Goal: Task Accomplishment & Management: Complete application form

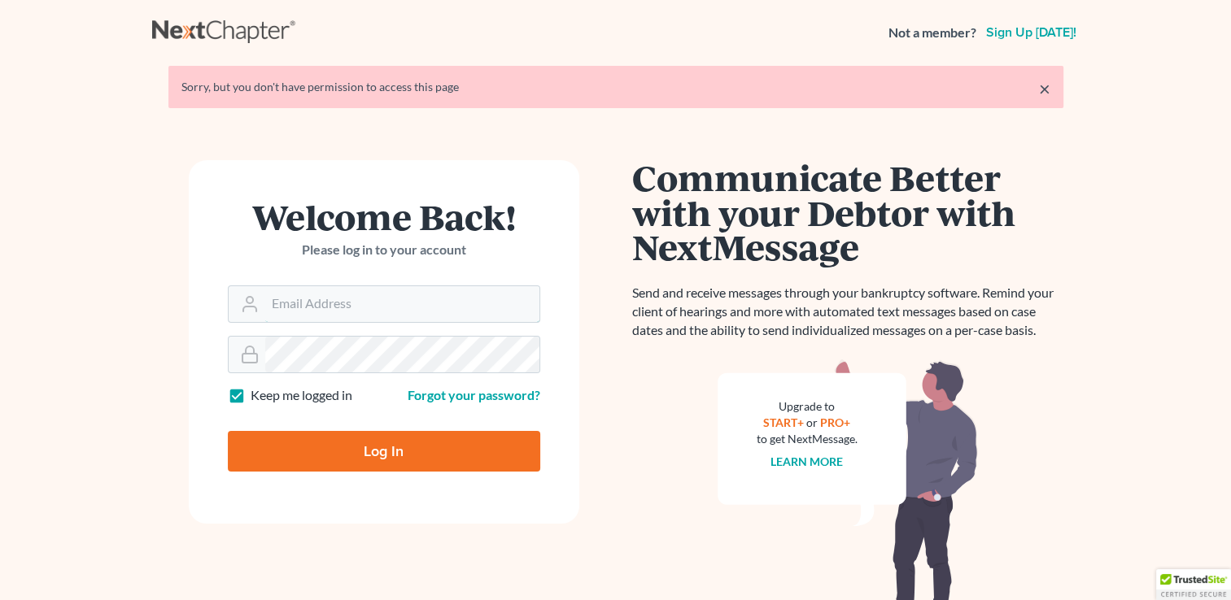
type input "bankruptmenow@yahoo.com"
click at [385, 448] on input "Log In" at bounding box center [384, 451] width 312 height 41
type input "Thinking..."
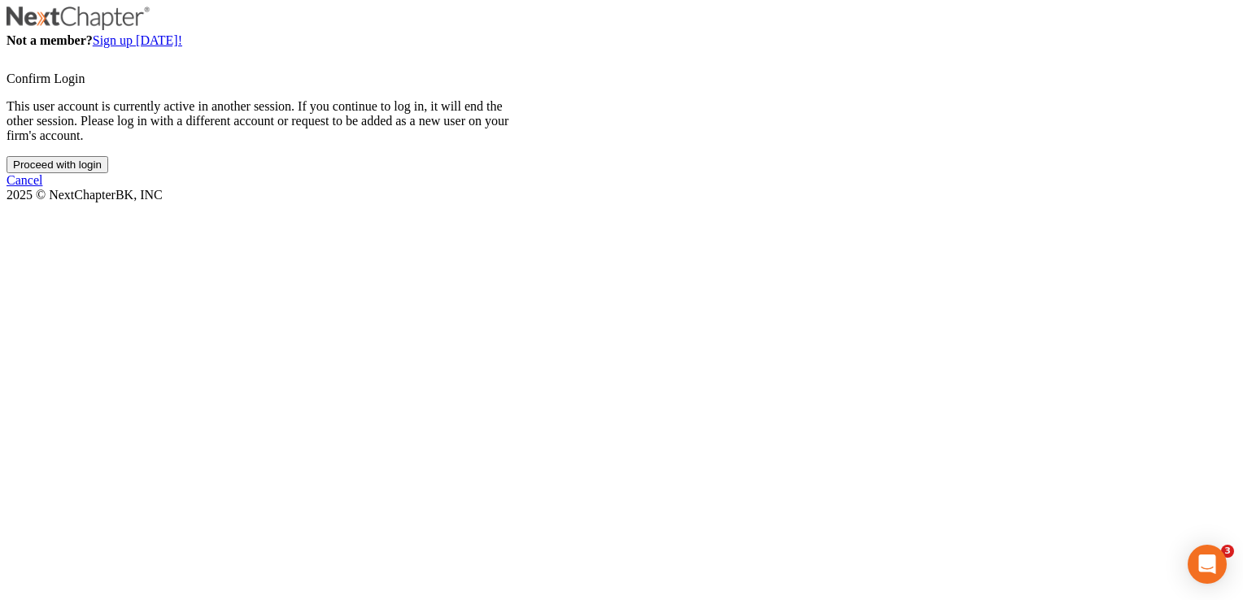
click at [108, 173] on input "Proceed with login" at bounding box center [58, 164] width 102 height 17
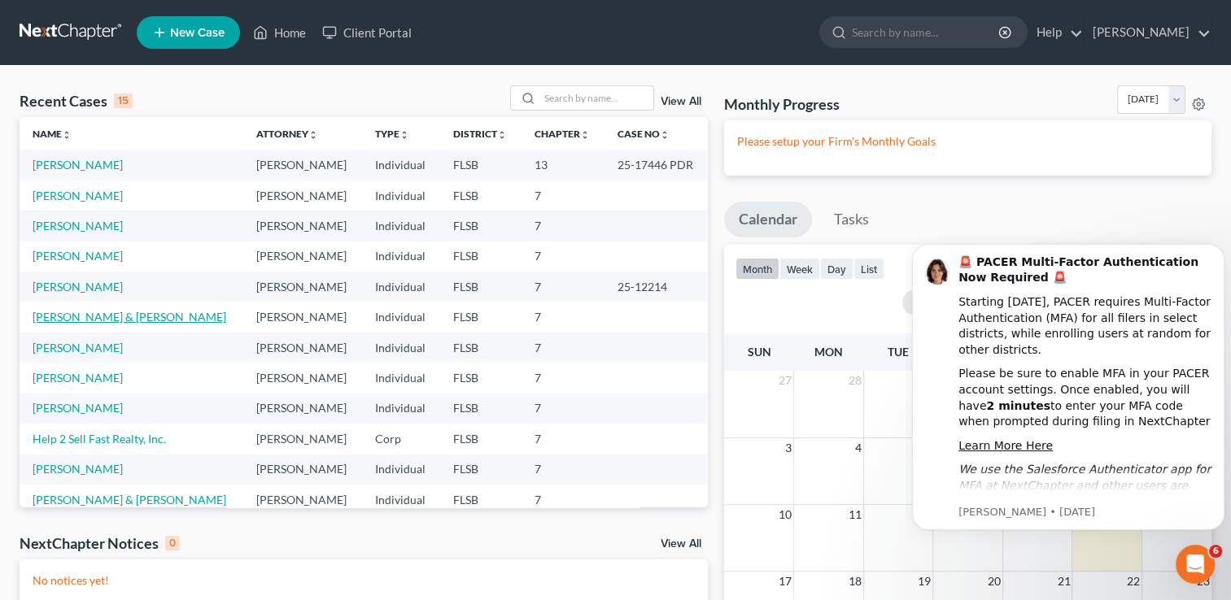
click at [165, 317] on link "[PERSON_NAME] & [PERSON_NAME]" at bounding box center [130, 317] width 194 height 14
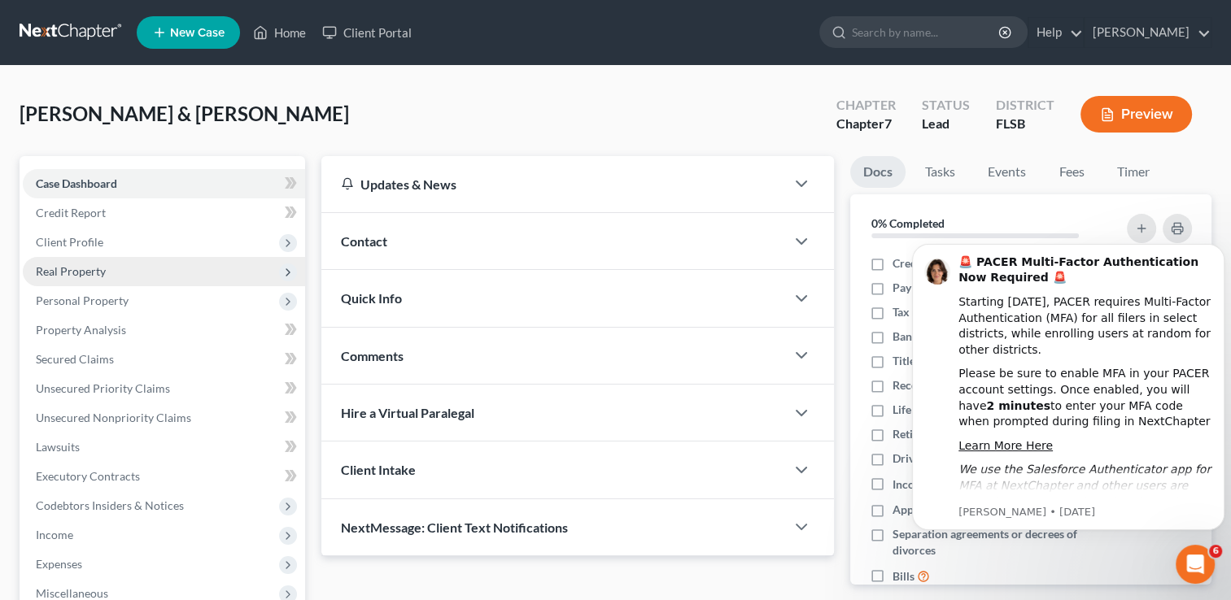
click at [78, 269] on span "Real Property" at bounding box center [71, 271] width 70 height 14
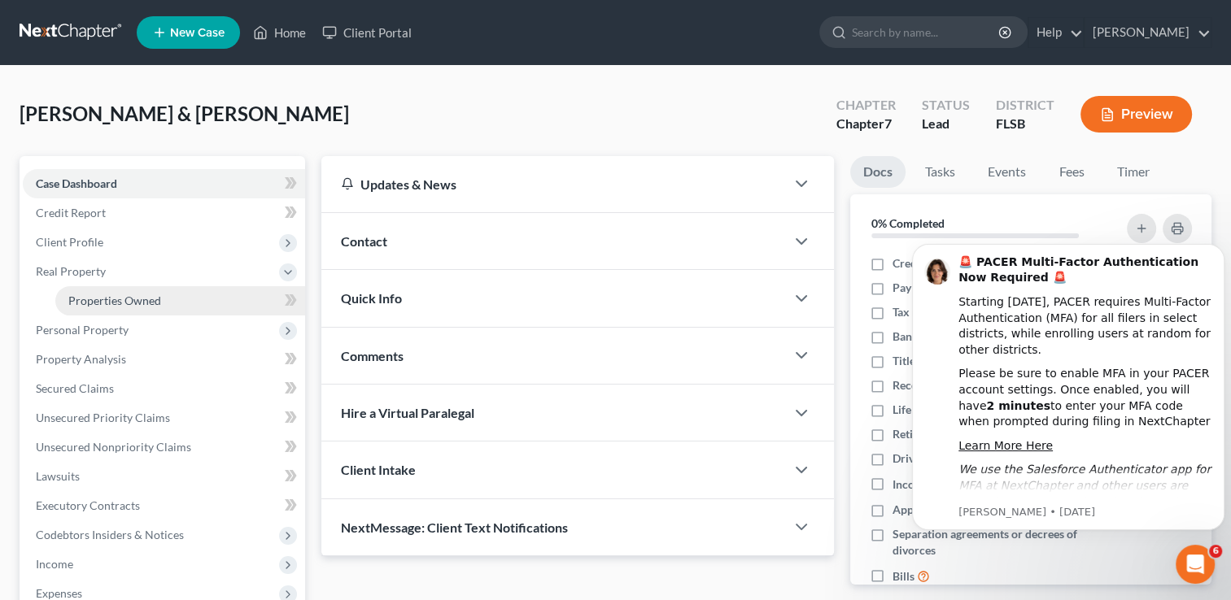
click at [115, 298] on span "Properties Owned" at bounding box center [114, 301] width 93 height 14
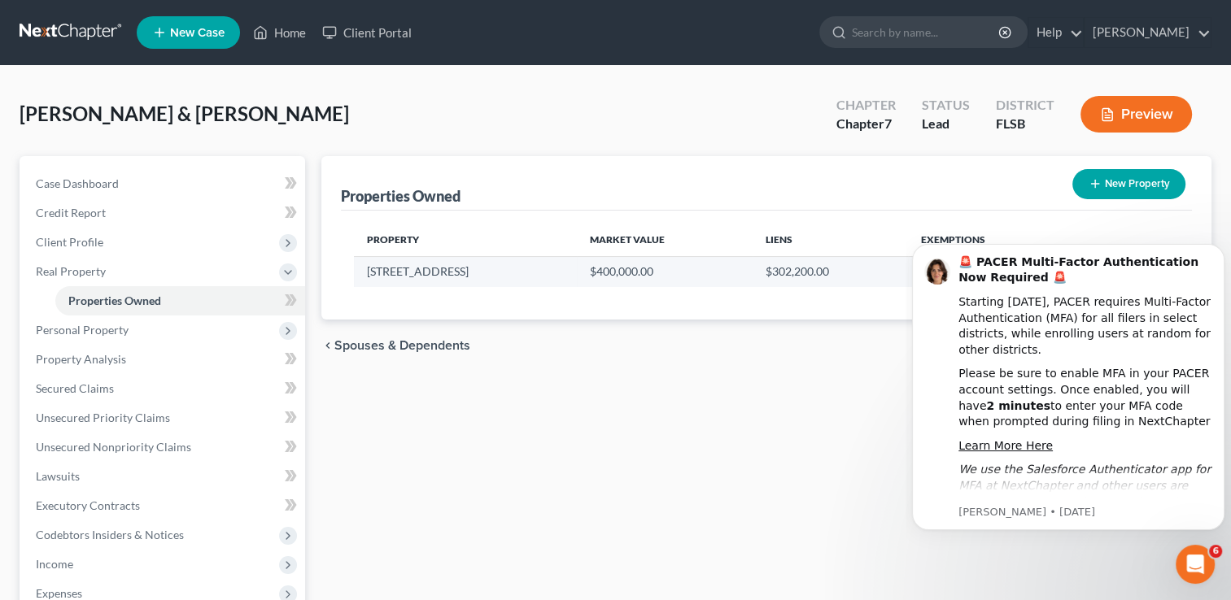
click at [397, 273] on td "[STREET_ADDRESS]" at bounding box center [465, 271] width 222 height 31
click at [961, 426] on div "Please be sure to enable MFA in your PACER account settings. Once enabled, you …" at bounding box center [1086, 397] width 254 height 63
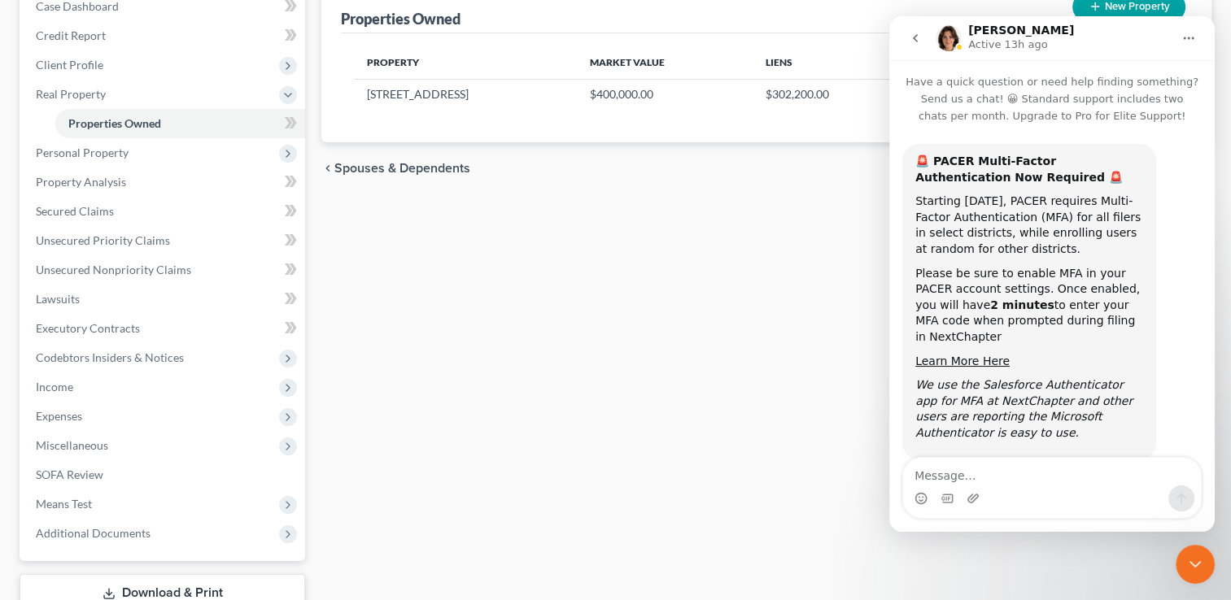
scroll to position [19, 0]
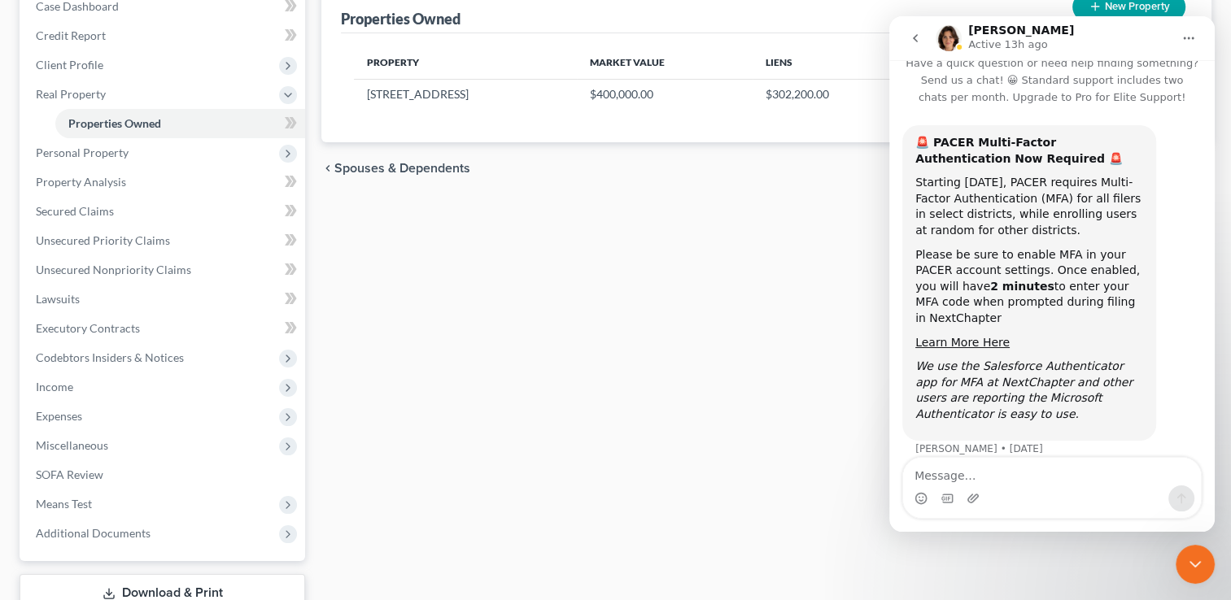
click at [812, 229] on div "Properties Owned New Property Property Market Value Liens Exemptions [STREET_AD…" at bounding box center [766, 317] width 906 height 676
click at [1190, 36] on icon "Home" at bounding box center [1188, 38] width 13 height 13
click at [749, 289] on div "Properties Owned New Property Property Market Value Liens Exemptions [STREET_AD…" at bounding box center [766, 317] width 906 height 676
click at [572, 404] on div "Properties Owned New Property Property Market Value Liens Exemptions [STREET_AD…" at bounding box center [766, 317] width 906 height 676
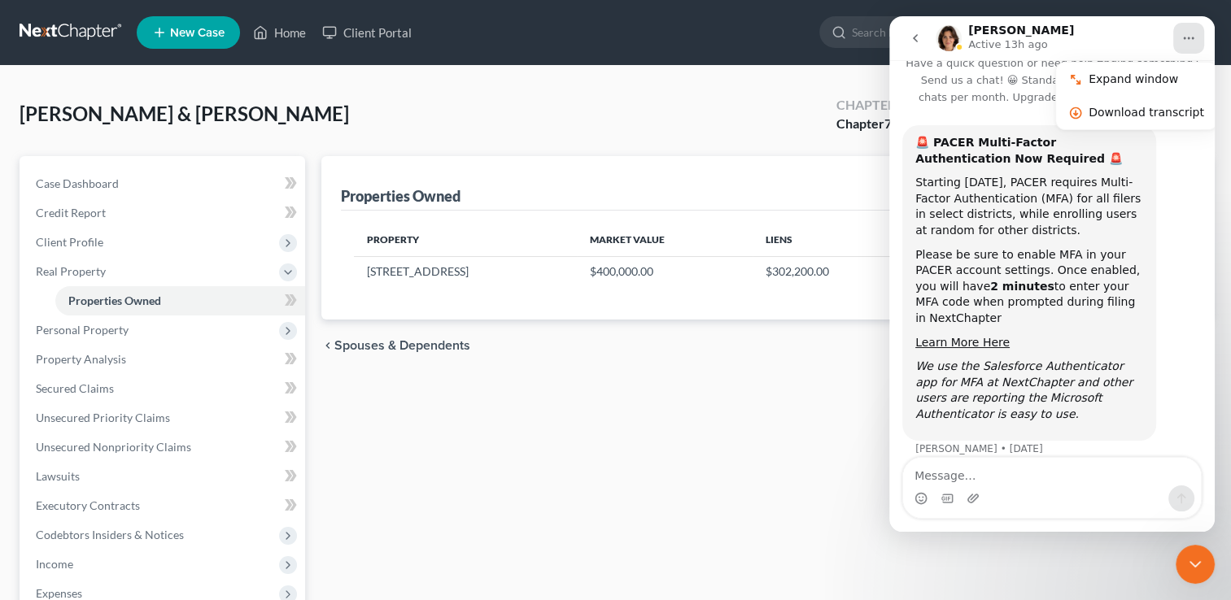
click at [912, 36] on icon "go back" at bounding box center [915, 38] width 13 height 13
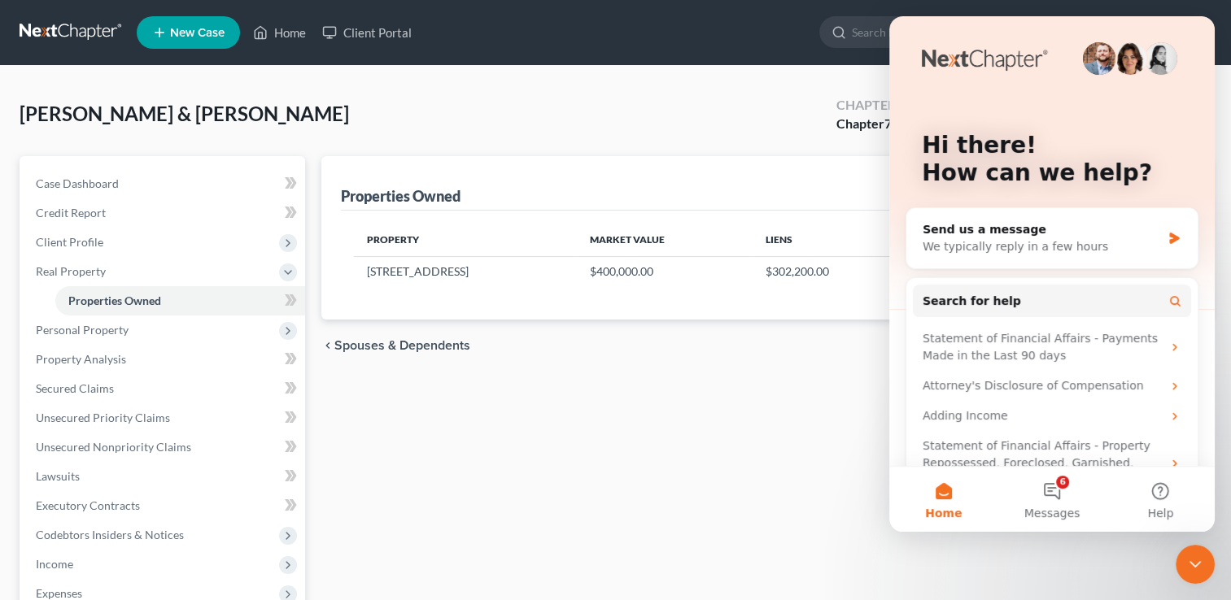
click at [832, 124] on div "Chapter Chapter 7" at bounding box center [865, 116] width 85 height 48
click at [596, 411] on div "Properties Owned New Property Property Market Value Liens Exemptions [STREET_AD…" at bounding box center [766, 494] width 906 height 676
click at [1202, 27] on div "Hi there! How can we help? Send us a message We typically reply in a few hours …" at bounding box center [1051, 263] width 325 height 495
click at [909, 501] on button "Home" at bounding box center [943, 499] width 108 height 65
click at [817, 369] on div "chevron_left Spouses & Dependents Vehicles Owned chevron_right" at bounding box center [766, 346] width 890 height 52
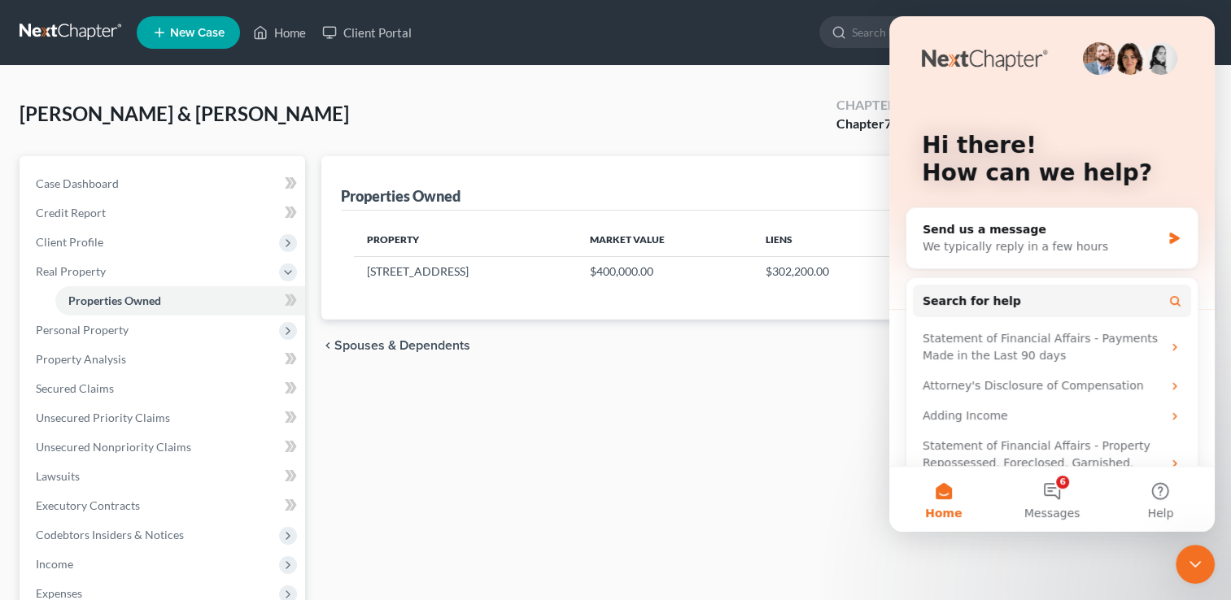
click at [817, 369] on div "chevron_left Spouses & Dependents Vehicles Owned chevron_right" at bounding box center [766, 346] width 890 height 52
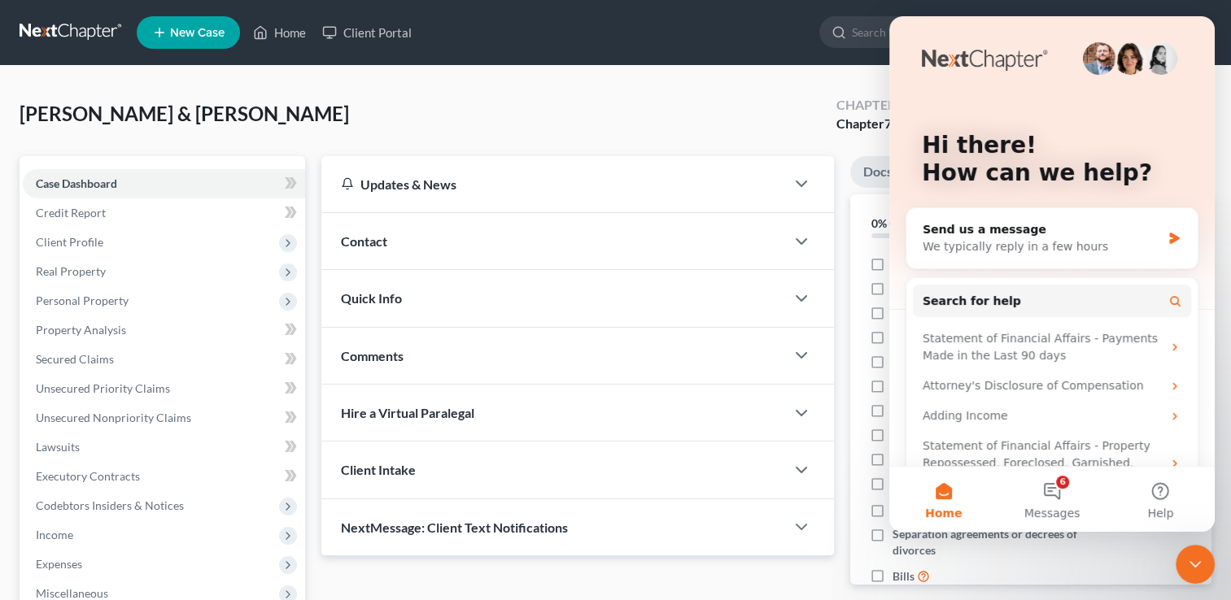
drag, startPoint x: 1098, startPoint y: 102, endPoint x: 945, endPoint y: 99, distance: 153.0
click at [945, 99] on div "Hi there! How can we help?" at bounding box center [1052, 162] width 293 height 293
drag, startPoint x: 945, startPoint y: 99, endPoint x: 1195, endPoint y: 78, distance: 251.5
click at [1195, 78] on div "Hi there! How can we help? Send us a message We typically reply in a few hours …" at bounding box center [1051, 263] width 325 height 495
click at [1060, 491] on button "6 Messages" at bounding box center [1052, 499] width 108 height 65
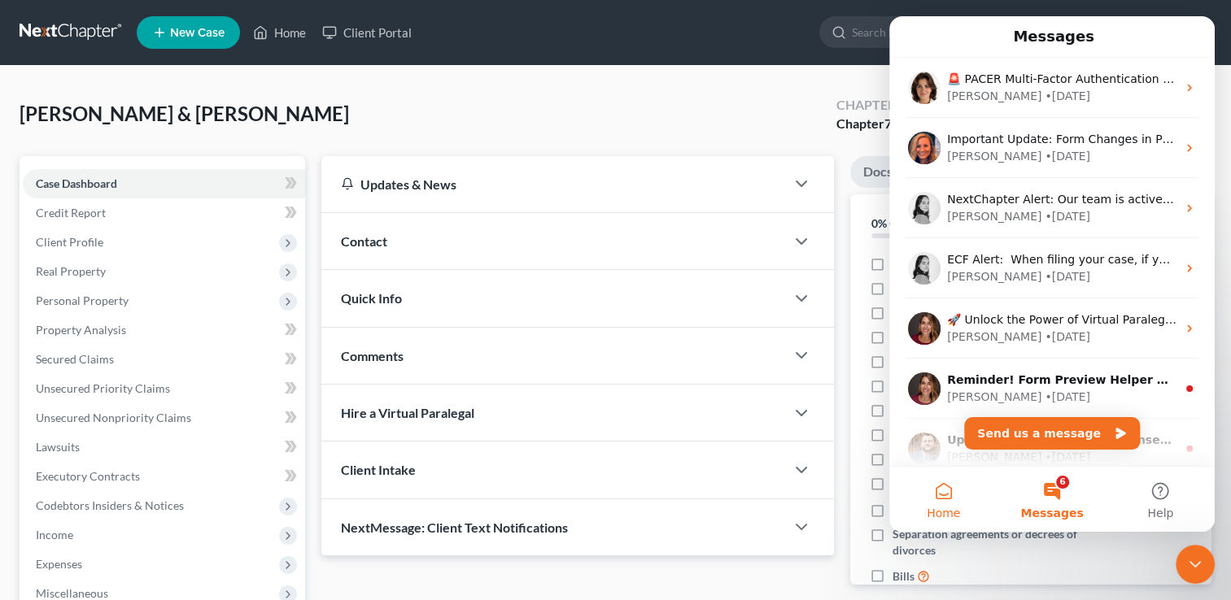
click at [933, 503] on button "Home" at bounding box center [943, 499] width 108 height 65
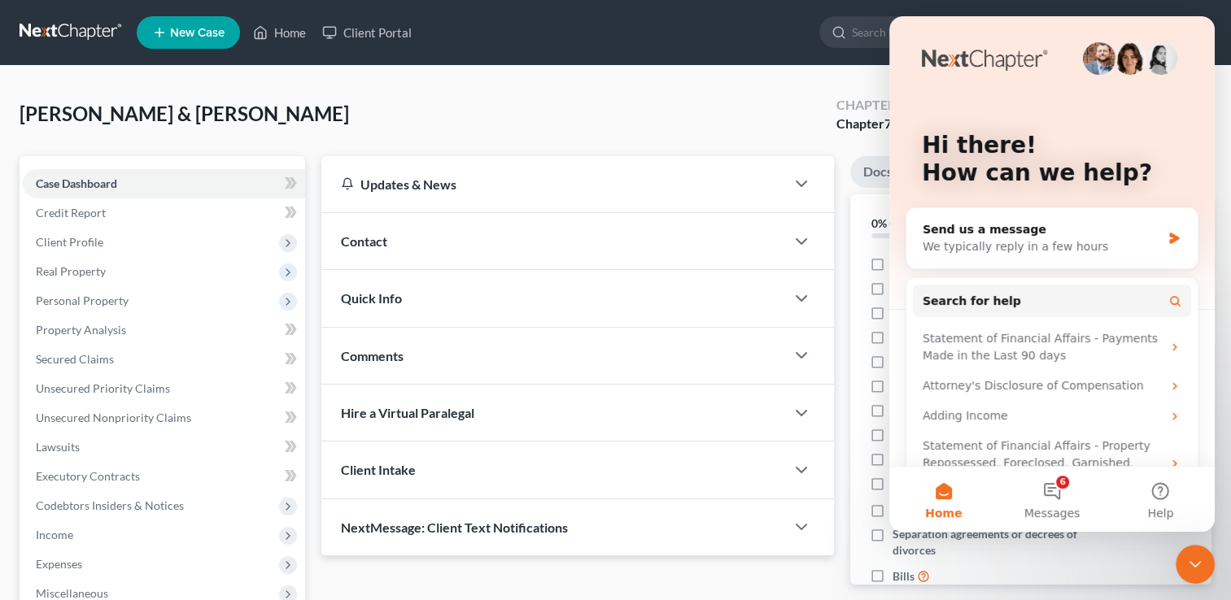
click at [727, 97] on div "[PERSON_NAME] & [PERSON_NAME] Upgraded Chapter Chapter 7 Status Lead District F…" at bounding box center [616, 120] width 1192 height 71
click at [1149, 498] on button "Help" at bounding box center [1161, 499] width 108 height 65
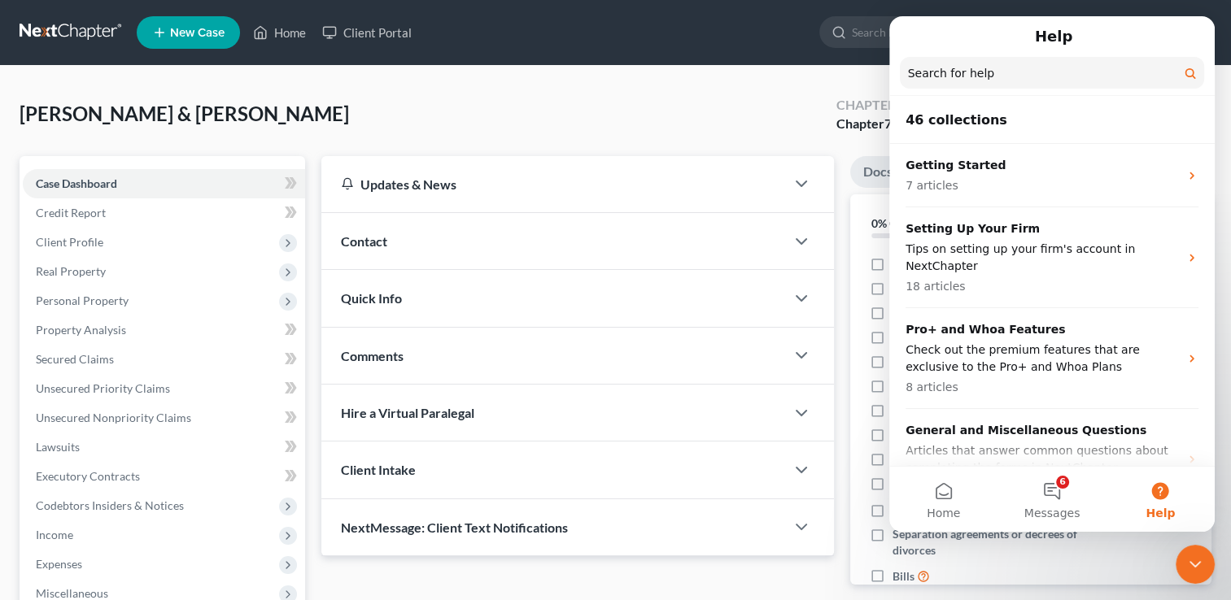
click at [801, 79] on div "[PERSON_NAME] & [PERSON_NAME] Upgraded Chapter Chapter 7 Status Lead District F…" at bounding box center [615, 451] width 1231 height 770
click at [1197, 553] on div "Close Intercom Messenger" at bounding box center [1195, 564] width 39 height 39
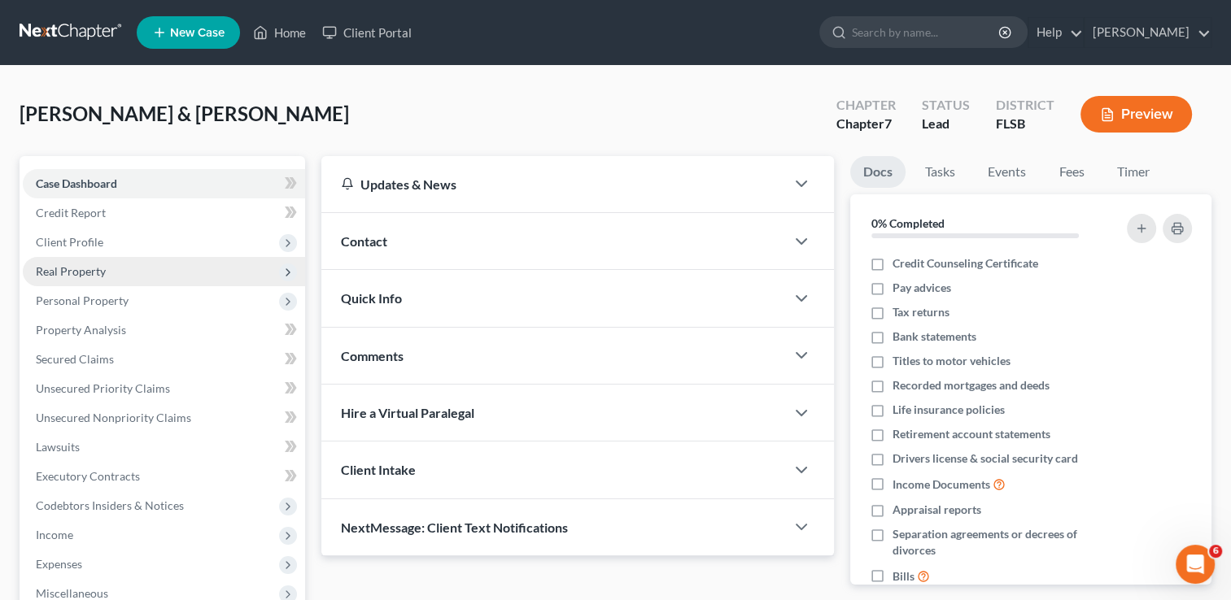
click at [96, 272] on span "Real Property" at bounding box center [71, 271] width 70 height 14
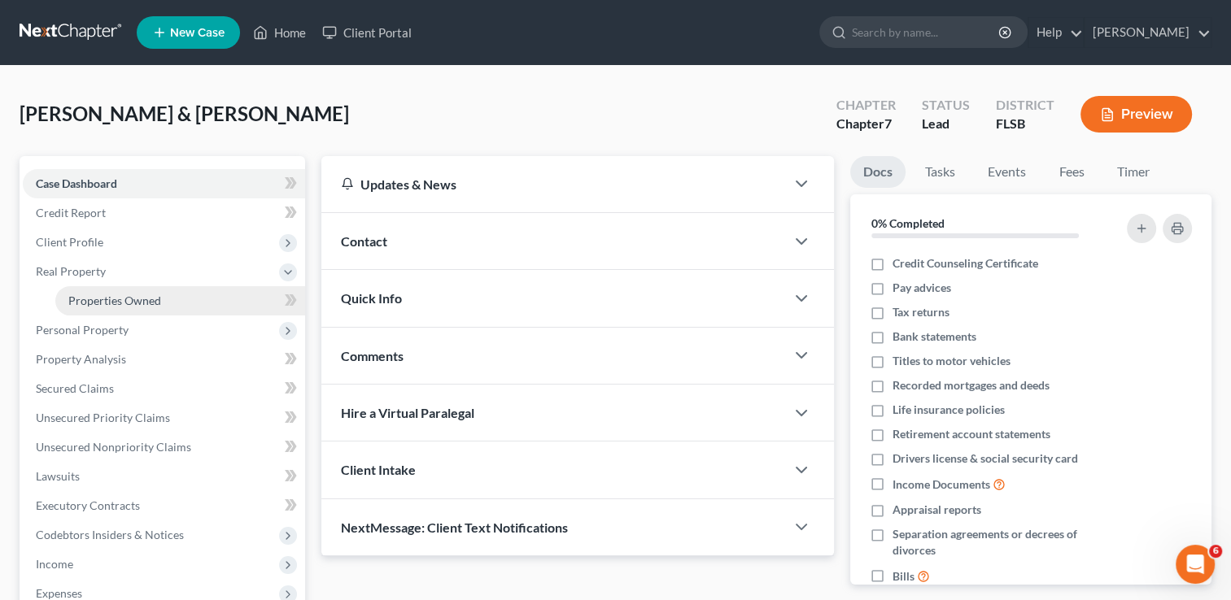
click at [134, 303] on span "Properties Owned" at bounding box center [114, 301] width 93 height 14
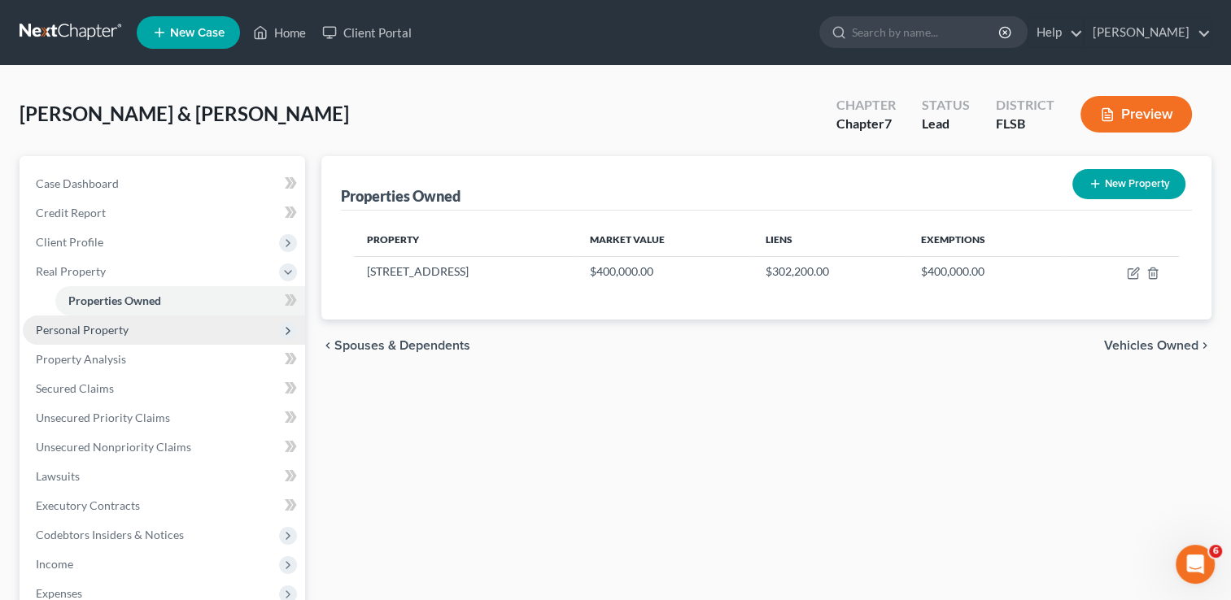
click at [98, 328] on span "Personal Property" at bounding box center [82, 330] width 93 height 14
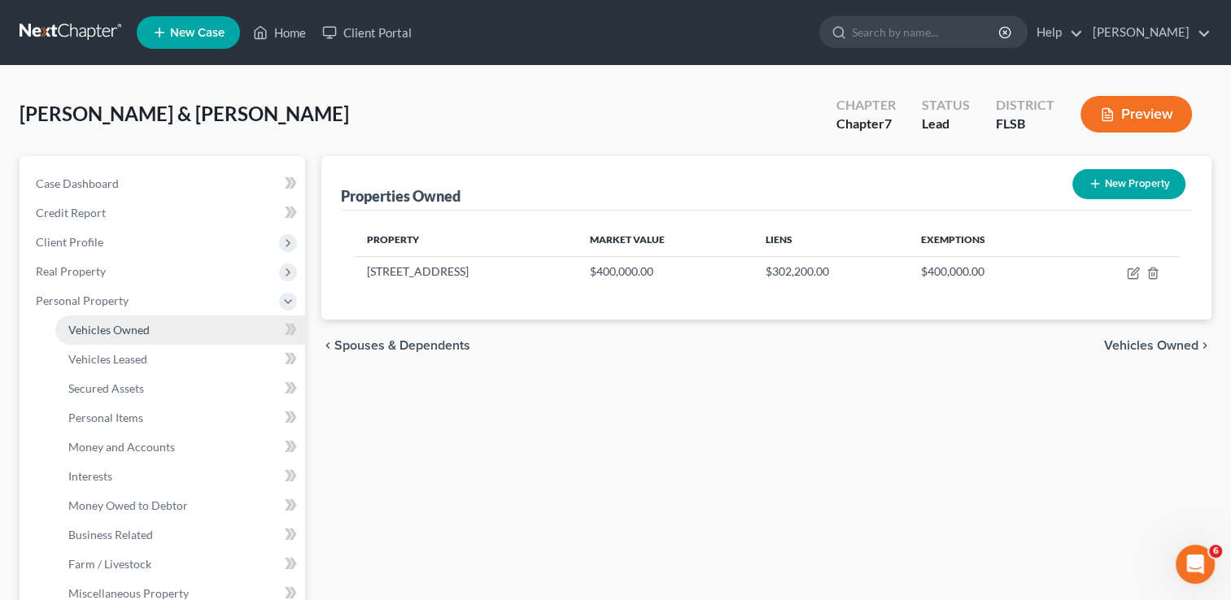
click at [124, 332] on span "Vehicles Owned" at bounding box center [108, 330] width 81 height 14
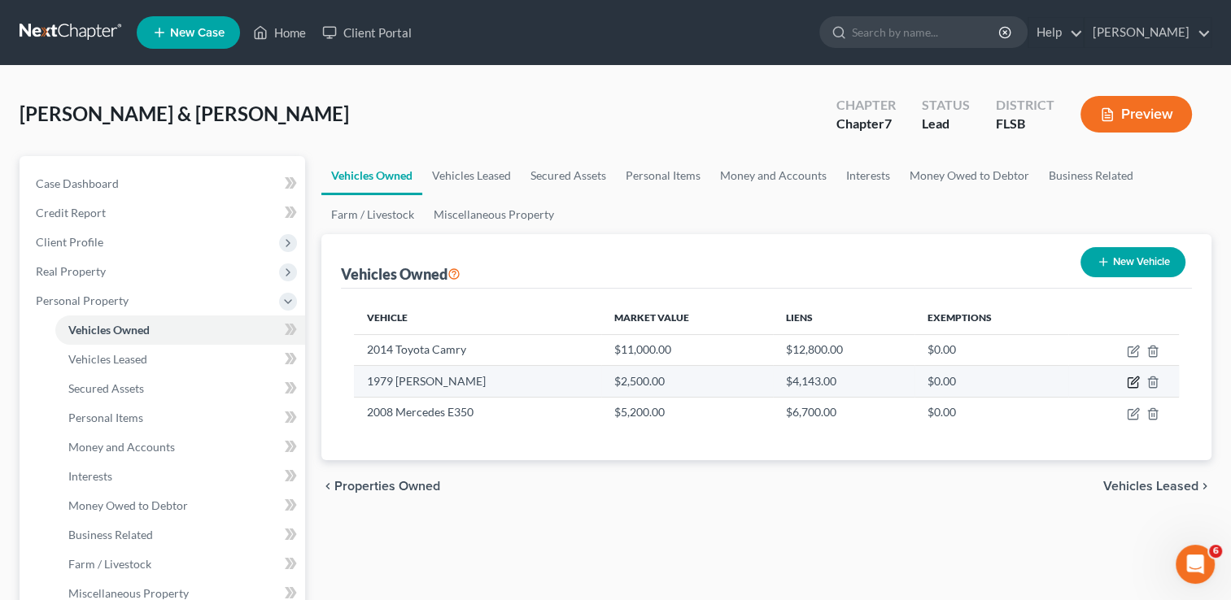
click at [1134, 382] on icon "button" at bounding box center [1134, 381] width 7 height 7
select select "0"
select select "47"
select select "2"
select select "0"
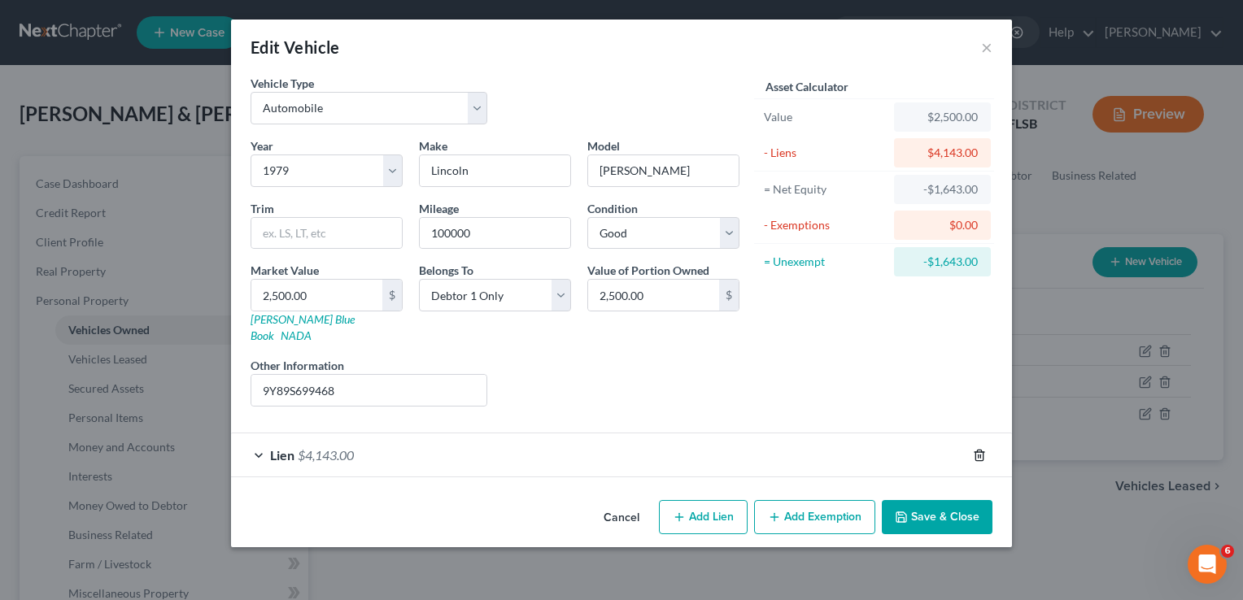
click at [976, 449] on icon "button" at bounding box center [979, 455] width 13 height 13
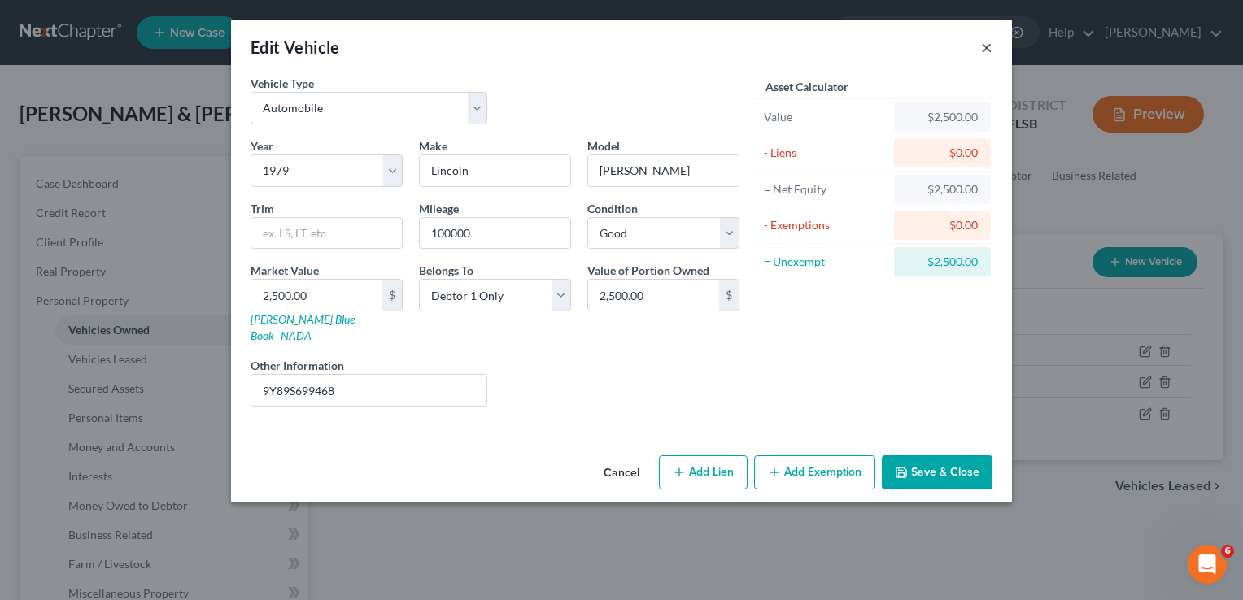
click at [983, 50] on button "×" at bounding box center [986, 47] width 11 height 20
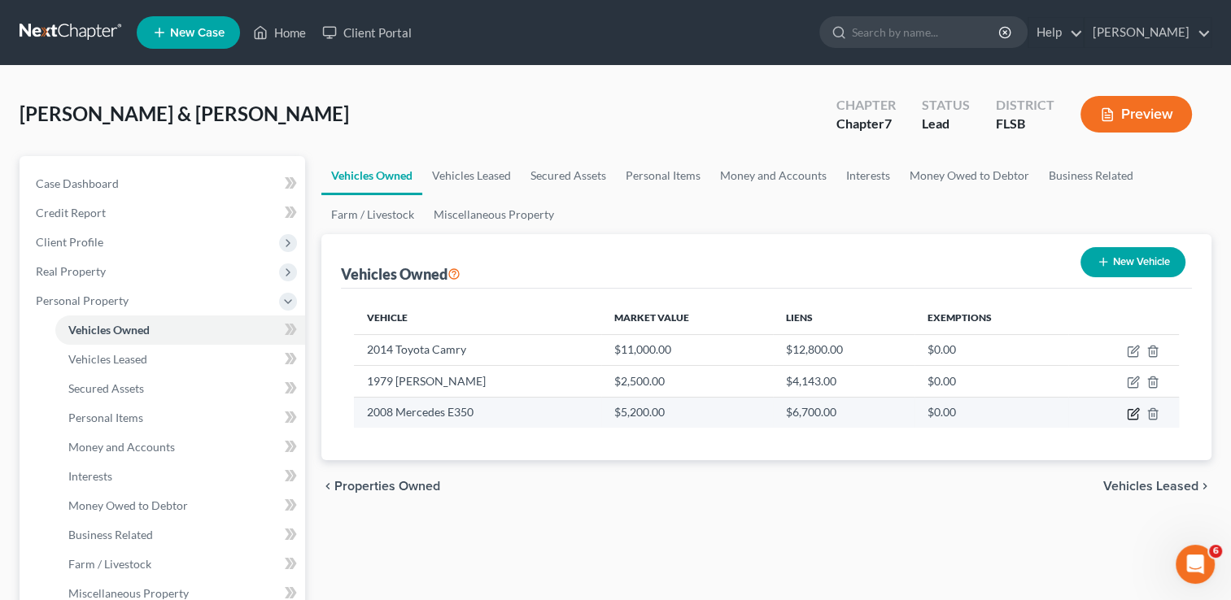
click at [1131, 411] on icon "button" at bounding box center [1133, 414] width 13 height 13
select select "0"
select select "18"
select select "2"
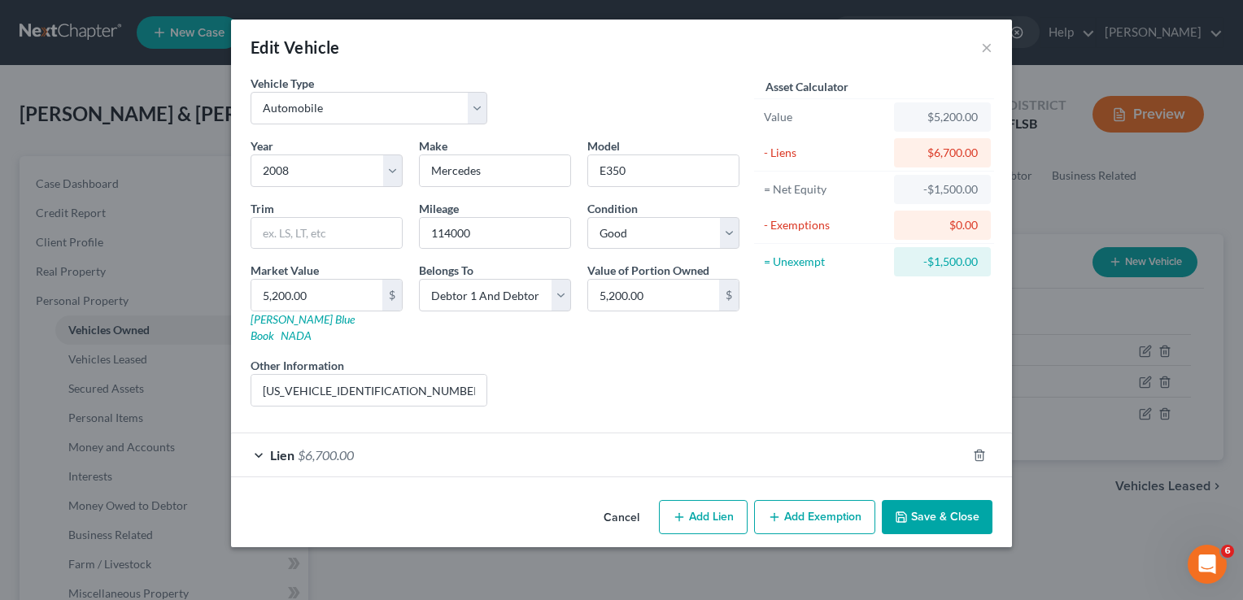
click at [272, 448] on span "Lien" at bounding box center [282, 455] width 24 height 15
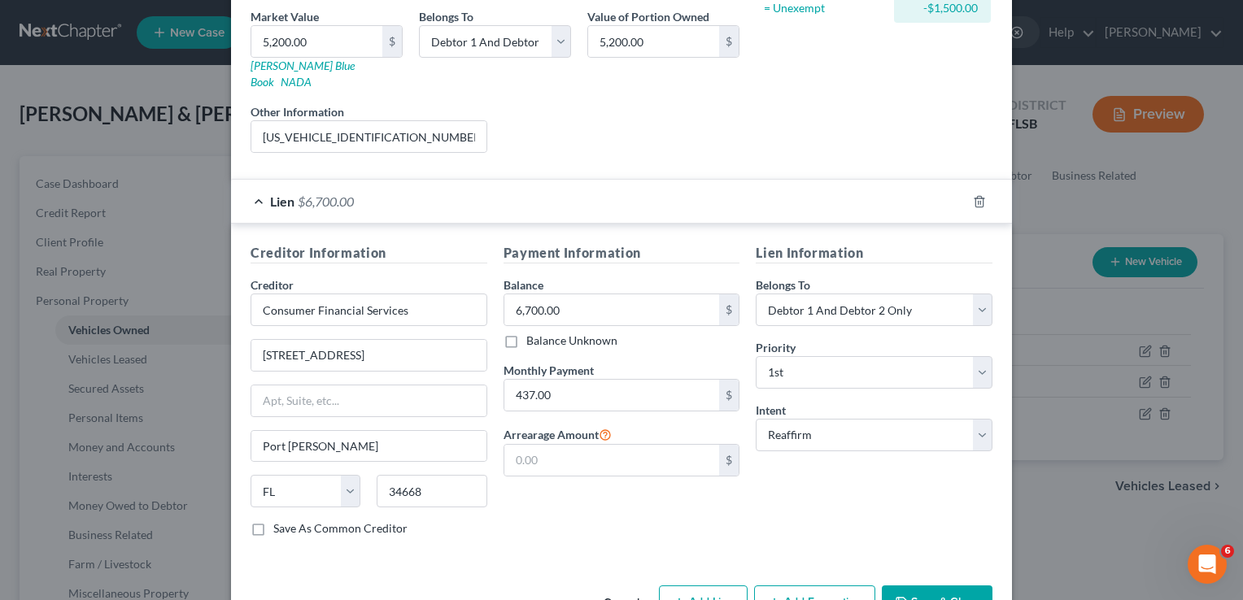
scroll to position [254, 0]
click at [565, 295] on input "6,700.00" at bounding box center [612, 310] width 216 height 31
type input "7,800"
click at [552, 380] on input "437.00" at bounding box center [612, 395] width 216 height 31
type input "423"
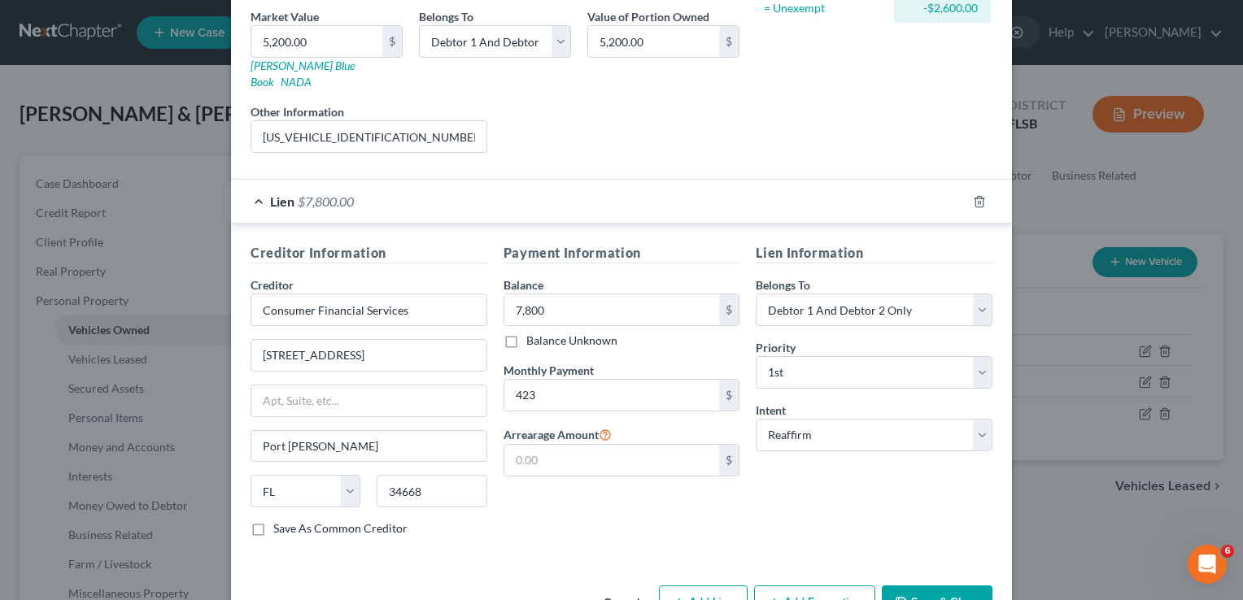
click at [648, 503] on div "Payment Information Balance 7,800.00 $ Balance Unknown Balance Undetermined 7,8…" at bounding box center [622, 396] width 253 height 307
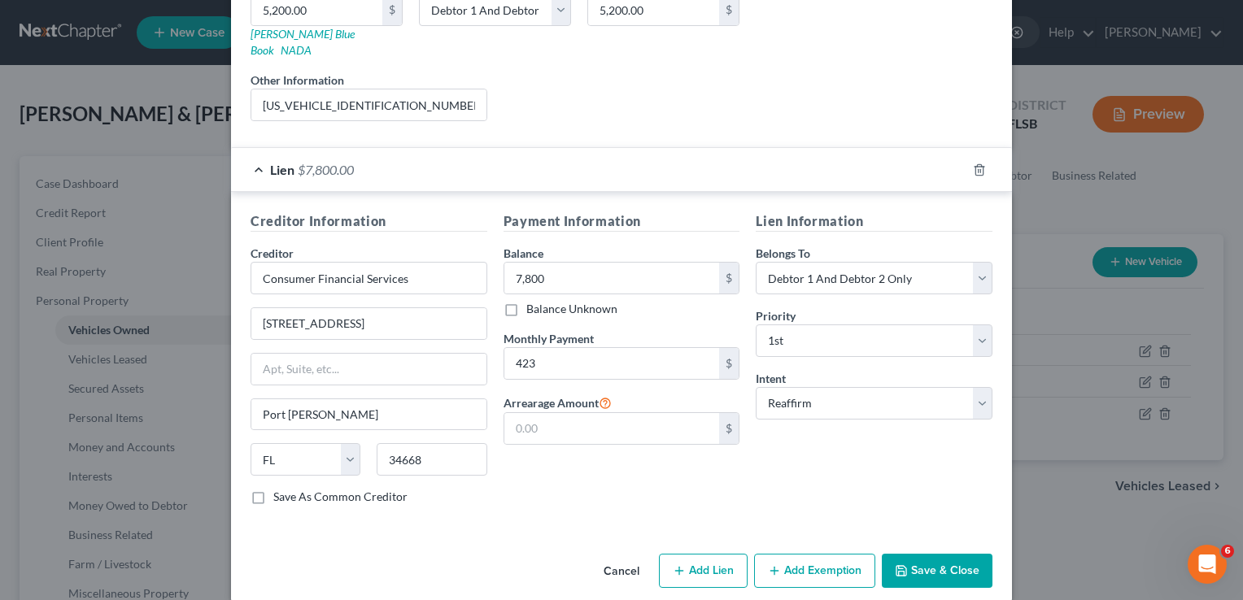
click at [910, 554] on button "Save & Close" at bounding box center [937, 571] width 111 height 34
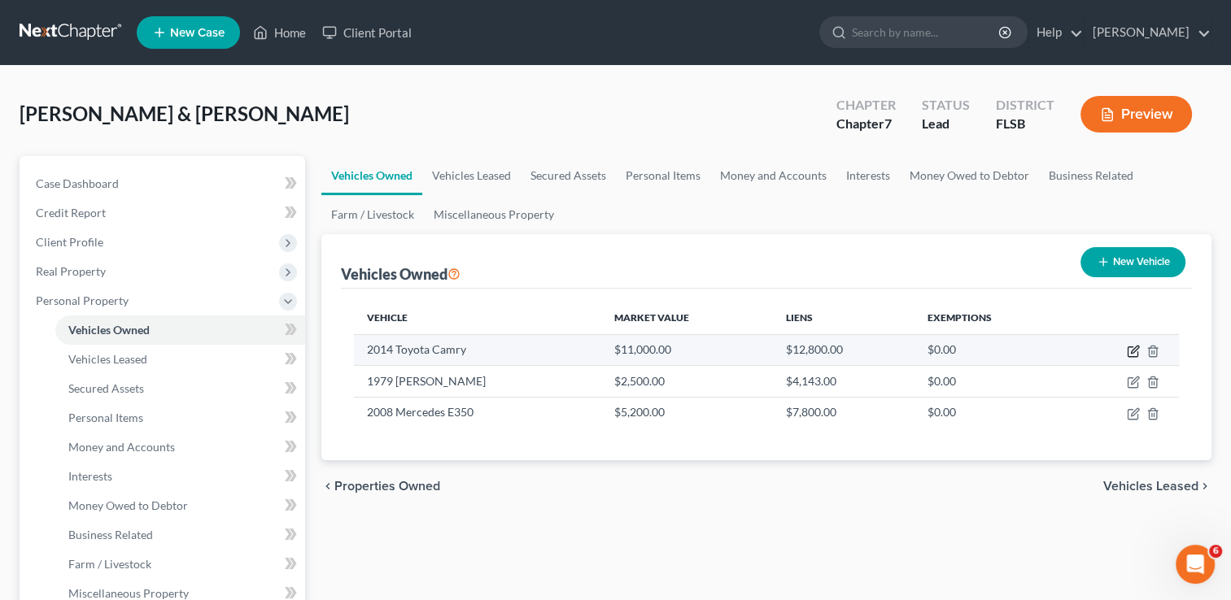
click at [1136, 347] on icon "button" at bounding box center [1133, 351] width 13 height 13
select select "0"
select select "12"
select select "2"
select select "0"
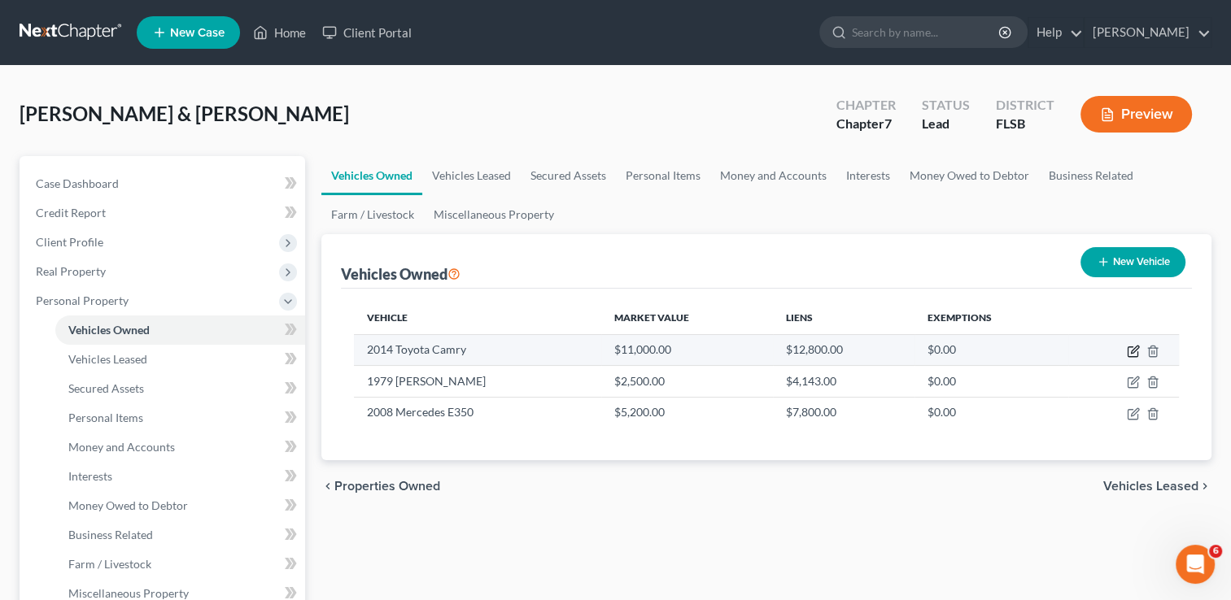
select select "39"
select select "0"
select select "2"
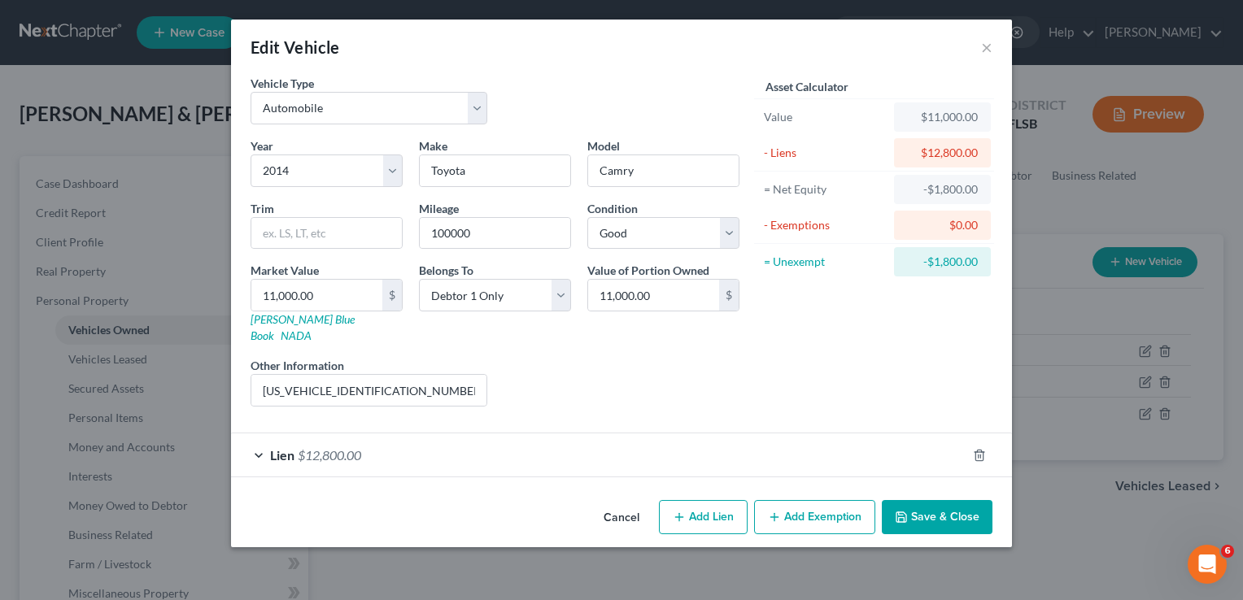
click at [264, 441] on div "Lien $12,800.00" at bounding box center [599, 455] width 736 height 43
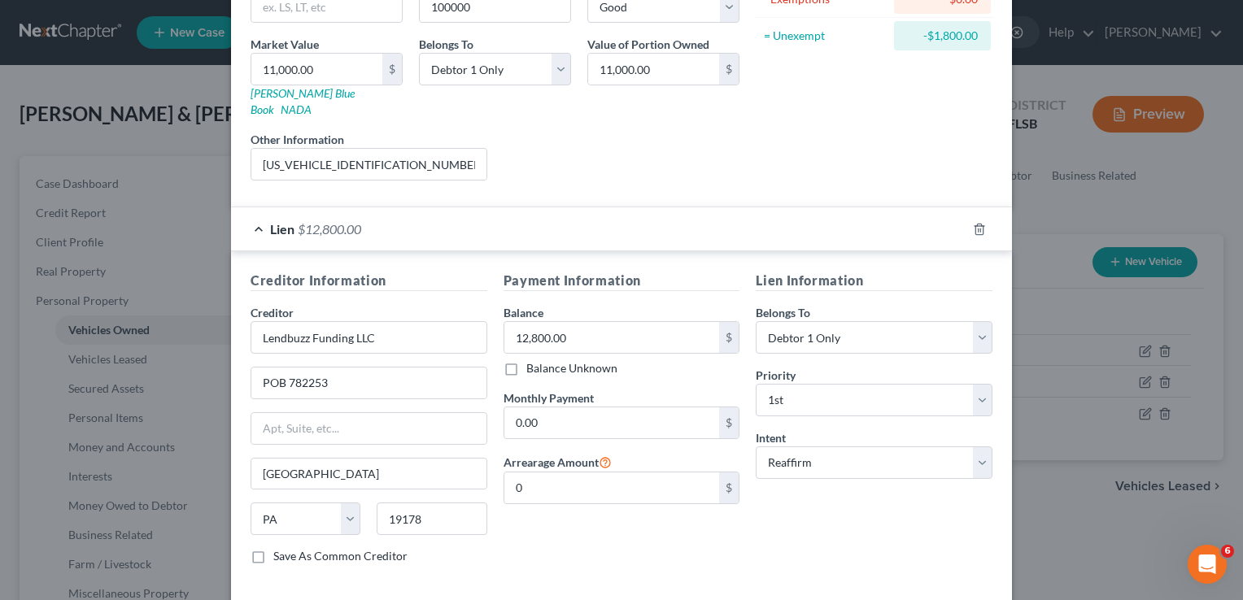
scroll to position [228, 0]
click at [583, 321] on input "12,800.00" at bounding box center [612, 336] width 216 height 31
type input "10,100"
click at [547, 406] on input "0.00" at bounding box center [612, 421] width 216 height 31
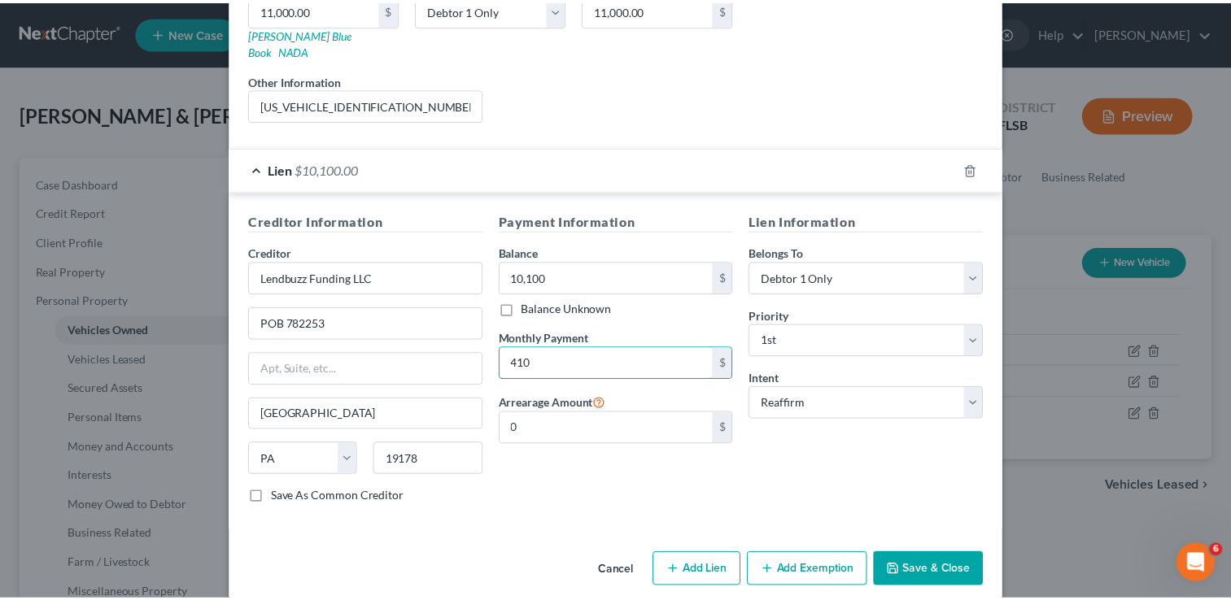
scroll to position [285, 0]
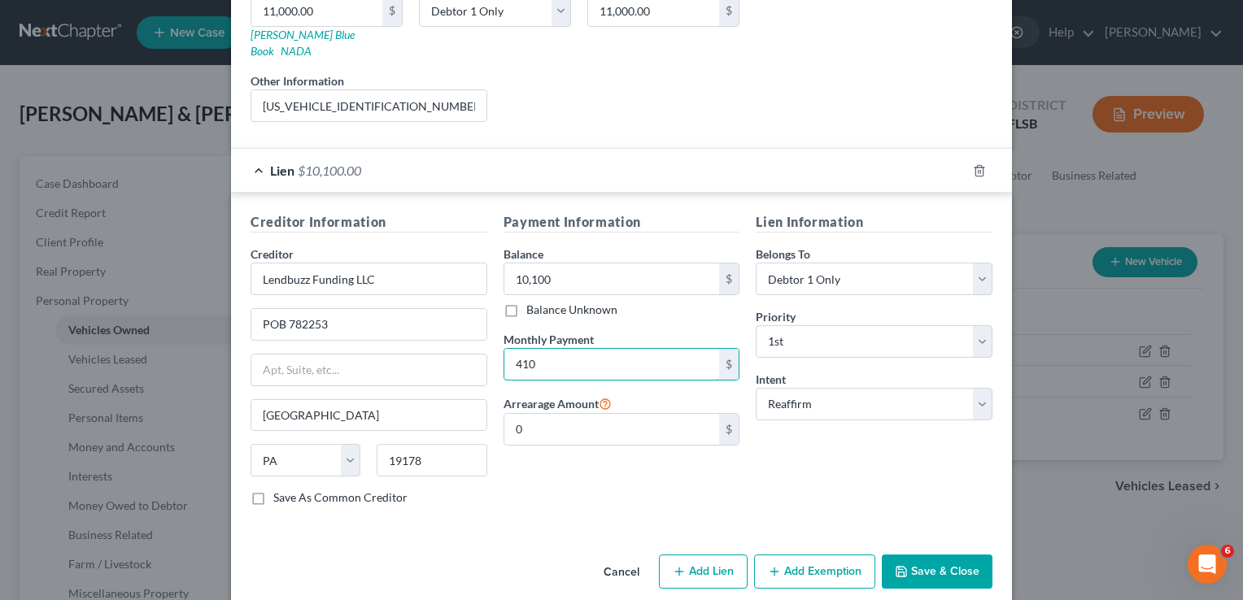
type input "410"
click at [895, 566] on icon "button" at bounding box center [901, 572] width 13 height 13
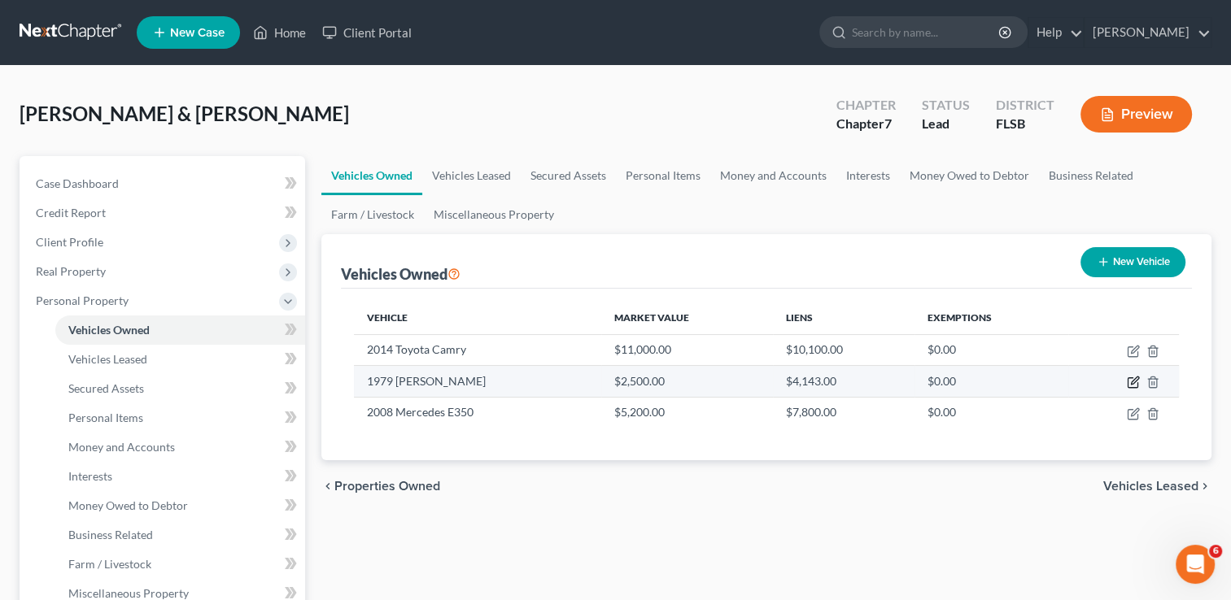
click at [1129, 382] on icon "button" at bounding box center [1133, 382] width 13 height 13
select select "0"
select select "47"
select select "2"
select select "0"
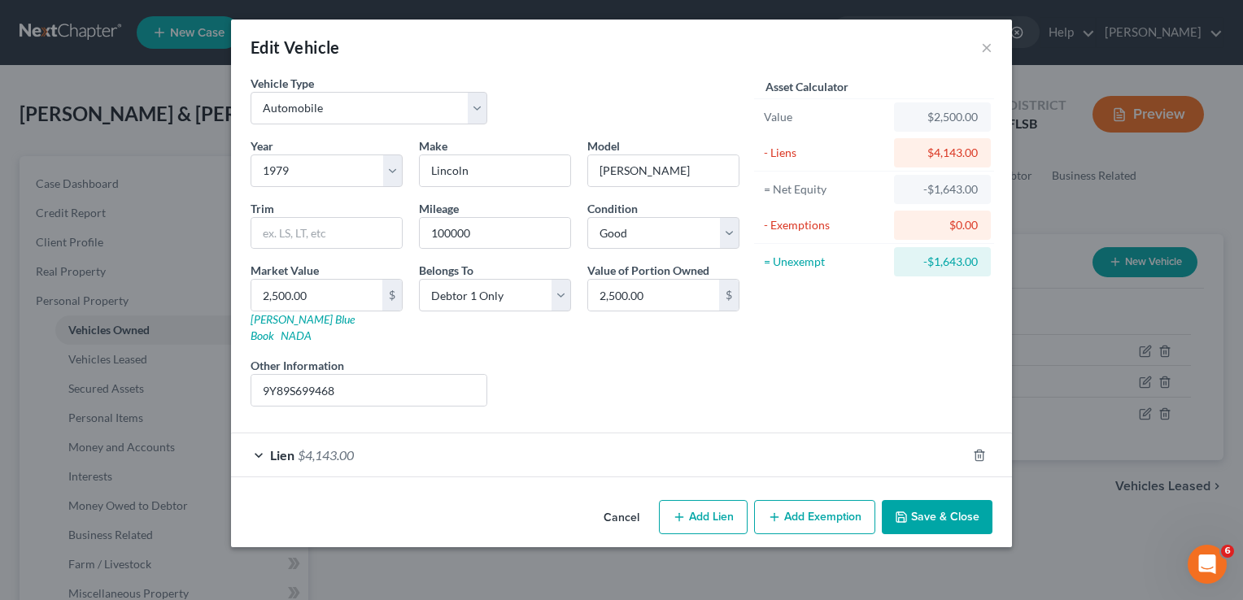
click at [252, 435] on div "Lien $4,143.00" at bounding box center [599, 455] width 736 height 43
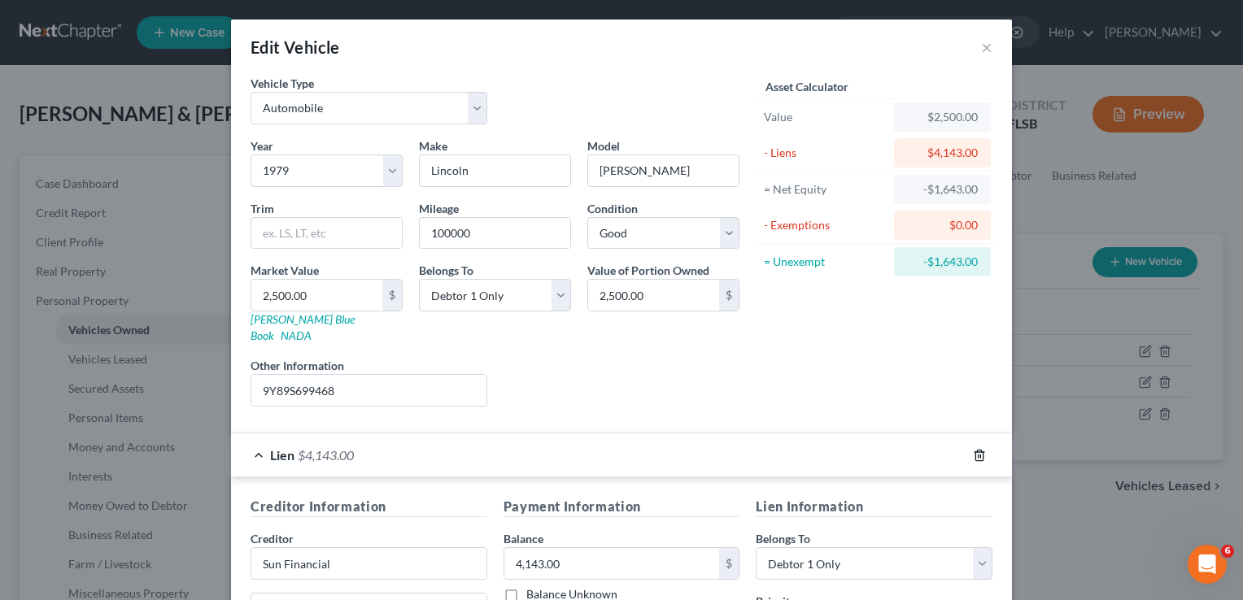
click at [973, 449] on icon "button" at bounding box center [979, 455] width 13 height 13
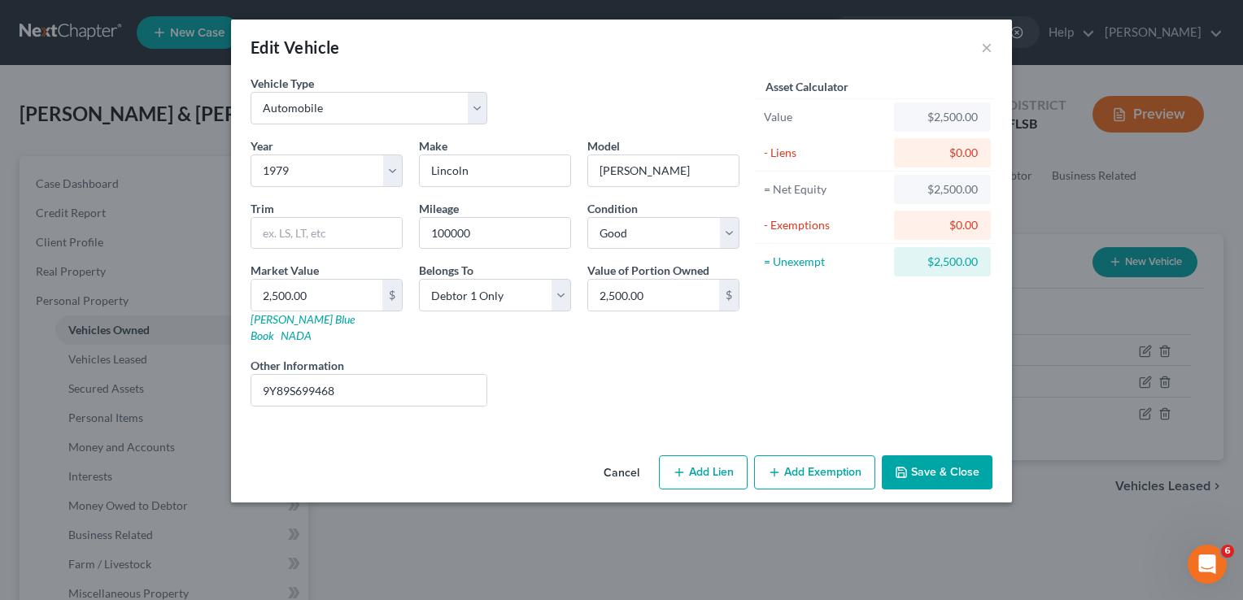
click at [944, 456] on button "Save & Close" at bounding box center [937, 473] width 111 height 34
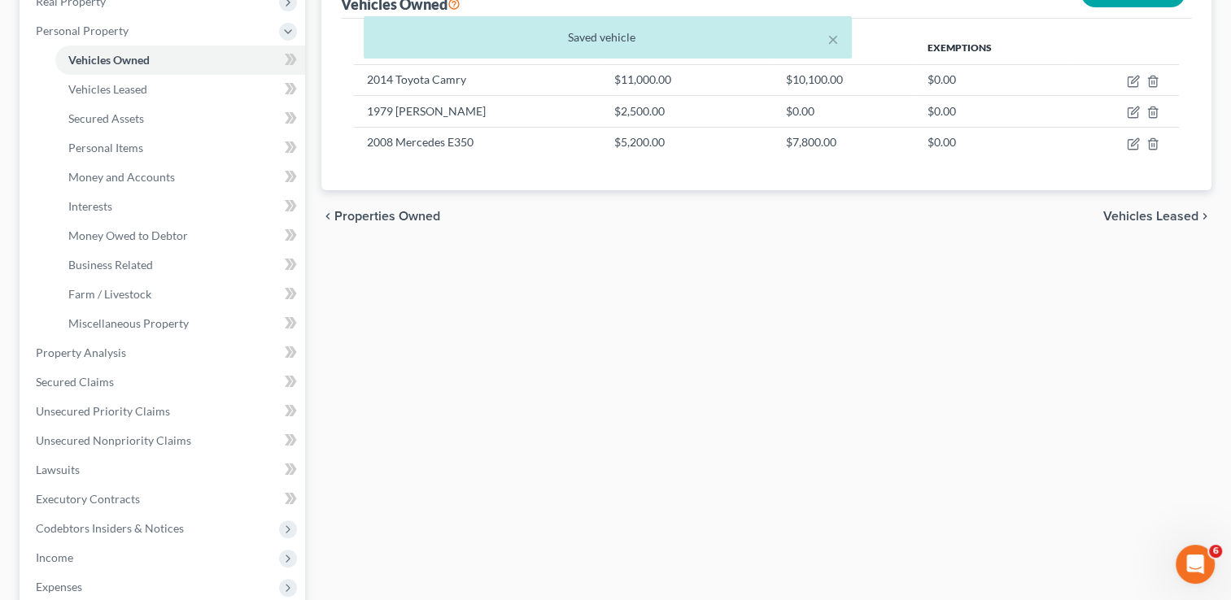
scroll to position [329, 0]
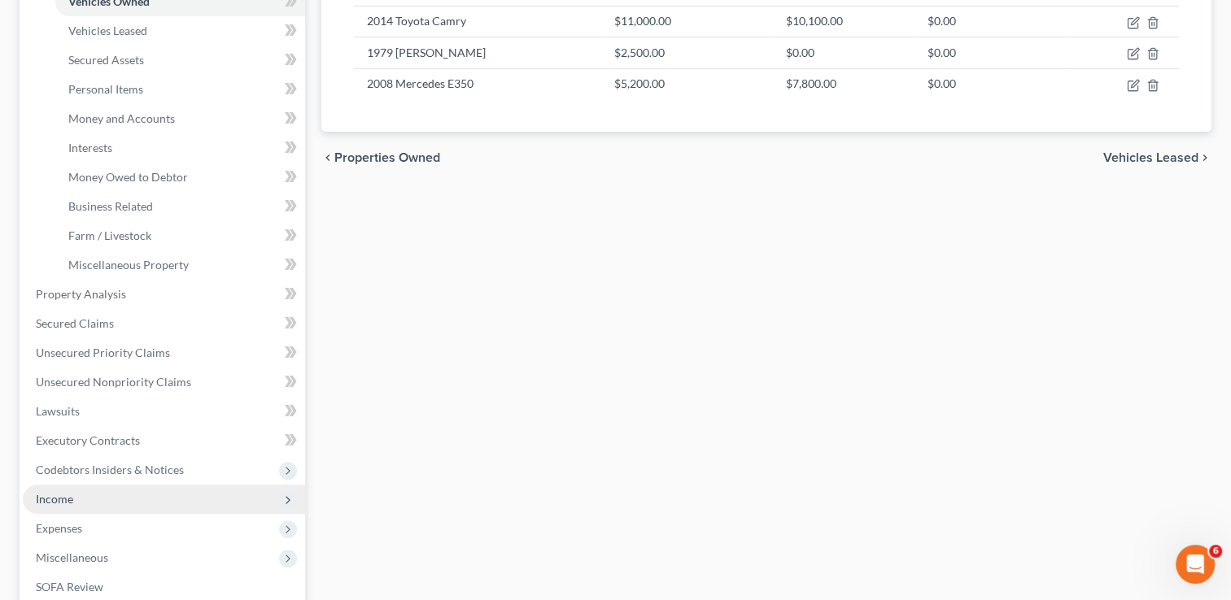
click at [57, 502] on span "Income" at bounding box center [54, 499] width 37 height 14
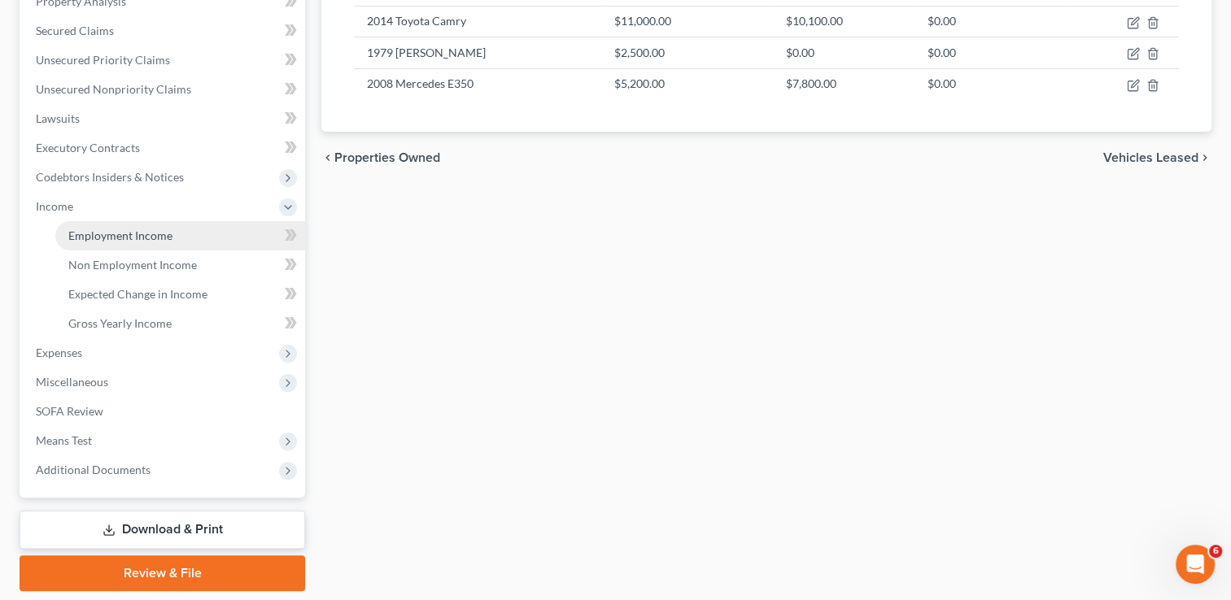
click at [120, 237] on span "Employment Income" at bounding box center [120, 236] width 104 height 14
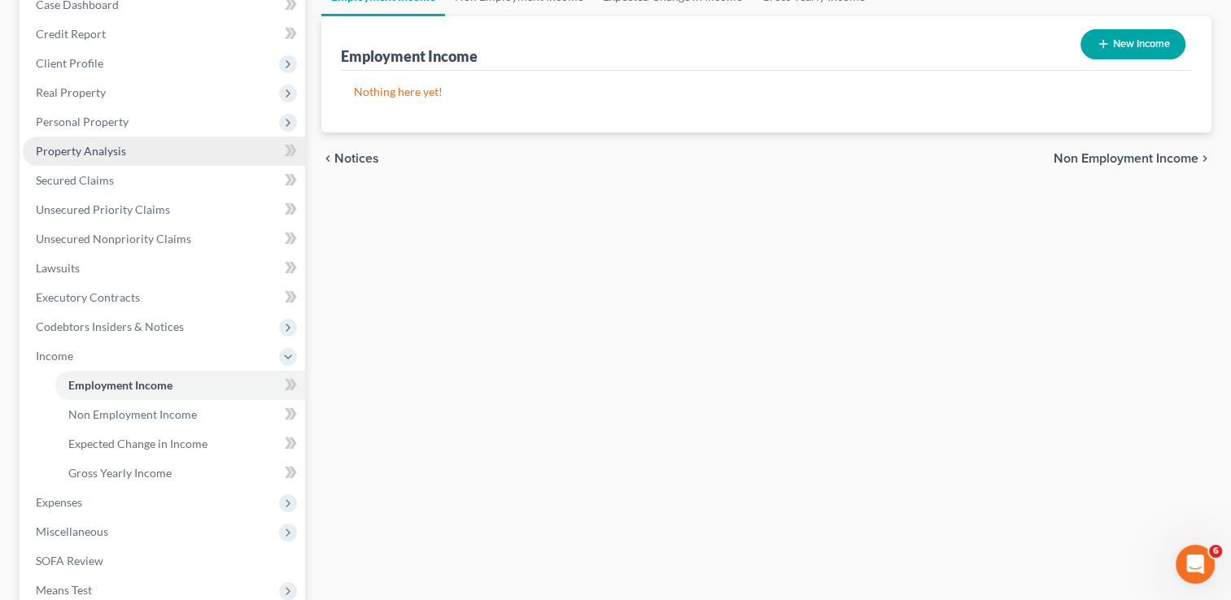
scroll to position [181, 0]
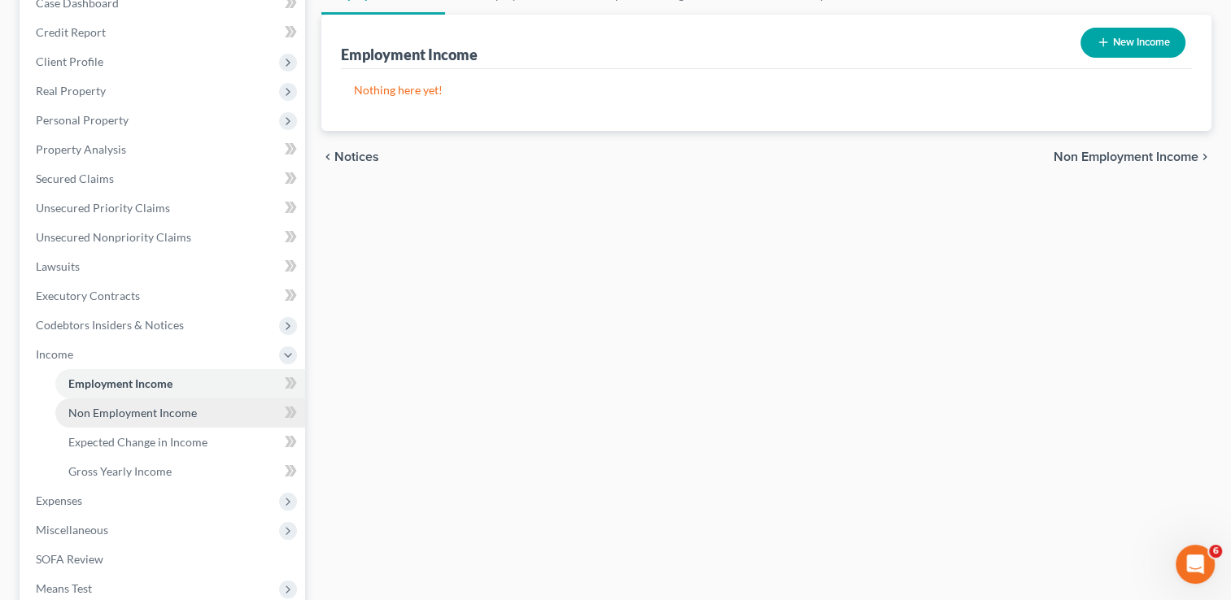
click at [153, 408] on span "Non Employment Income" at bounding box center [132, 413] width 129 height 14
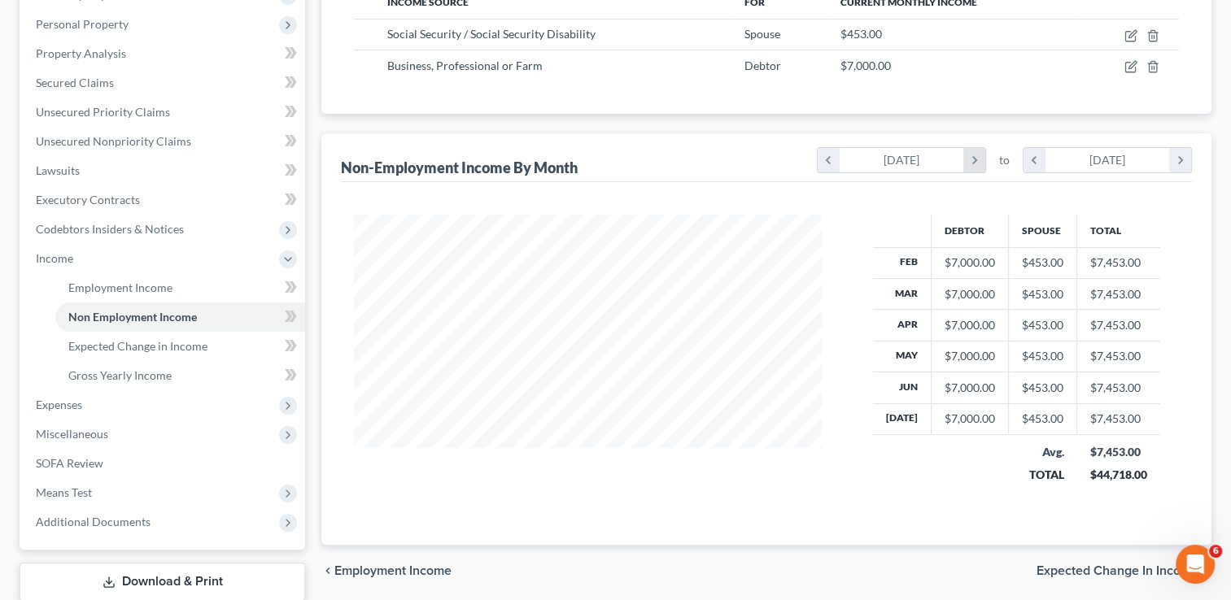
scroll to position [280, 0]
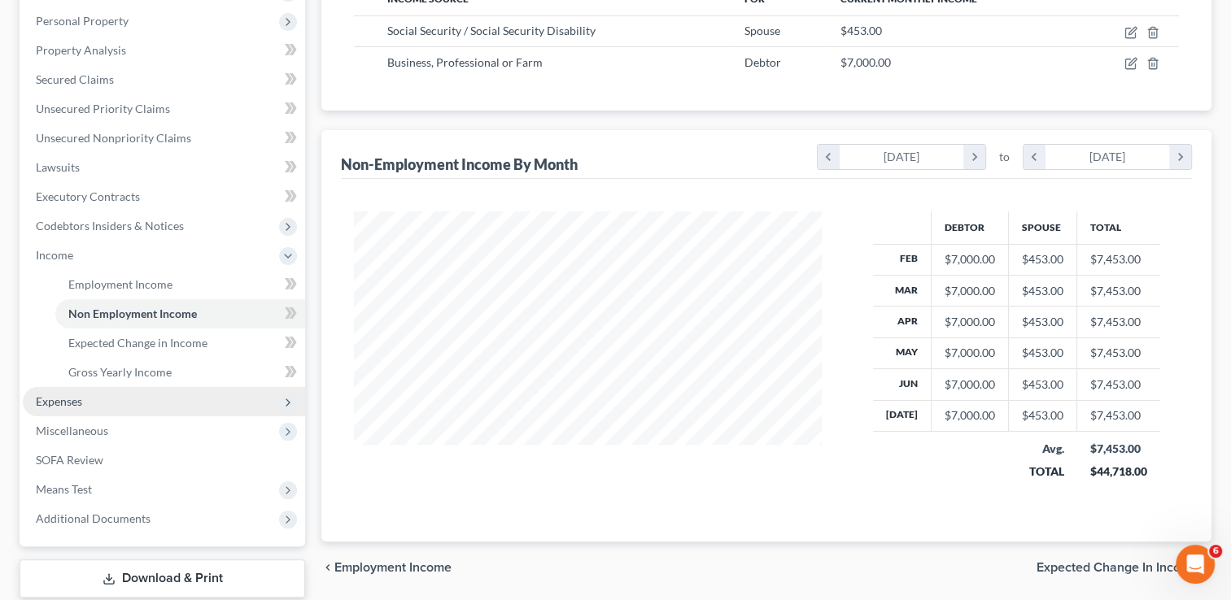
click at [72, 397] on span "Expenses" at bounding box center [59, 402] width 46 height 14
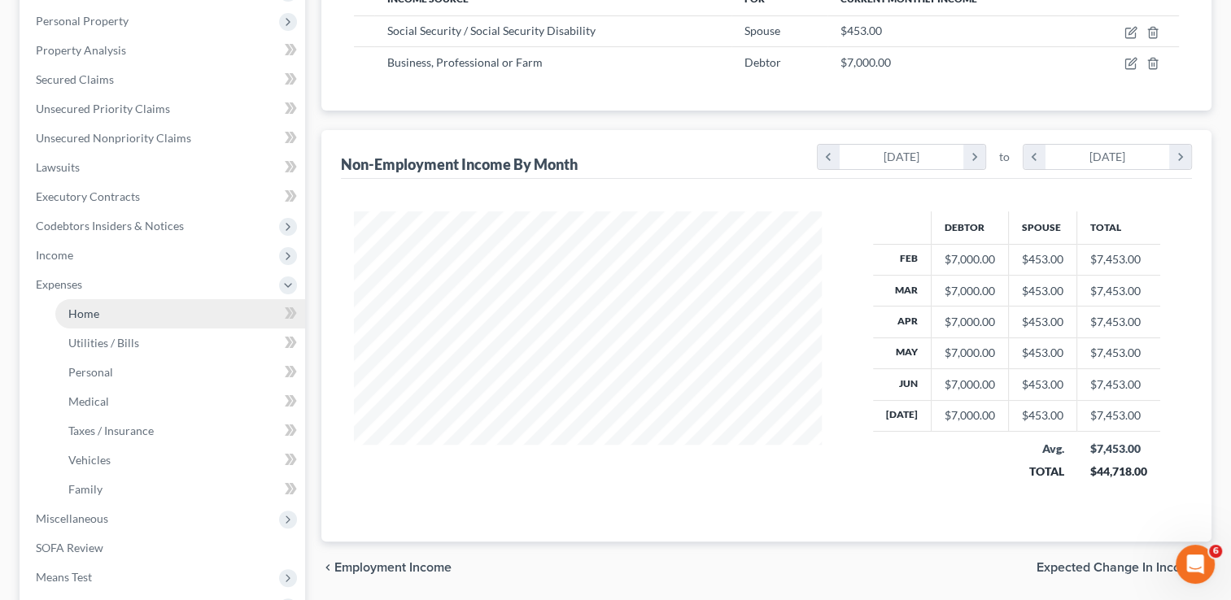
click at [73, 315] on span "Home" at bounding box center [83, 314] width 31 height 14
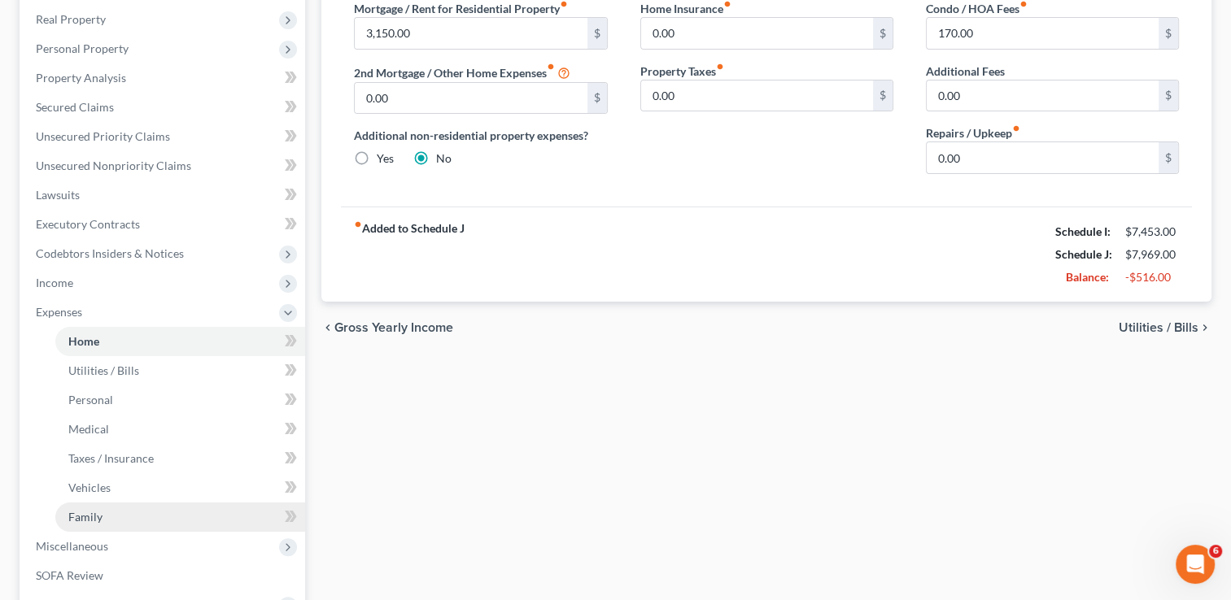
scroll to position [251, 0]
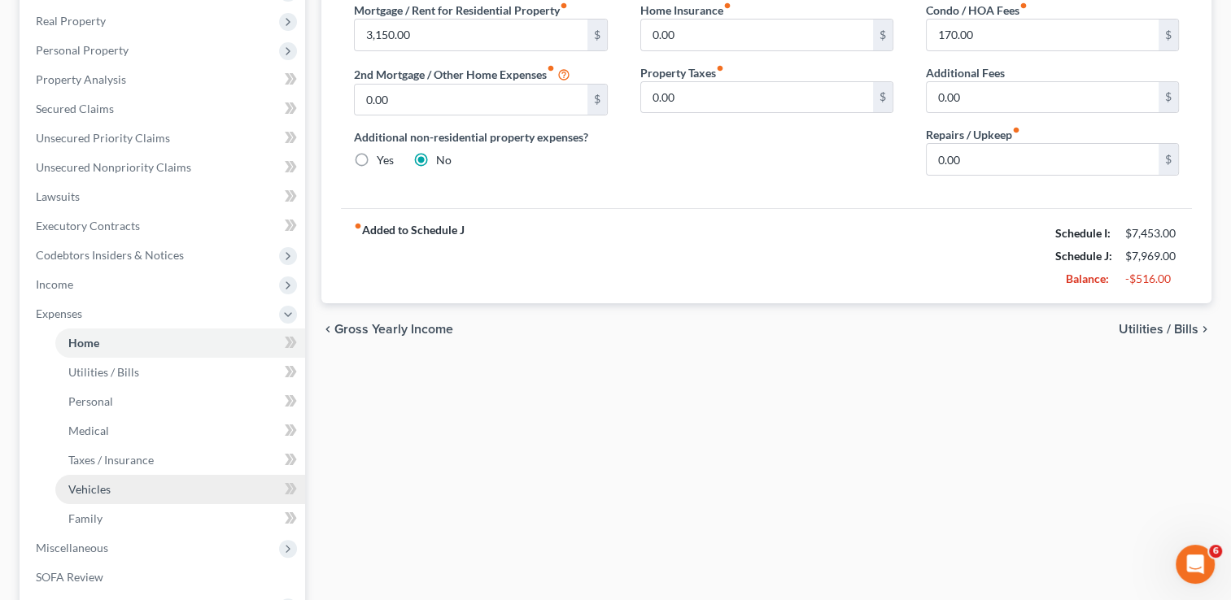
click at [102, 485] on span "Vehicles" at bounding box center [89, 490] width 42 height 14
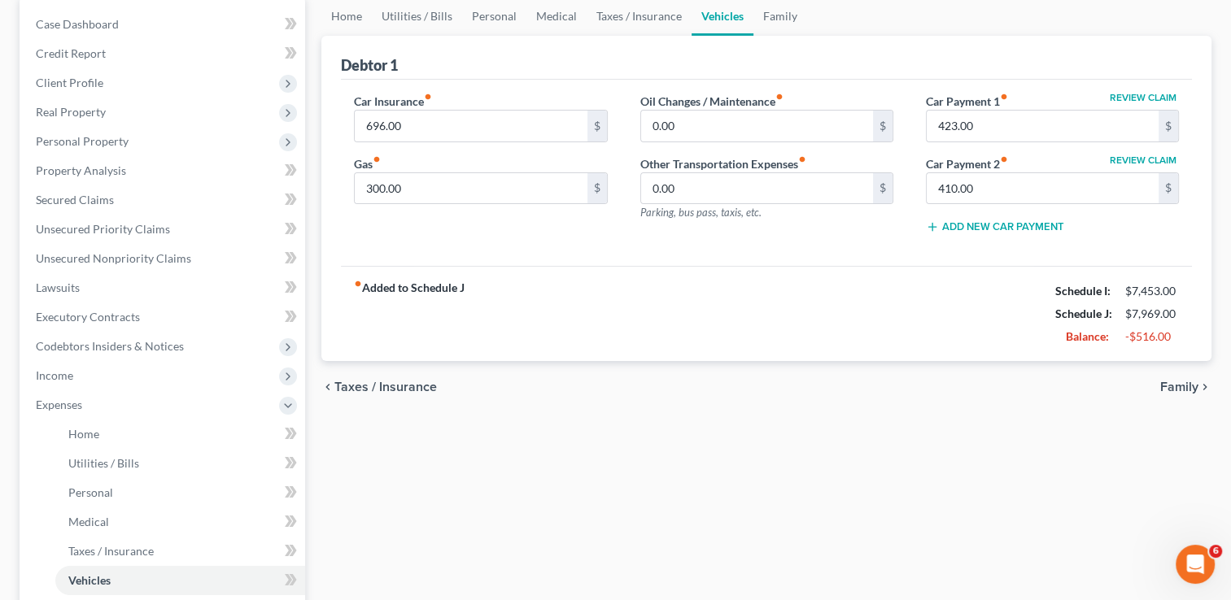
scroll to position [123, 0]
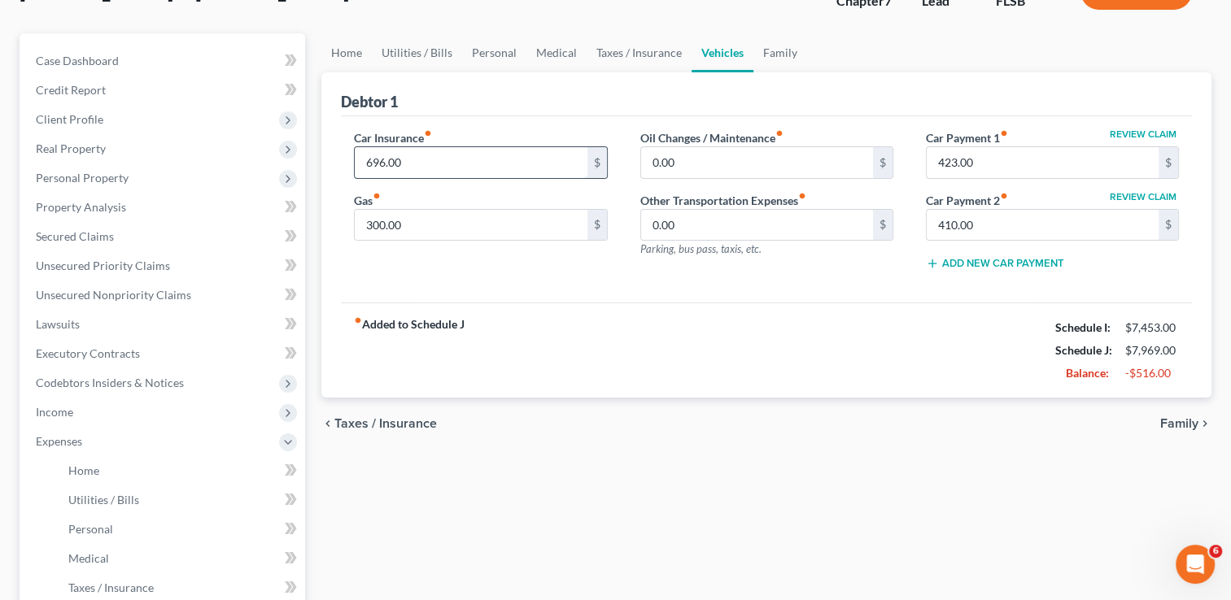
click at [407, 163] on input "696.00" at bounding box center [471, 162] width 232 height 31
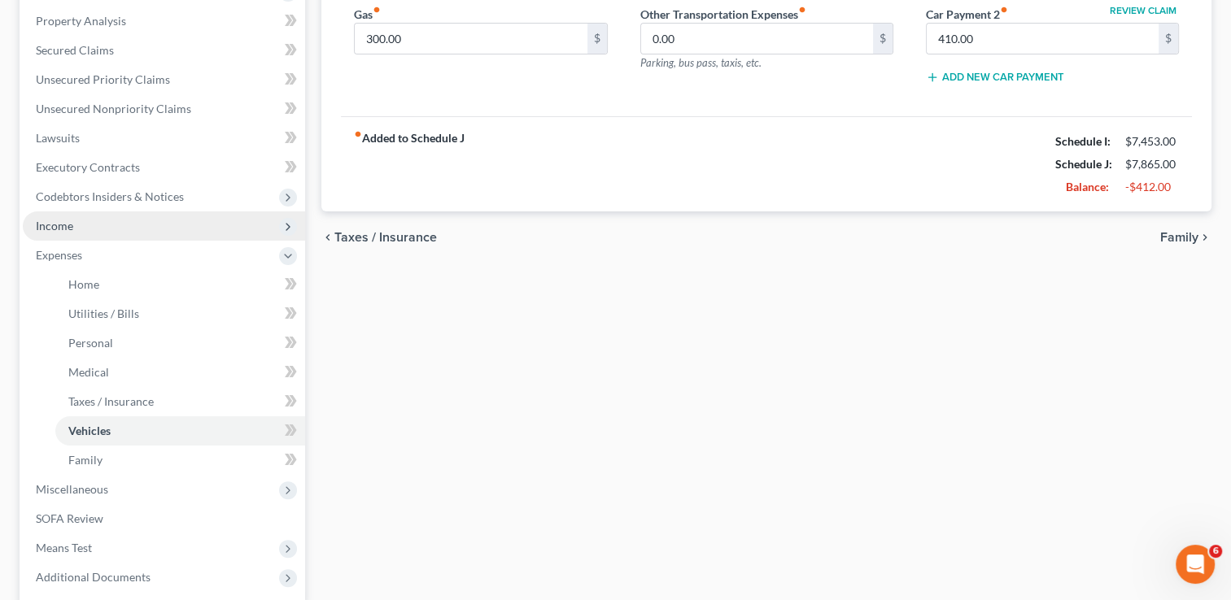
scroll to position [312, 0]
type input "592"
click at [53, 224] on span "Income" at bounding box center [54, 223] width 37 height 14
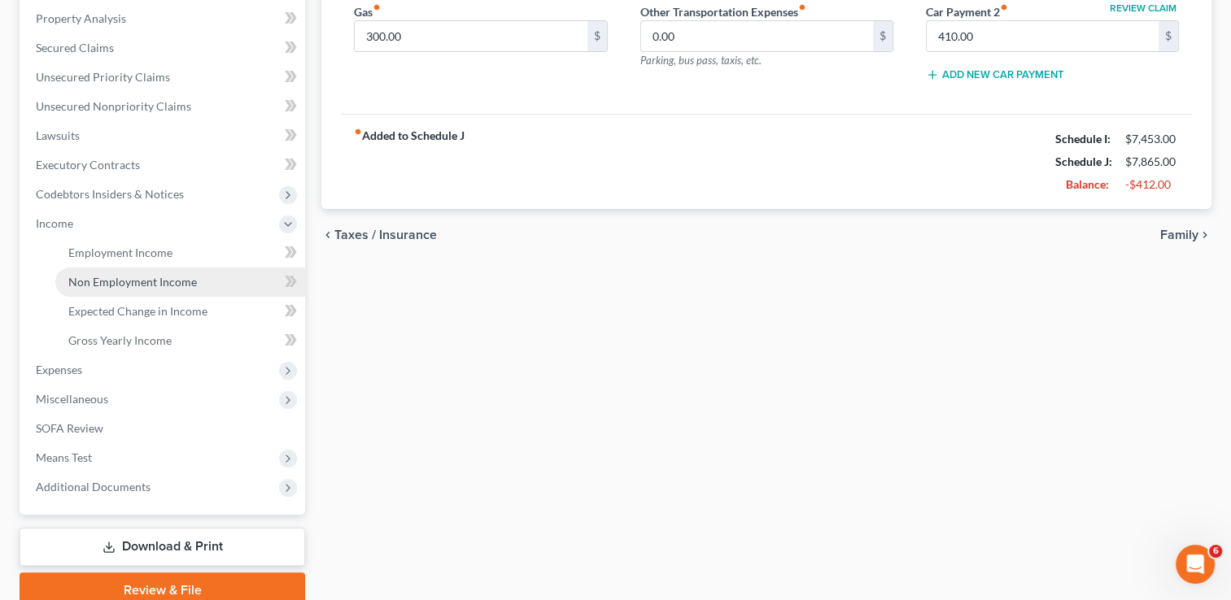
click at [138, 281] on span "Non Employment Income" at bounding box center [132, 282] width 129 height 14
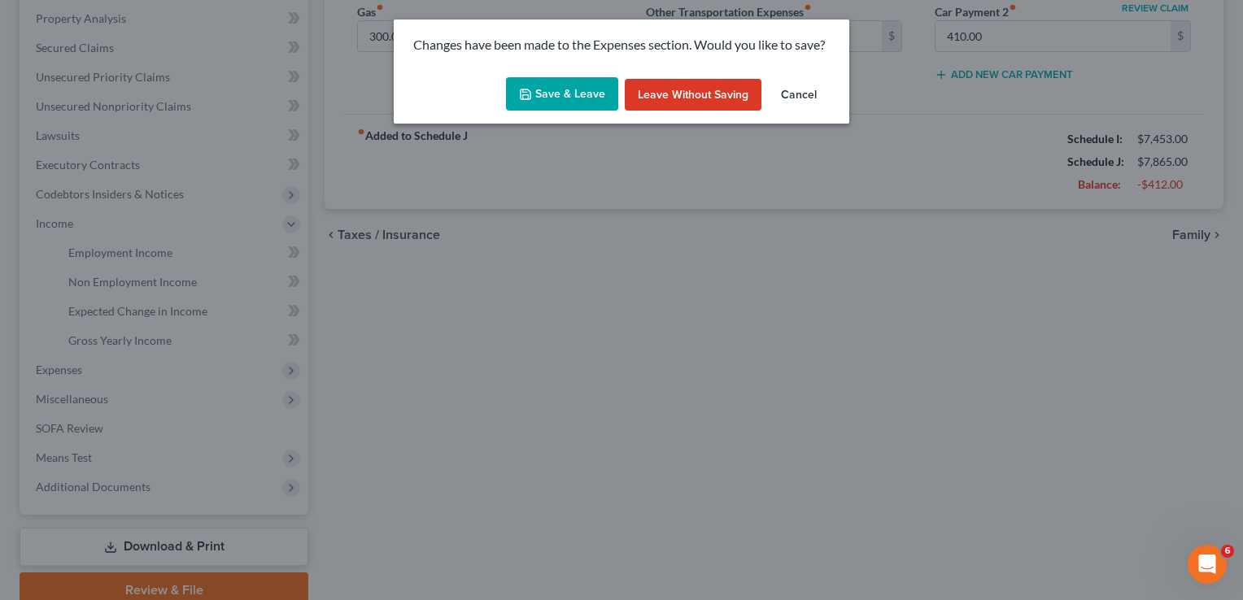
click at [576, 95] on button "Save & Leave" at bounding box center [562, 94] width 112 height 34
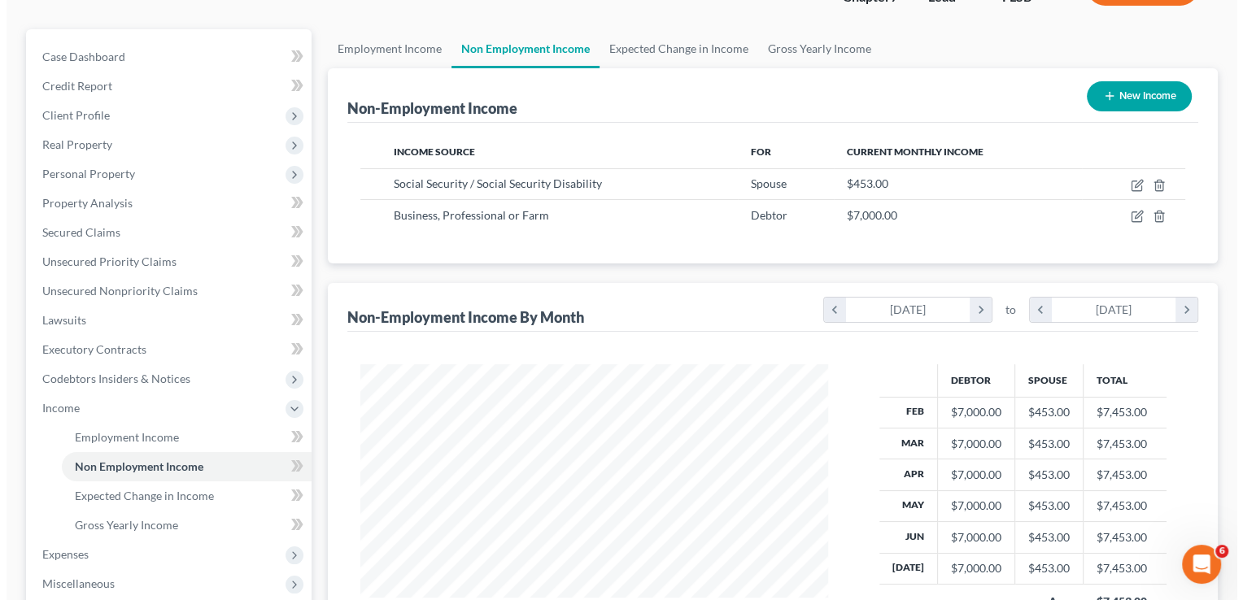
scroll to position [127, 0]
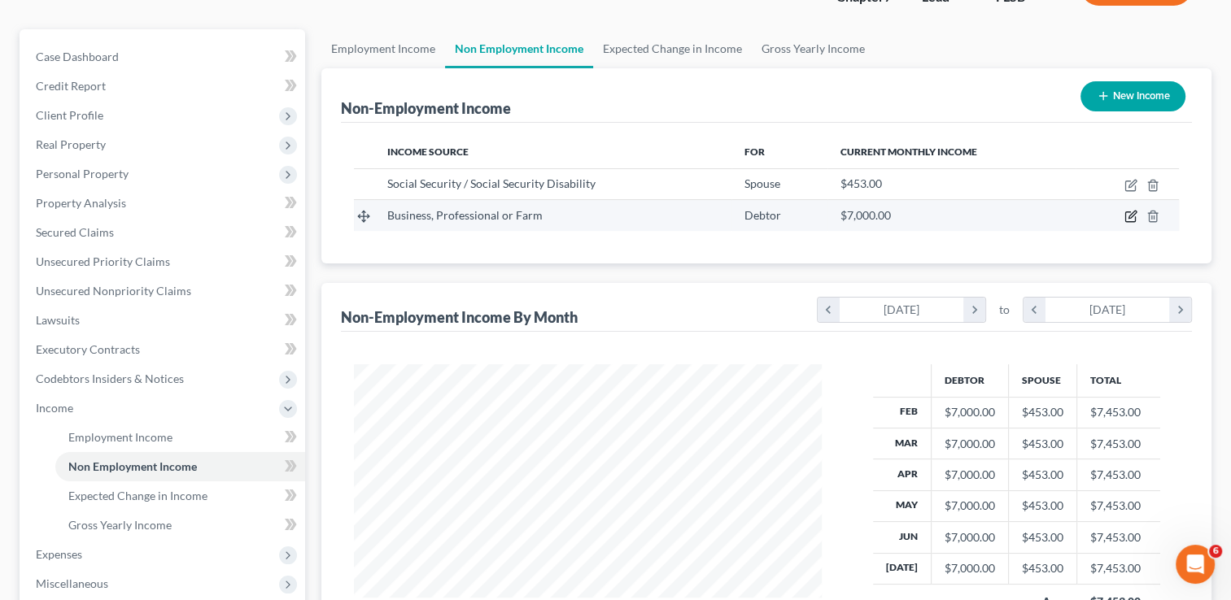
click at [1129, 214] on icon "button" at bounding box center [1132, 215] width 7 height 7
select select "10"
select select "0"
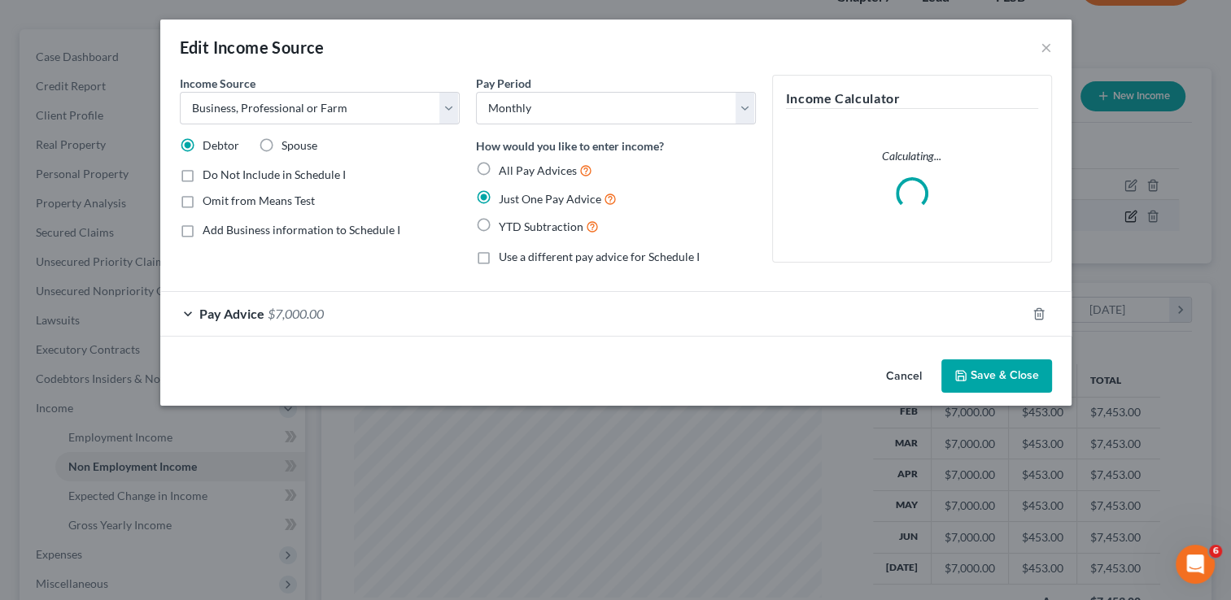
scroll to position [290, 504]
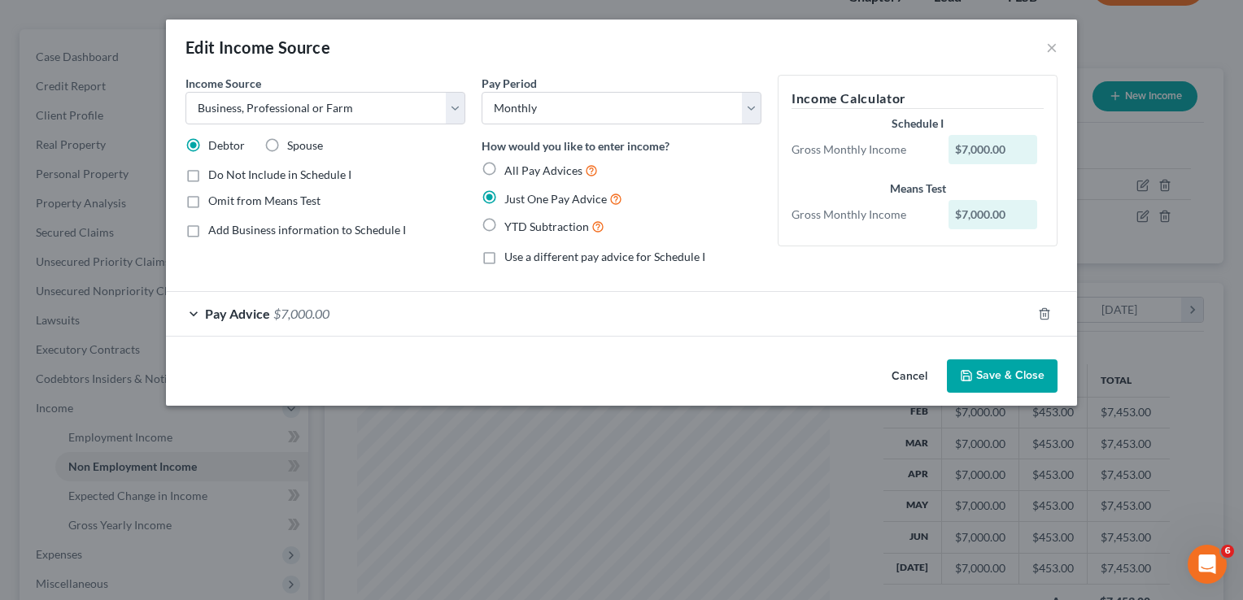
click at [213, 308] on span "Pay Advice" at bounding box center [237, 313] width 65 height 15
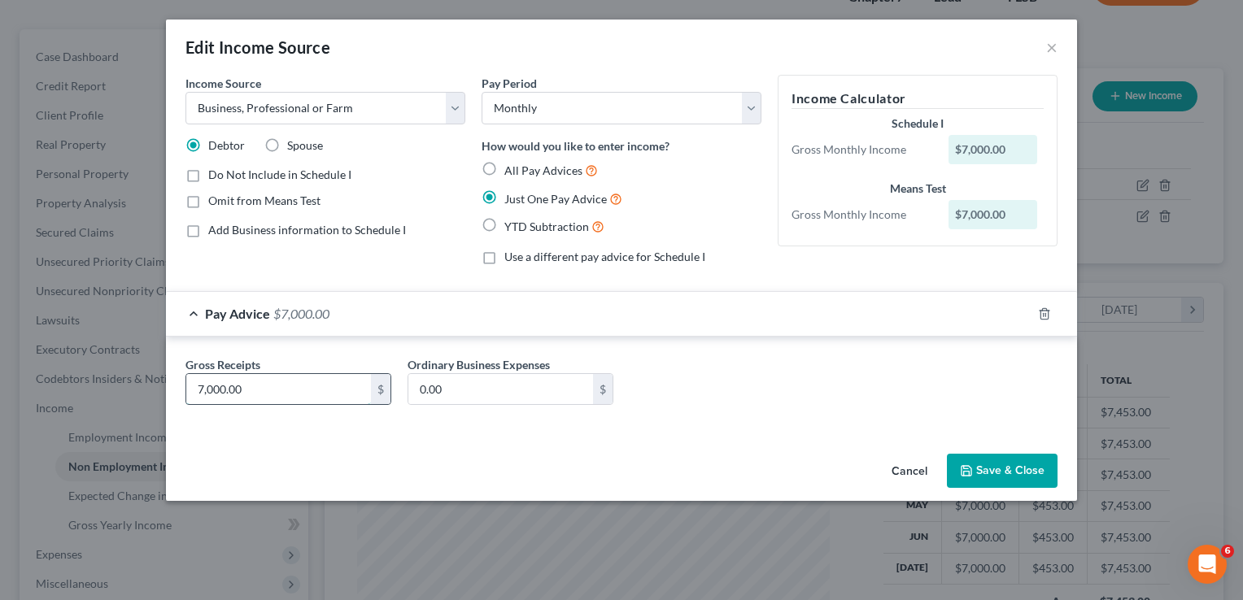
click at [255, 389] on input "7,000.00" at bounding box center [278, 389] width 185 height 31
type input "10,000"
click at [1002, 464] on button "Save & Close" at bounding box center [1002, 471] width 111 height 34
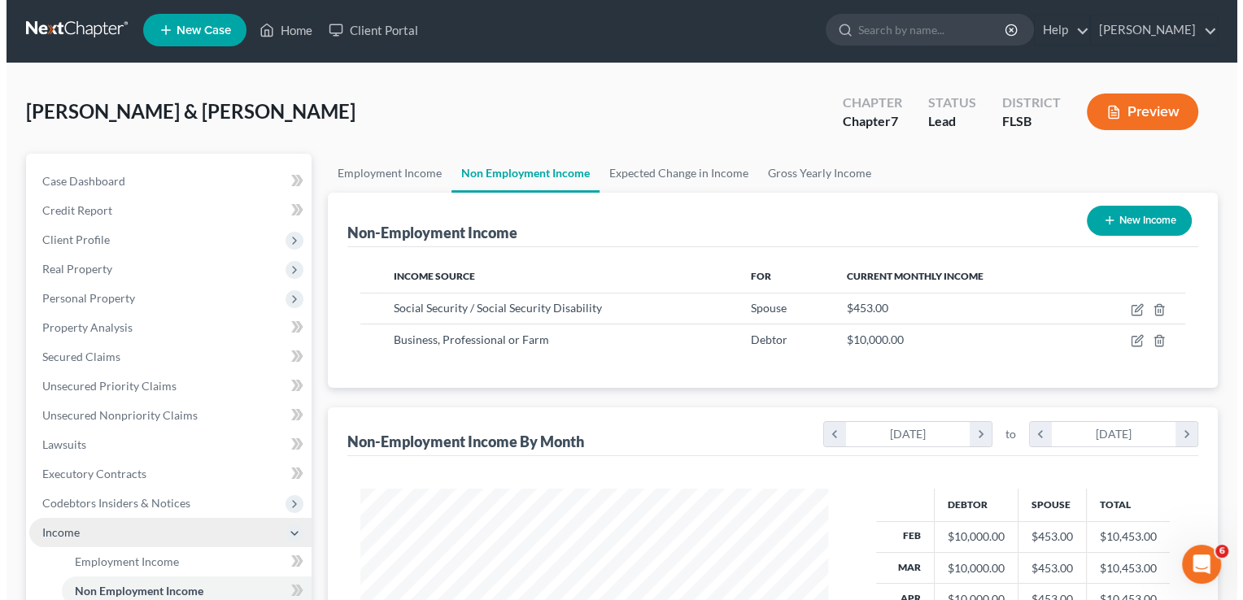
scroll to position [0, 0]
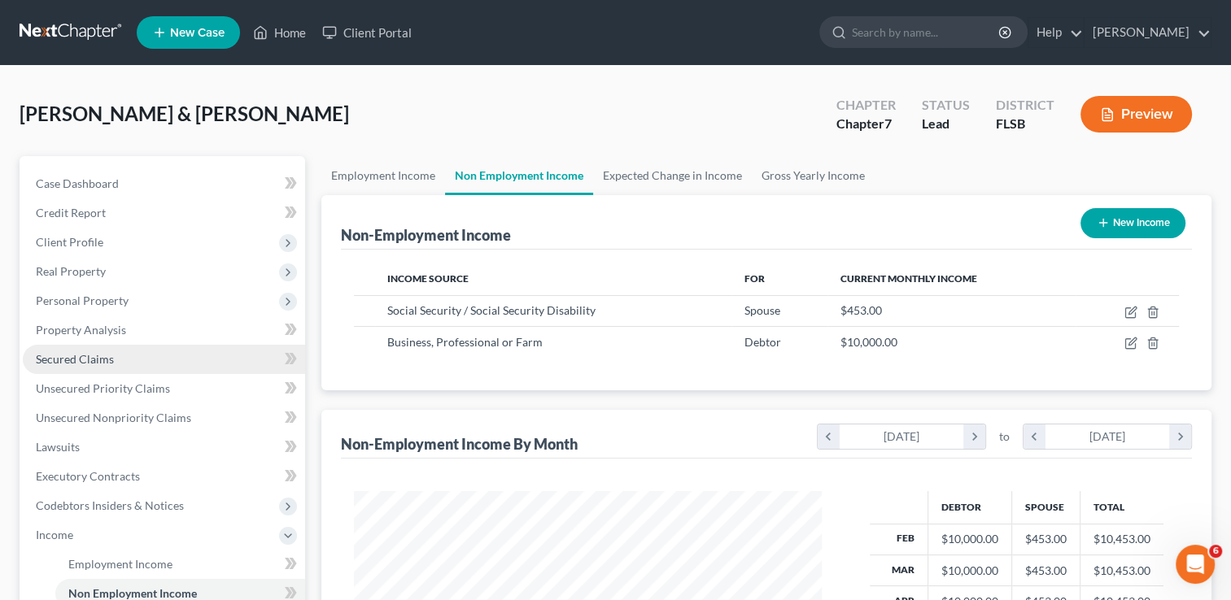
click at [81, 361] on span "Secured Claims" at bounding box center [75, 359] width 78 height 14
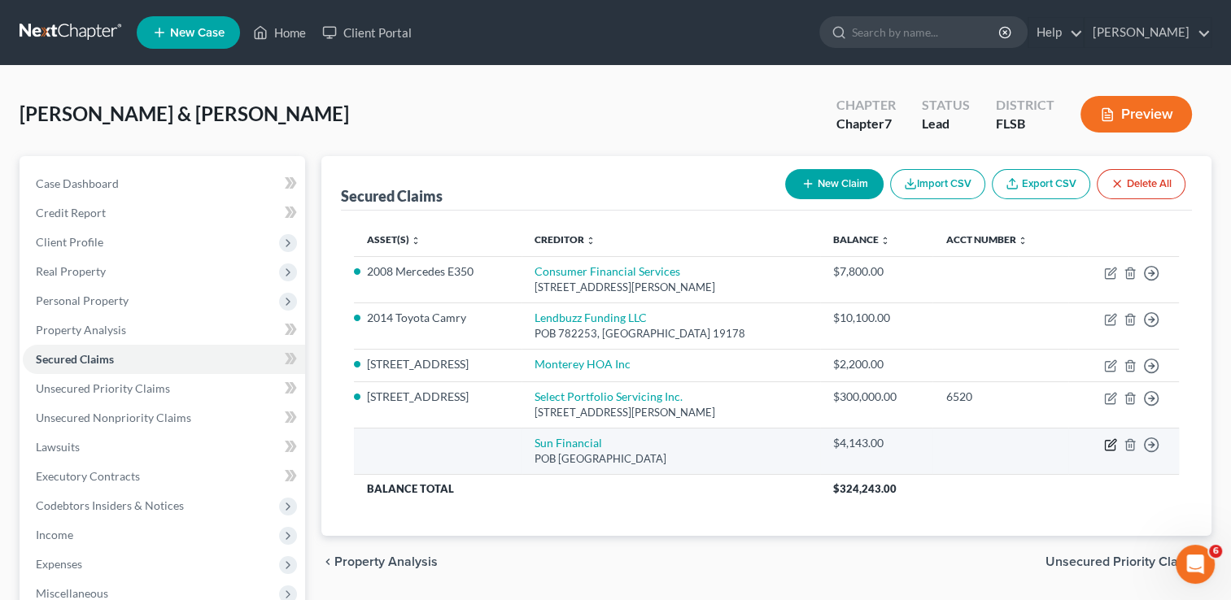
click at [1107, 442] on icon "button" at bounding box center [1110, 445] width 13 height 13
select select "9"
select select "2"
select select "0"
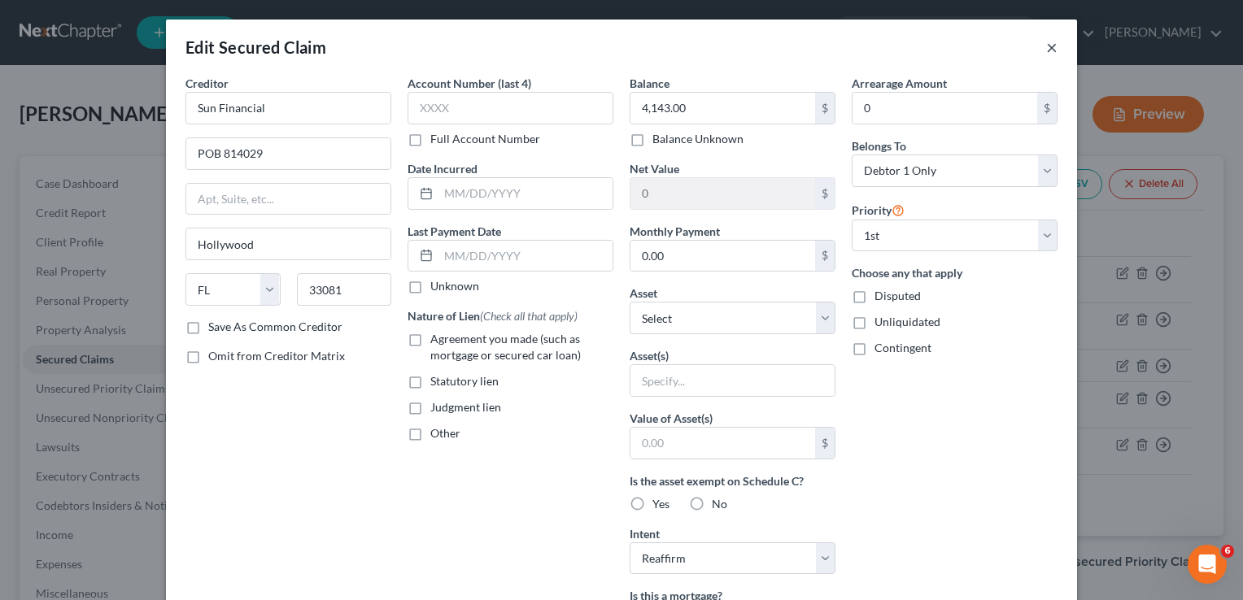
click at [1049, 46] on button "×" at bounding box center [1051, 47] width 11 height 20
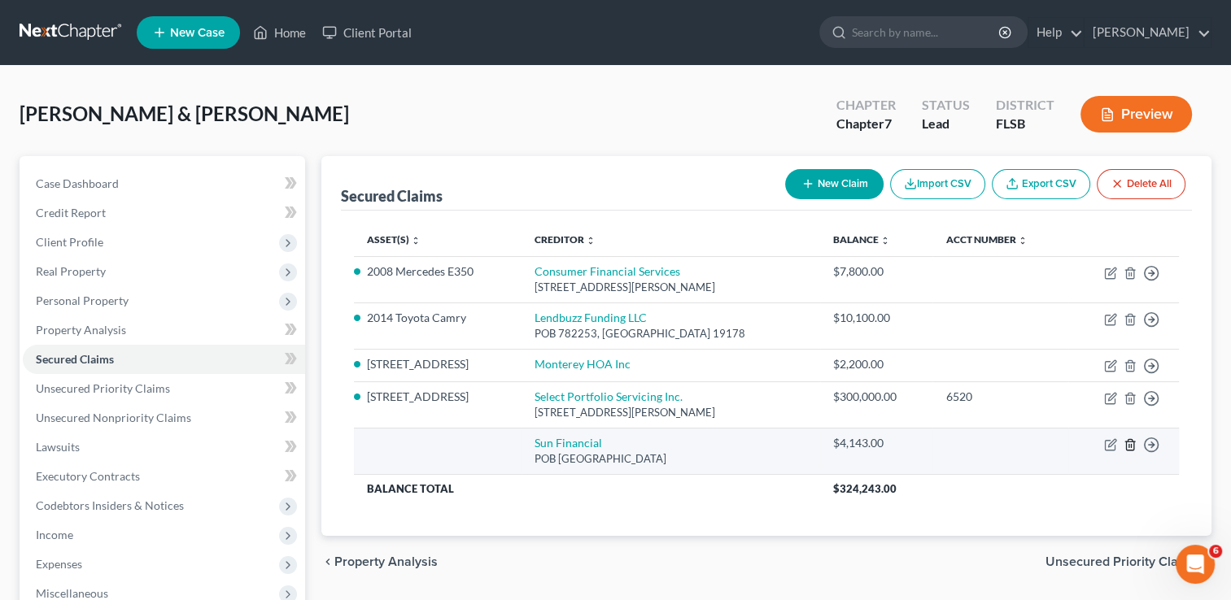
click at [1128, 443] on icon "button" at bounding box center [1130, 445] width 13 height 13
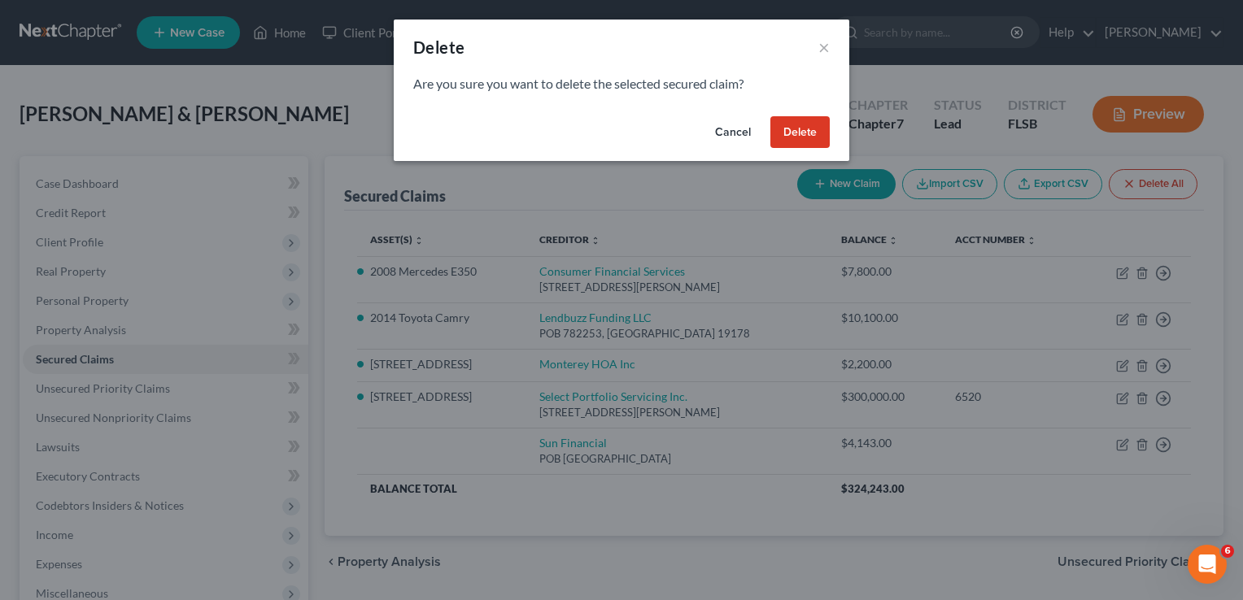
click at [793, 135] on button "Delete" at bounding box center [800, 132] width 59 height 33
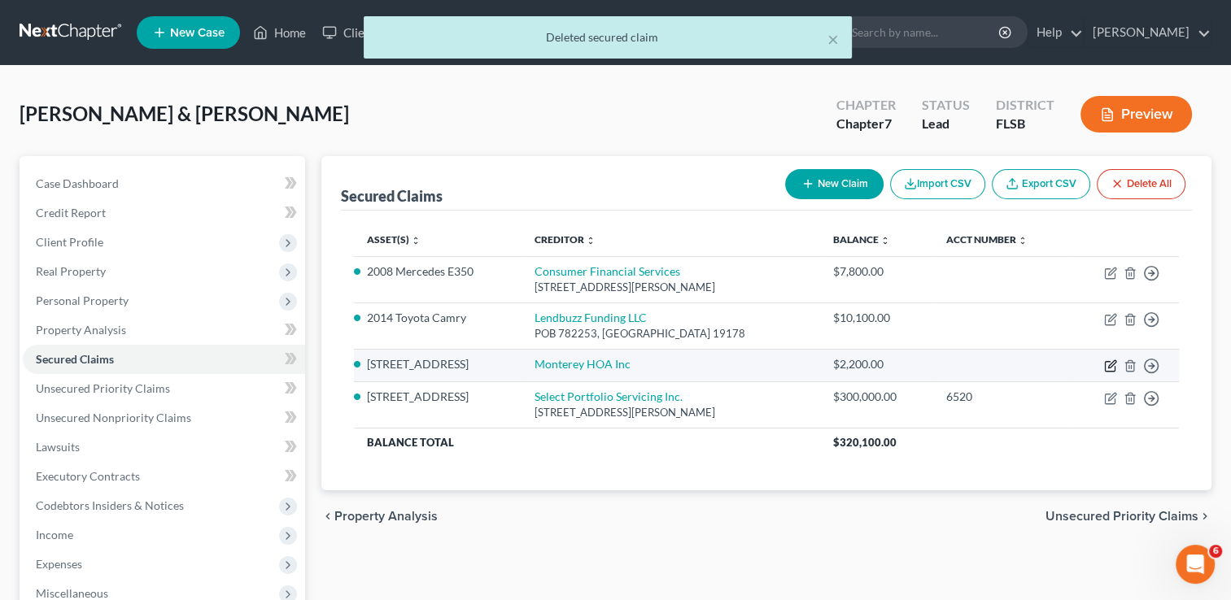
click at [1107, 363] on icon "button" at bounding box center [1110, 366] width 13 height 13
select select "2"
select select "0"
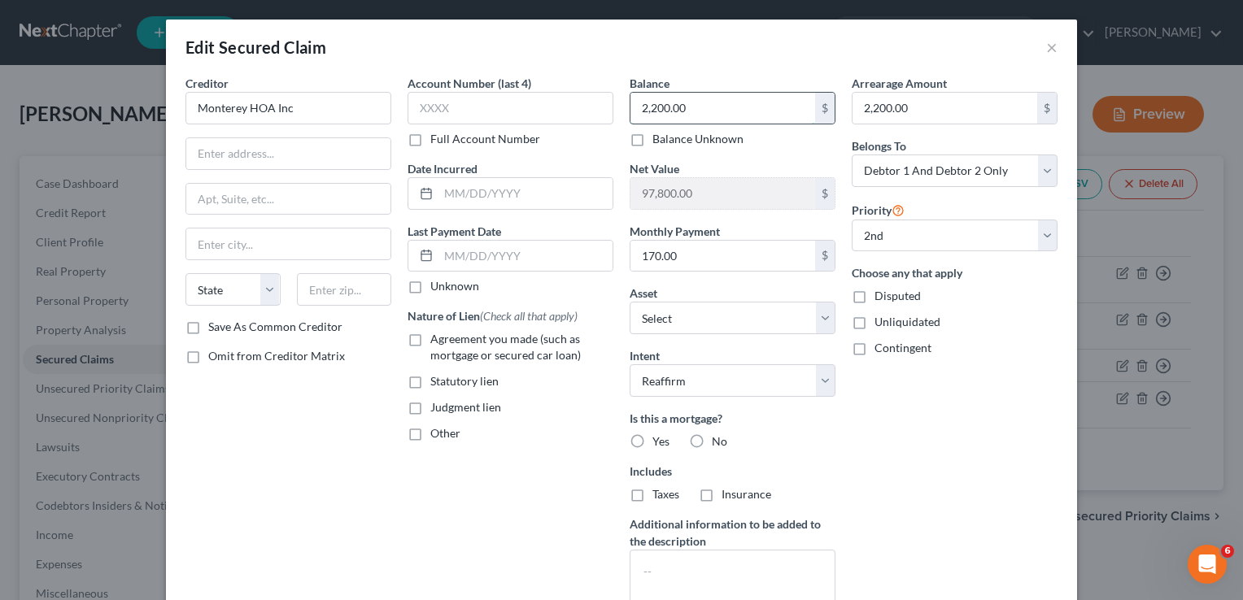
click at [693, 109] on input "2,200.00" at bounding box center [723, 108] width 185 height 31
type input "4,000"
click at [648, 253] on input "170.00" at bounding box center [723, 256] width 185 height 31
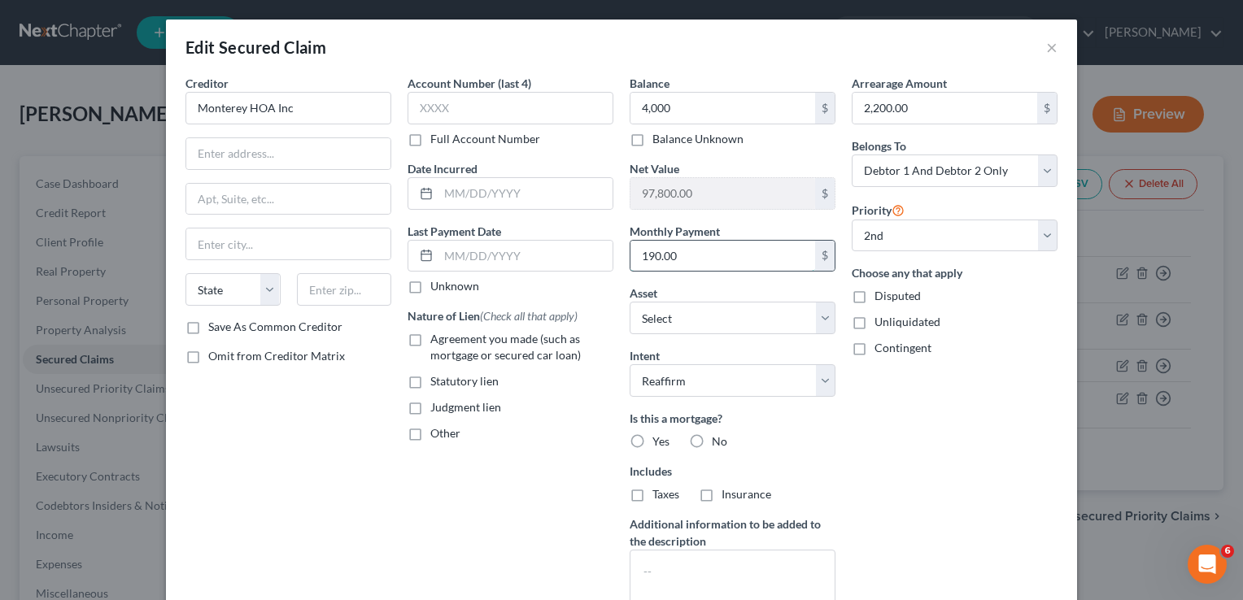
type input "190.00"
select select "12"
click at [1046, 47] on button "×" at bounding box center [1051, 47] width 11 height 20
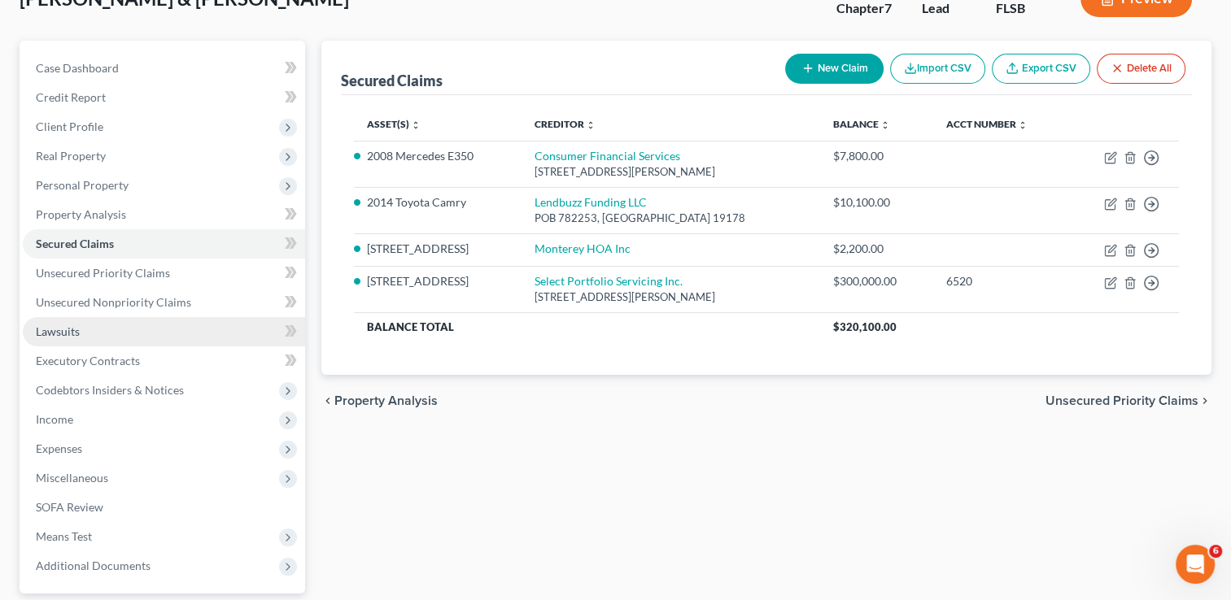
scroll to position [117, 0]
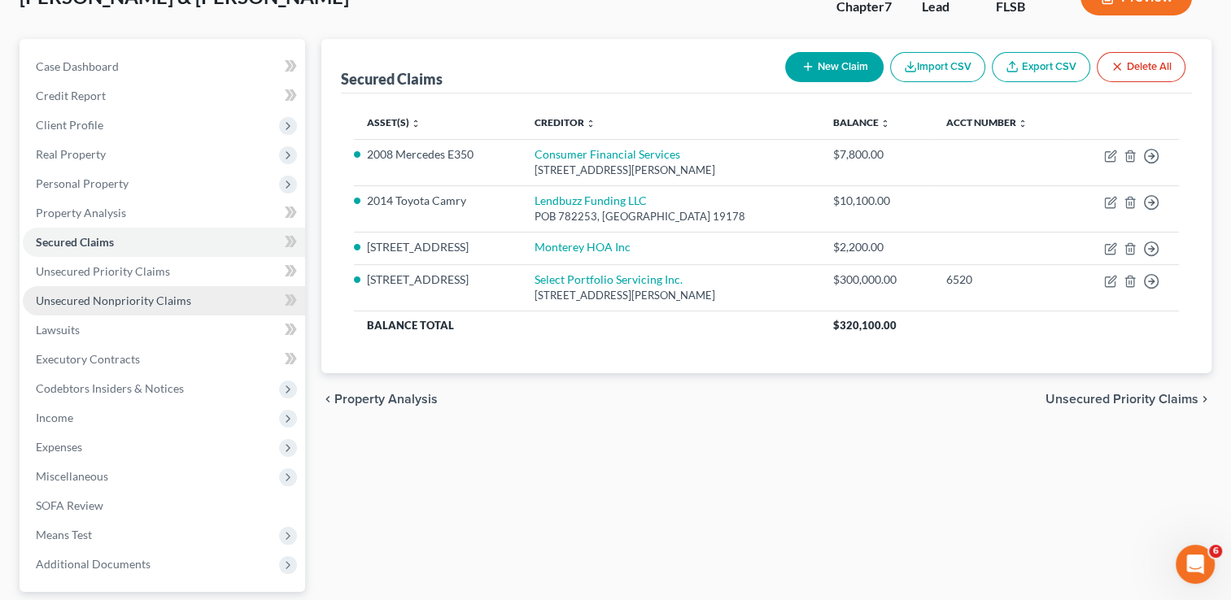
click at [98, 301] on span "Unsecured Nonpriority Claims" at bounding box center [113, 301] width 155 height 14
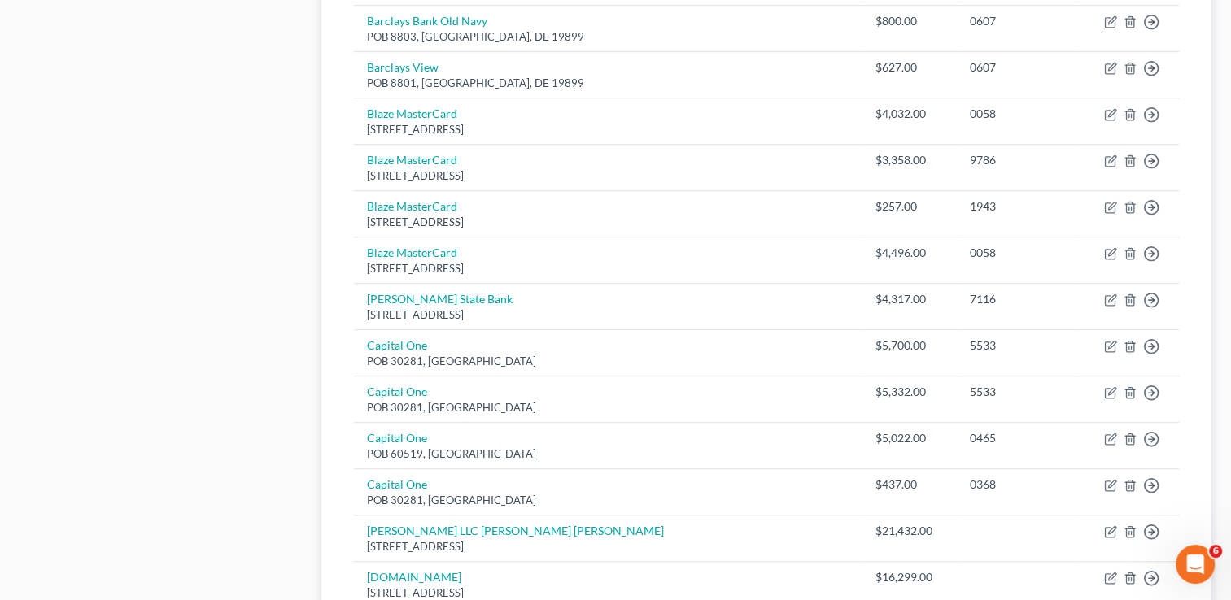
scroll to position [1273, 0]
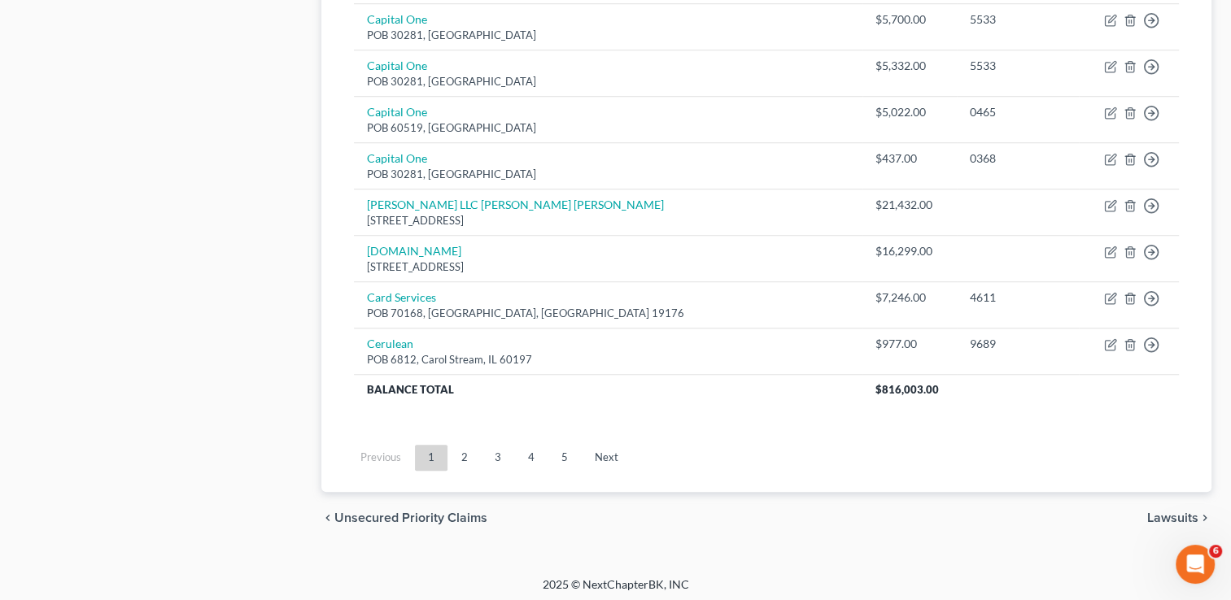
click at [462, 456] on link "2" at bounding box center [464, 458] width 33 height 26
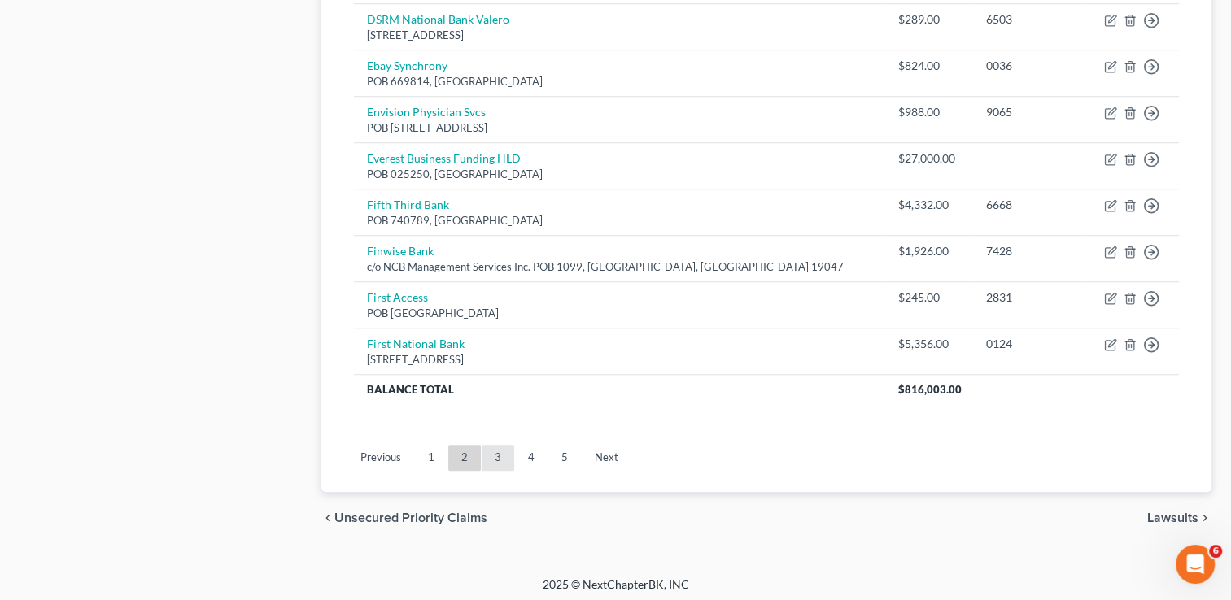
click at [504, 456] on link "3" at bounding box center [498, 458] width 33 height 26
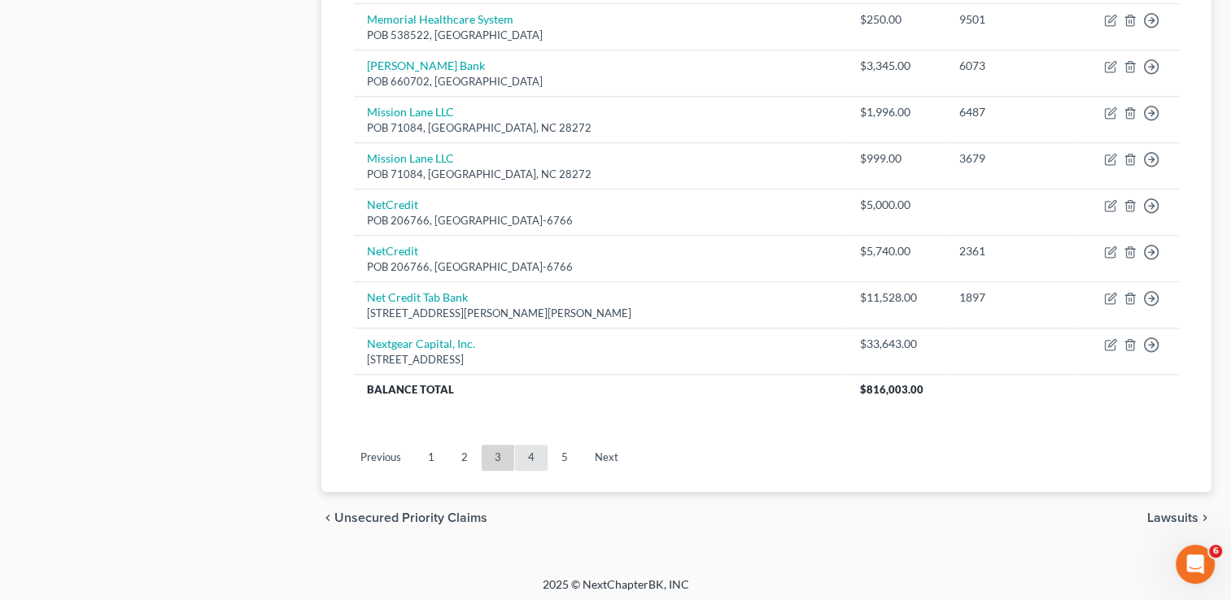
click at [537, 456] on link "4" at bounding box center [531, 458] width 33 height 26
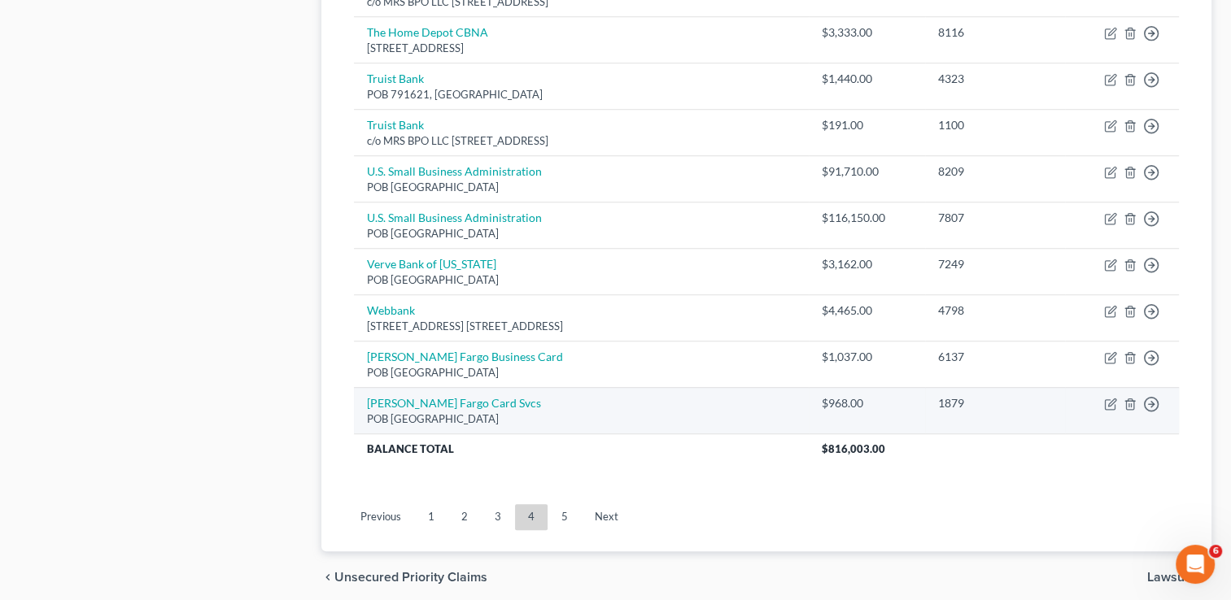
scroll to position [1221, 0]
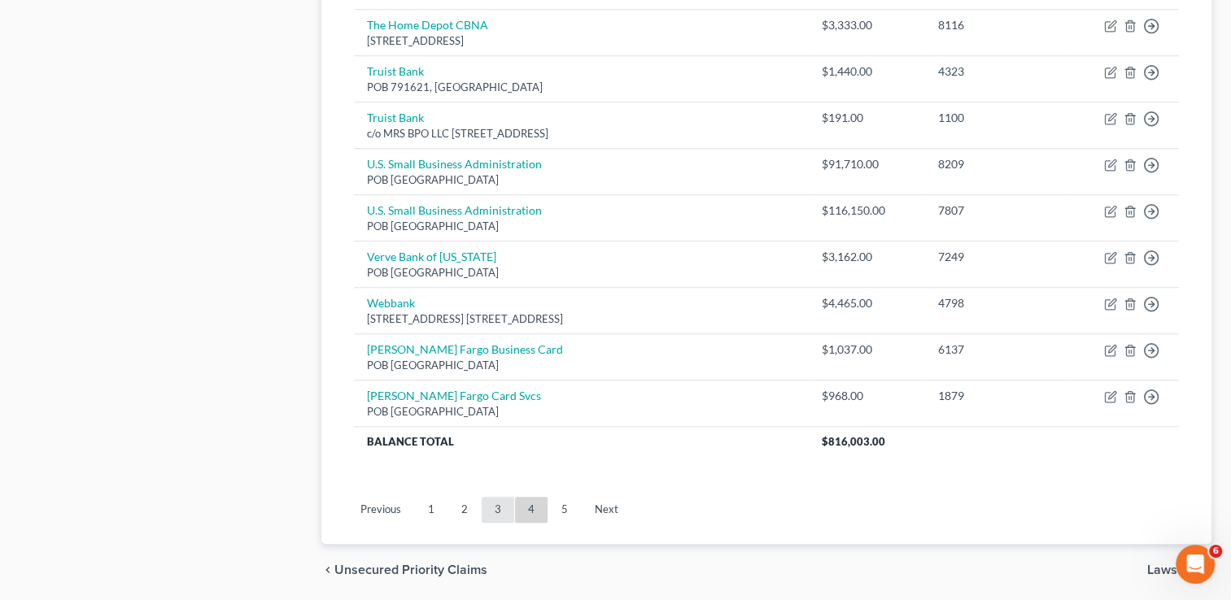
click at [504, 506] on link "3" at bounding box center [498, 510] width 33 height 26
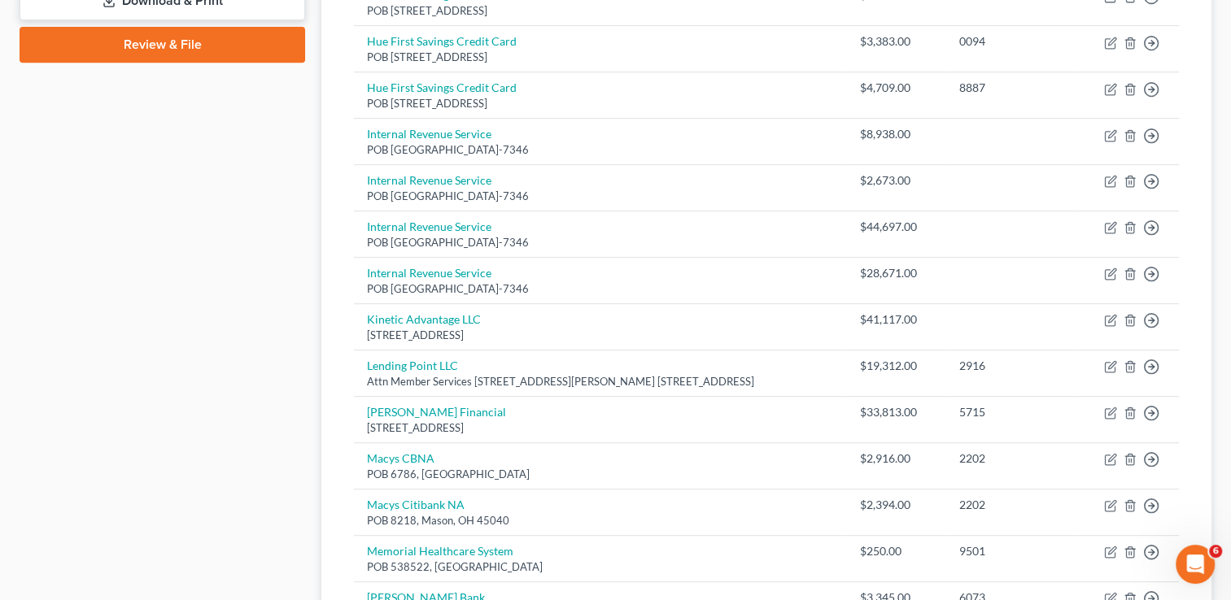
scroll to position [735, 0]
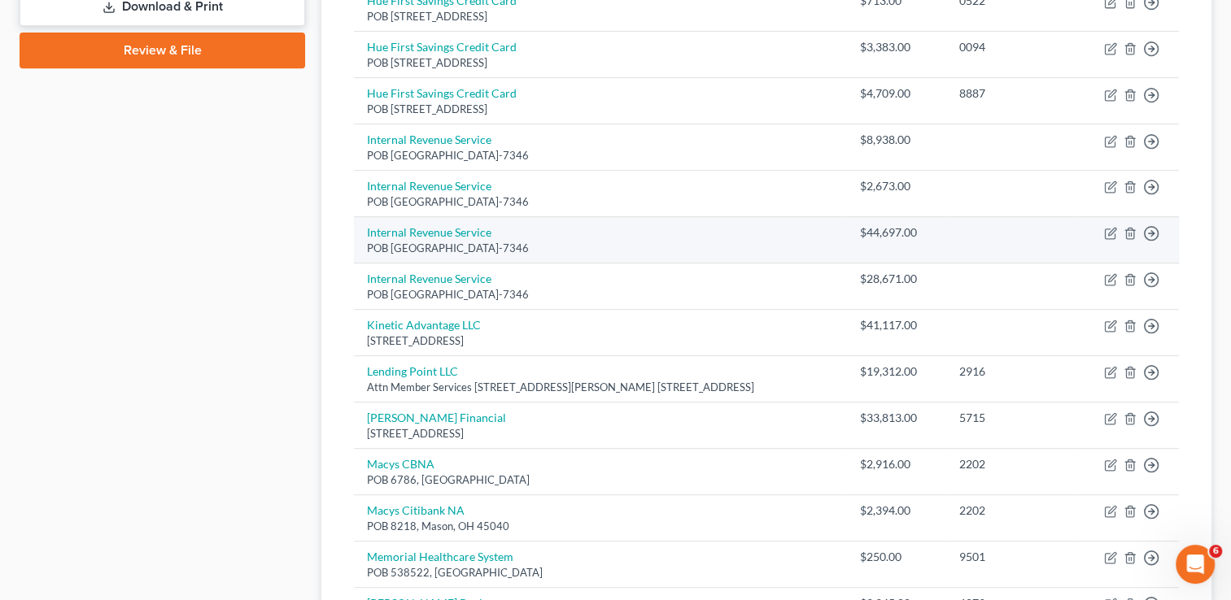
click at [862, 225] on div "$44,697.00" at bounding box center [896, 233] width 73 height 16
click at [453, 229] on link "Internal Revenue Service" at bounding box center [429, 232] width 124 height 14
select select "39"
select select "2"
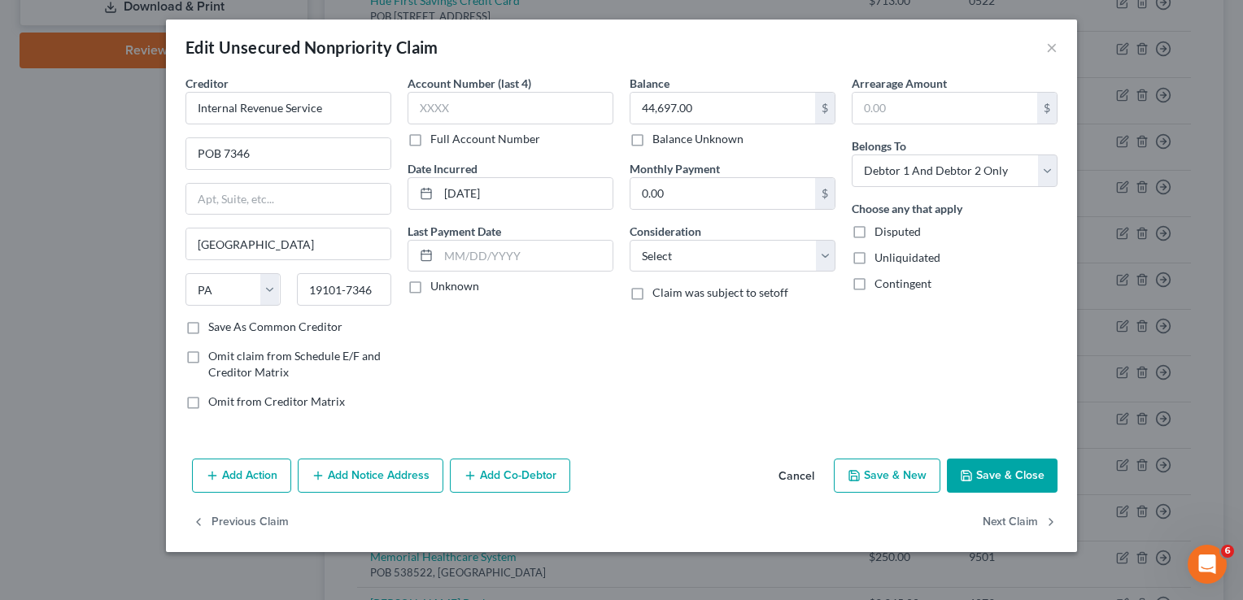
click at [981, 473] on button "Save & Close" at bounding box center [1002, 476] width 111 height 34
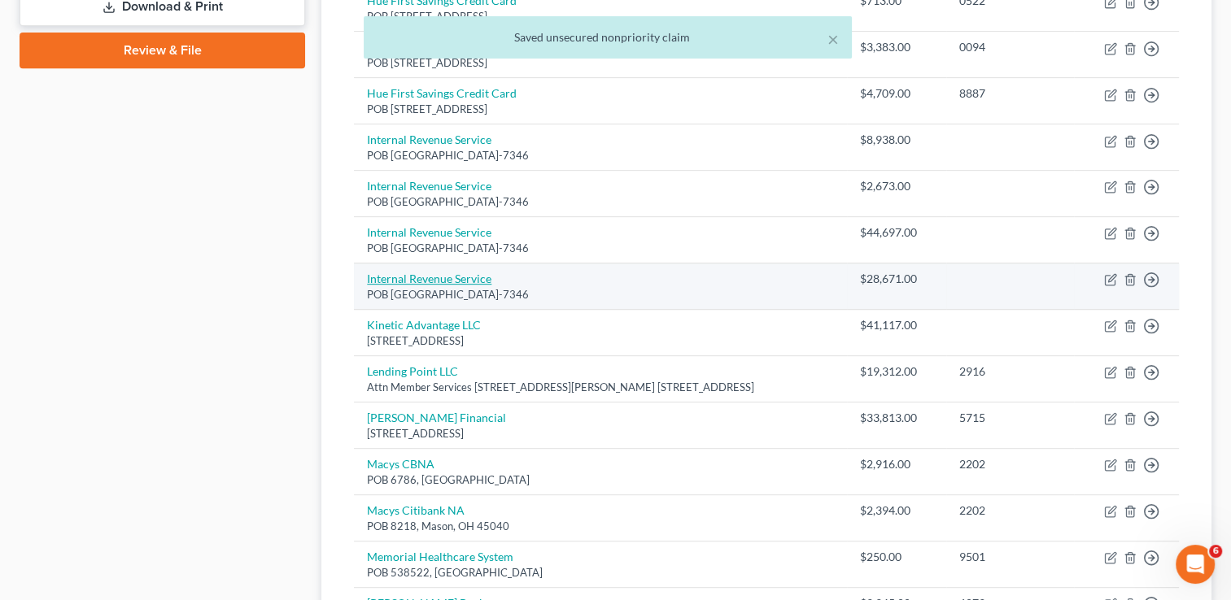
click at [447, 275] on link "Internal Revenue Service" at bounding box center [429, 279] width 124 height 14
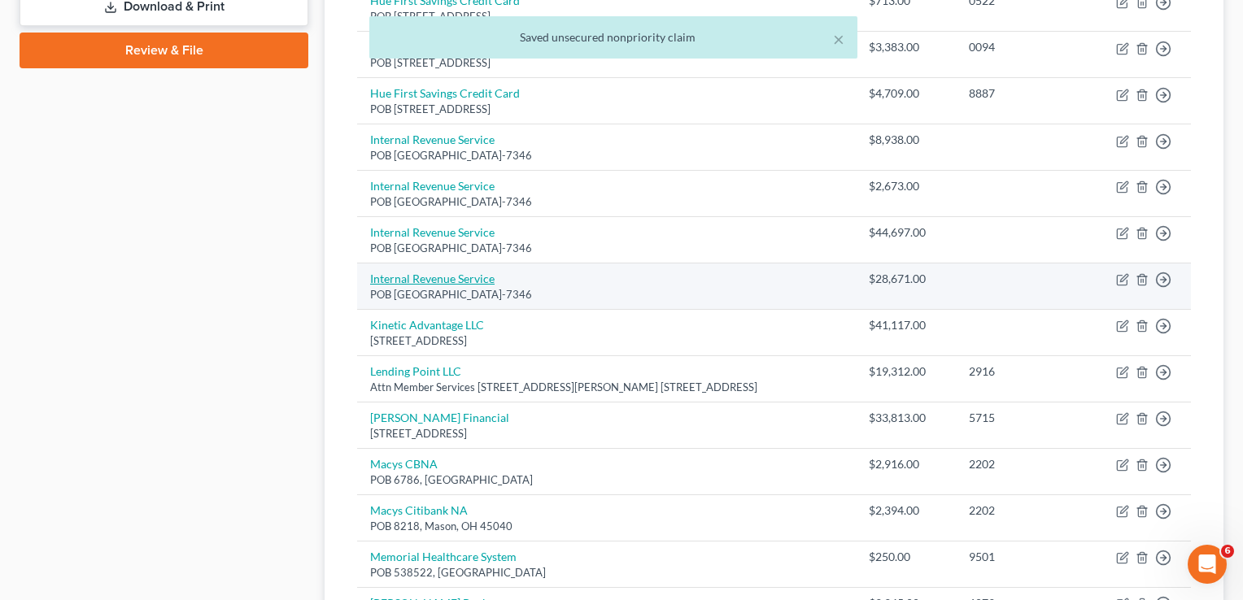
select select "39"
select select "2"
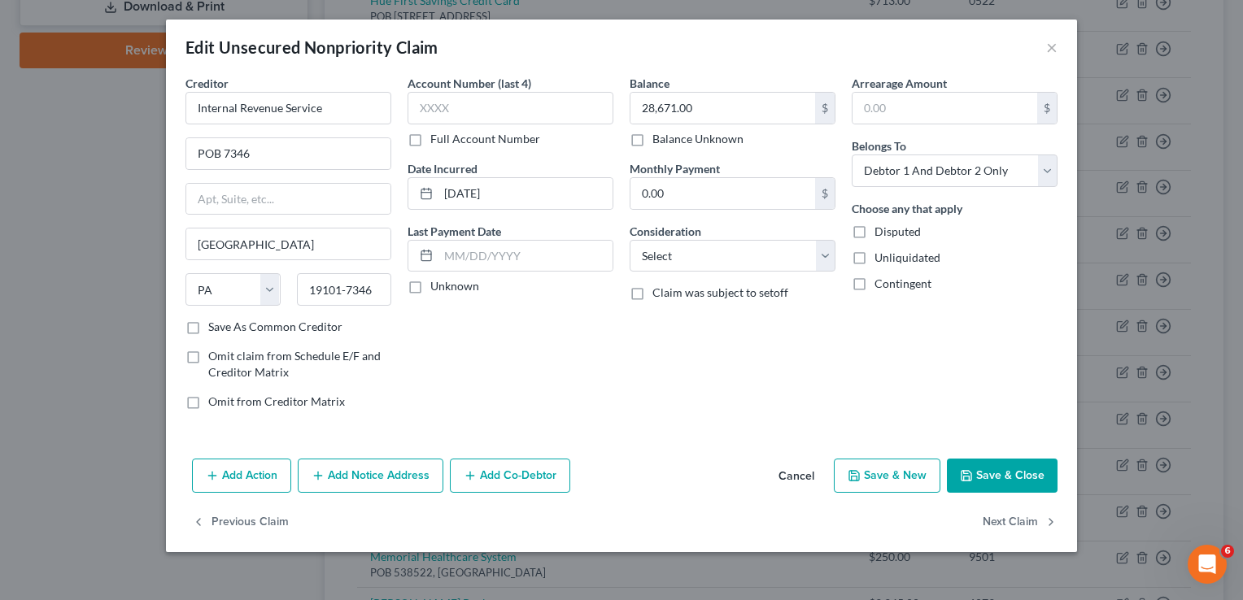
click at [976, 478] on button "Save & Close" at bounding box center [1002, 476] width 111 height 34
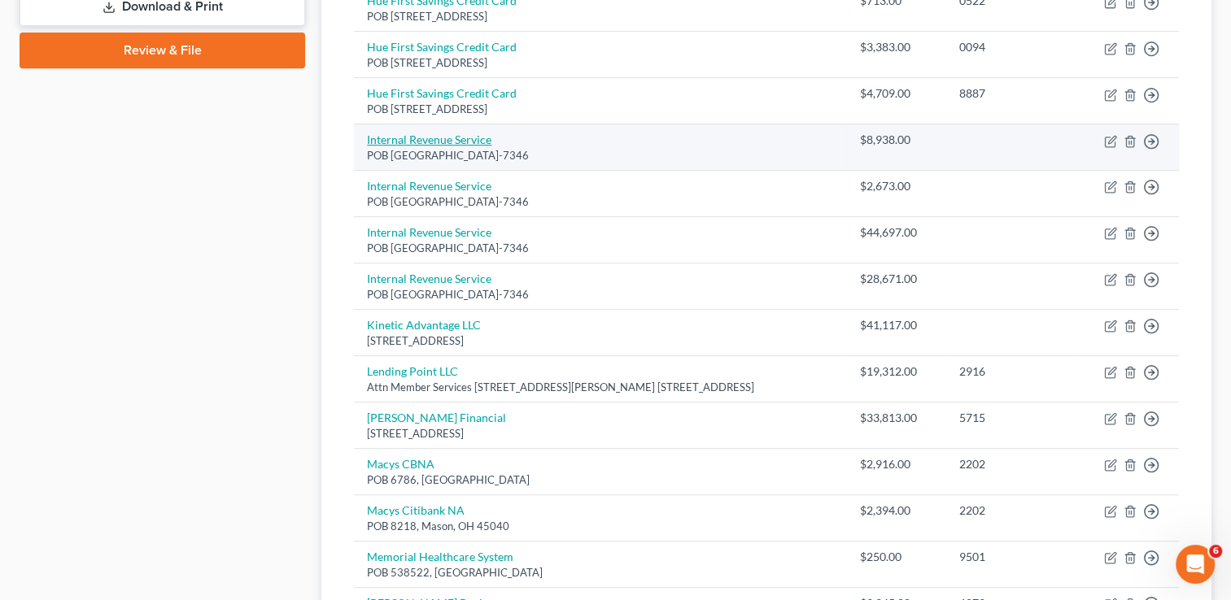
click at [434, 138] on link "Internal Revenue Service" at bounding box center [429, 140] width 124 height 14
select select "39"
select select "2"
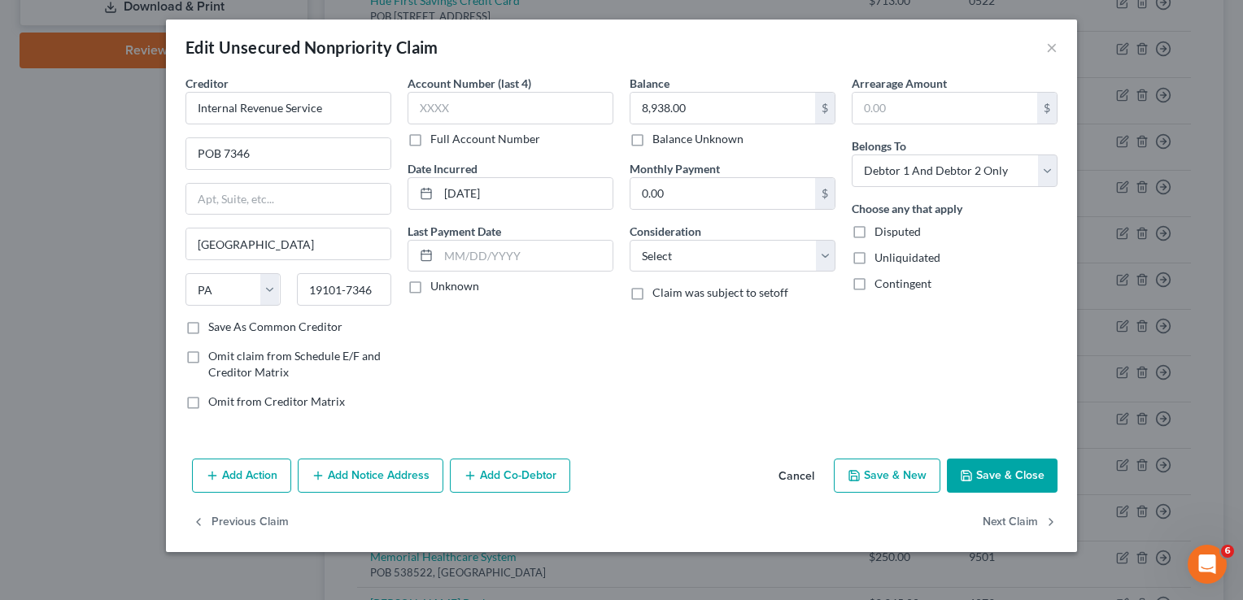
click at [978, 473] on button "Save & Close" at bounding box center [1002, 476] width 111 height 34
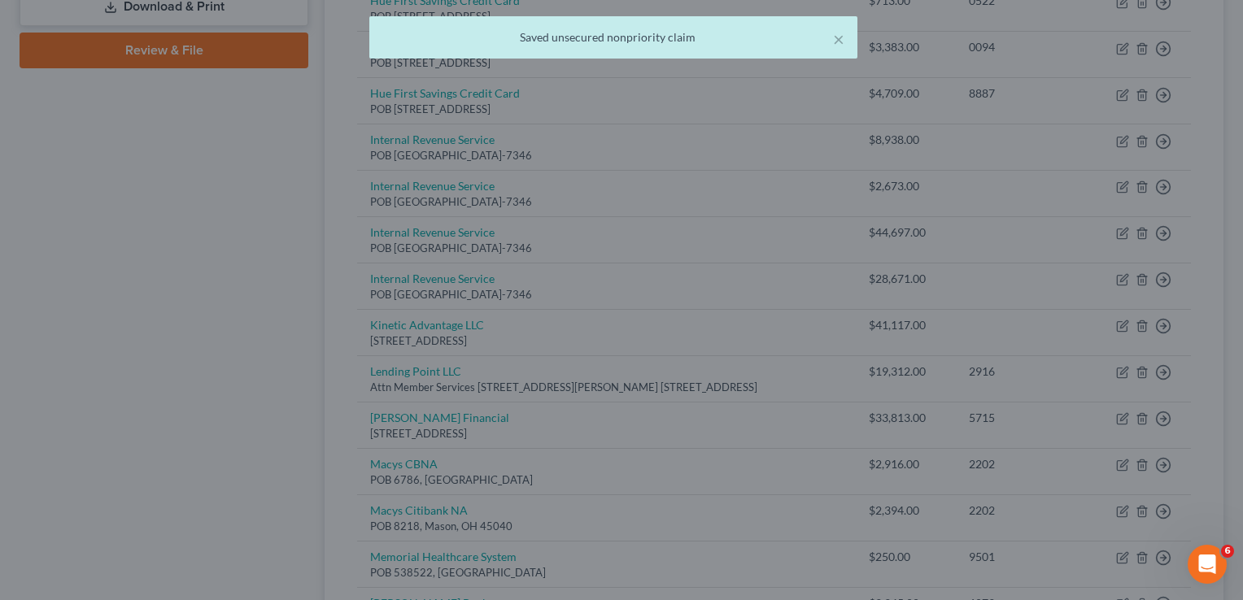
type input "0"
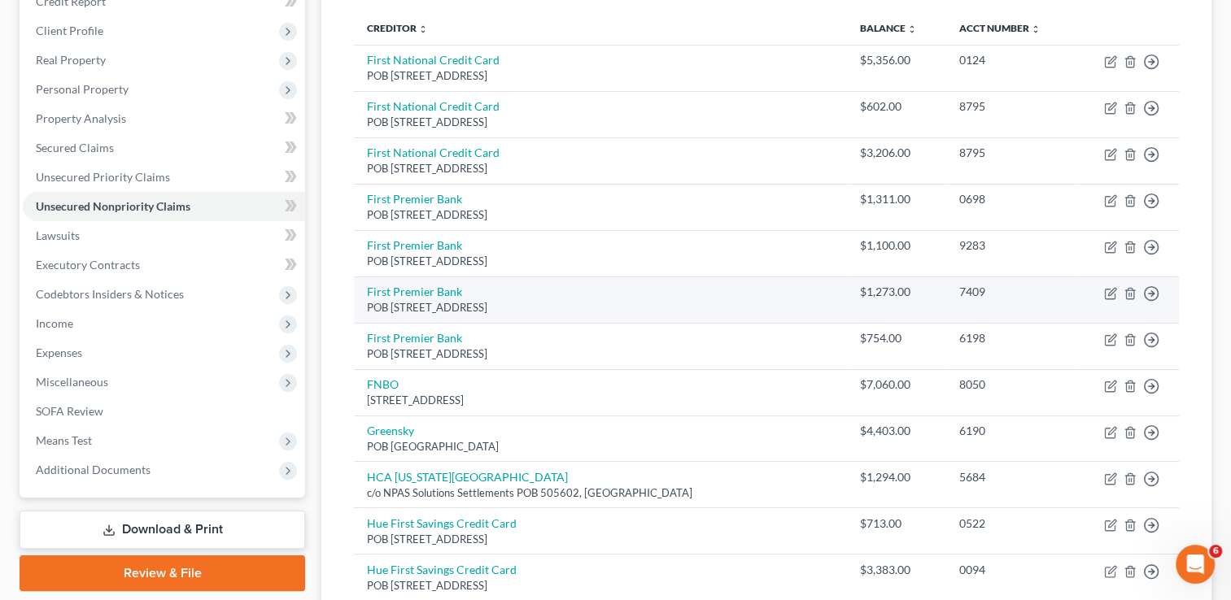
scroll to position [212, 0]
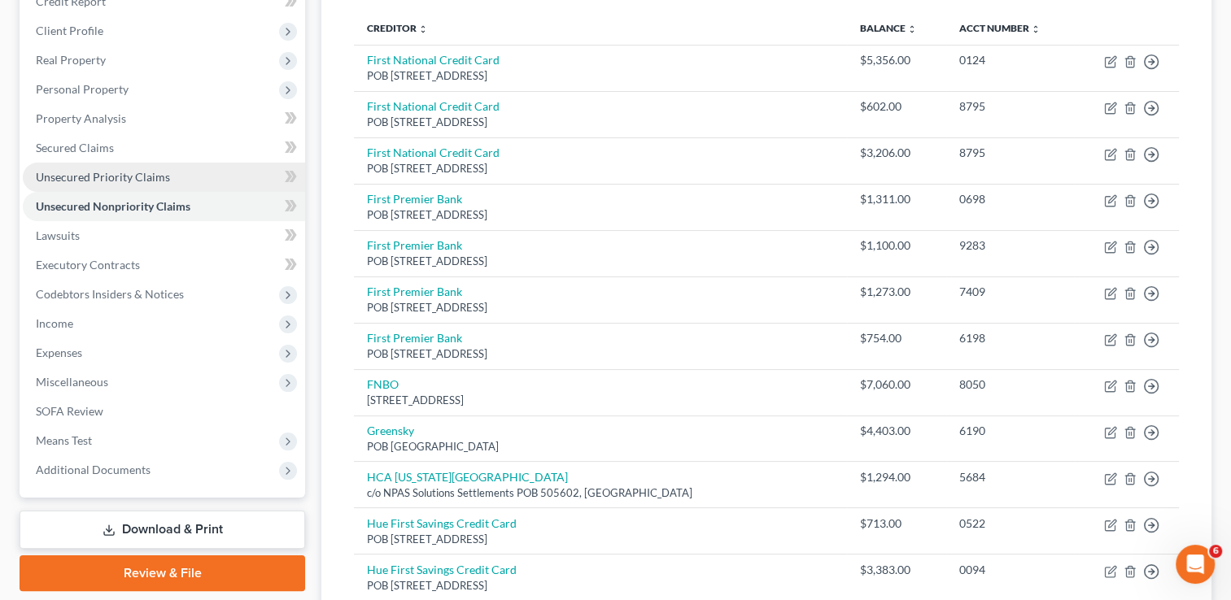
click at [104, 180] on span "Unsecured Priority Claims" at bounding box center [103, 177] width 134 height 14
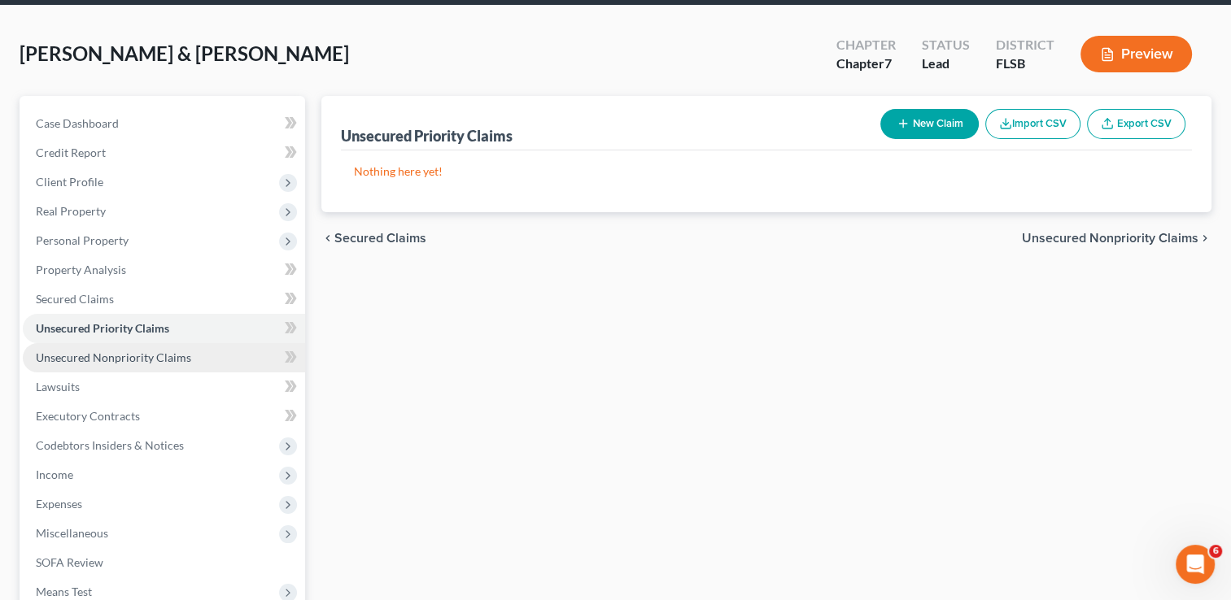
scroll to position [263, 0]
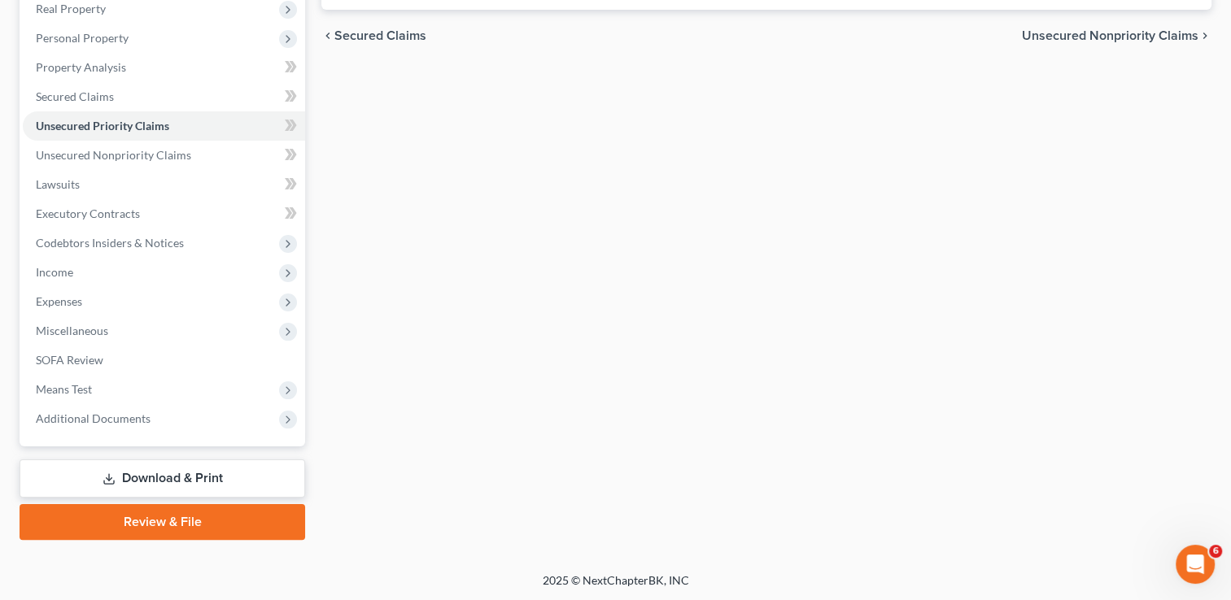
click at [165, 478] on link "Download & Print" at bounding box center [163, 479] width 286 height 38
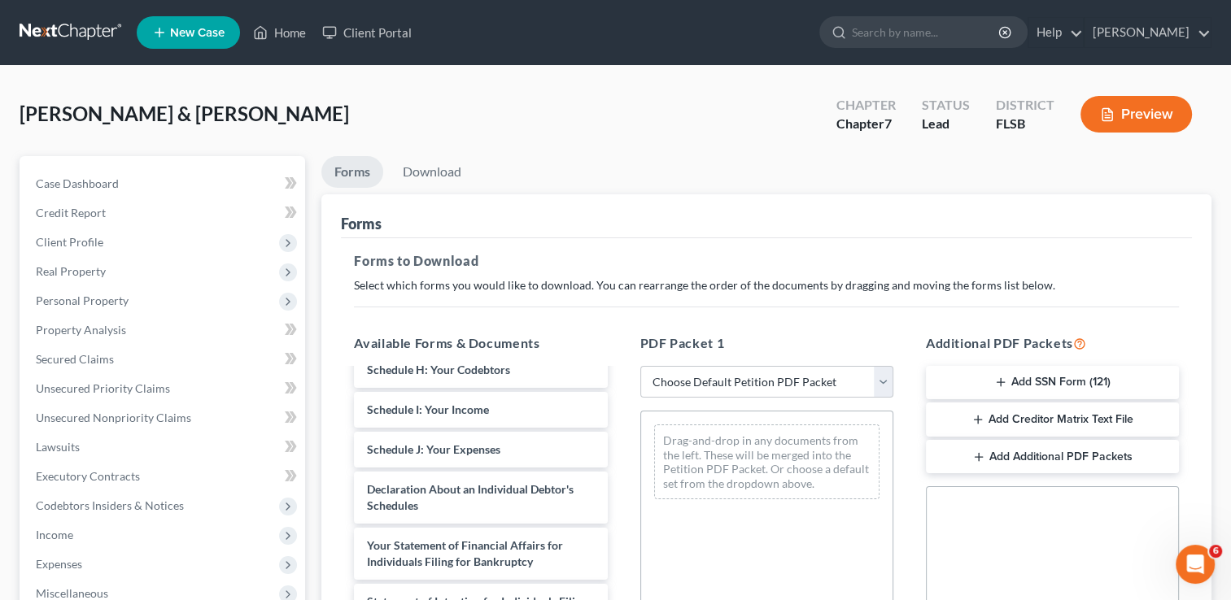
scroll to position [374, 0]
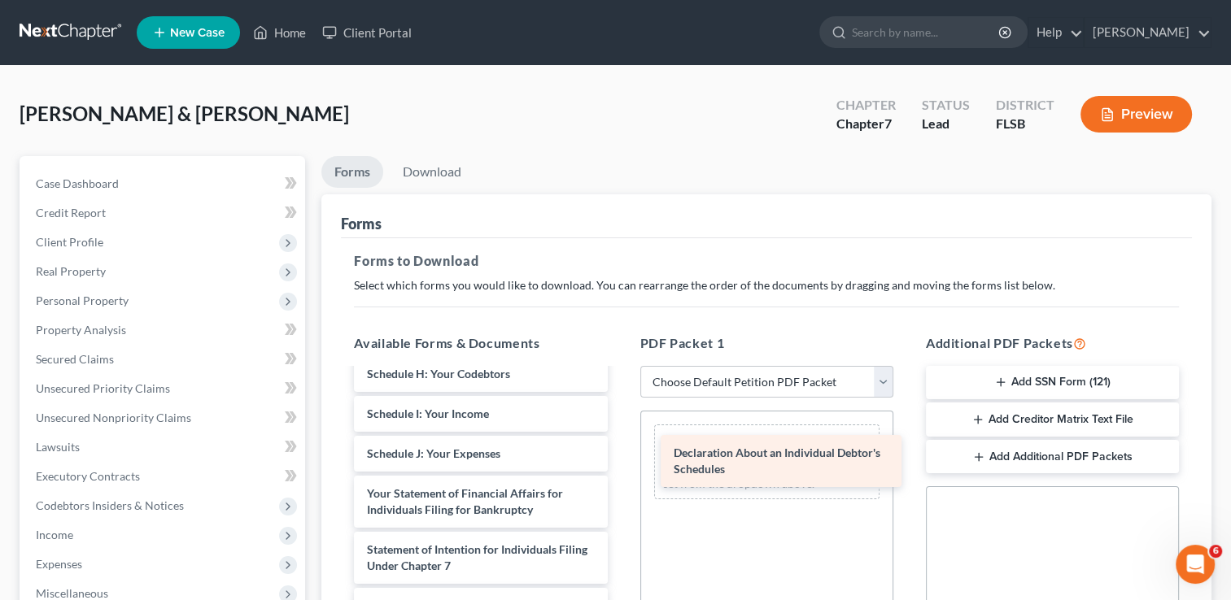
drag, startPoint x: 479, startPoint y: 496, endPoint x: 786, endPoint y: 457, distance: 309.2
click at [620, 457] on div "Declaration About an Individual Debtor's Schedules Voluntary Petition for Indiv…" at bounding box center [480, 434] width 279 height 876
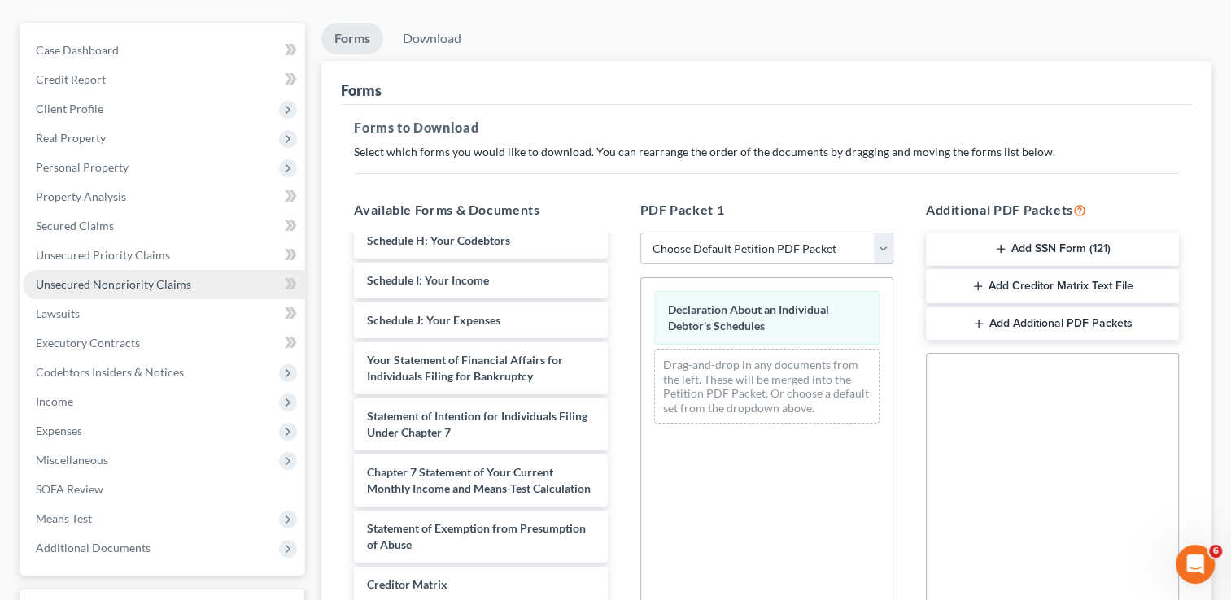
scroll to position [0, 0]
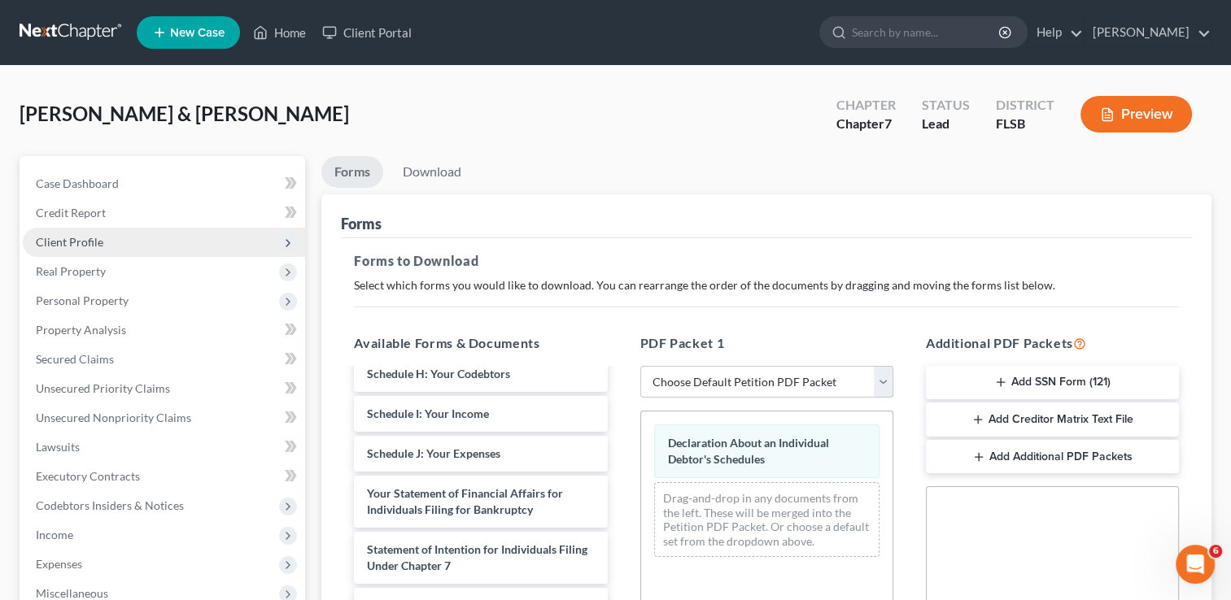
click at [84, 239] on span "Client Profile" at bounding box center [70, 242] width 68 height 14
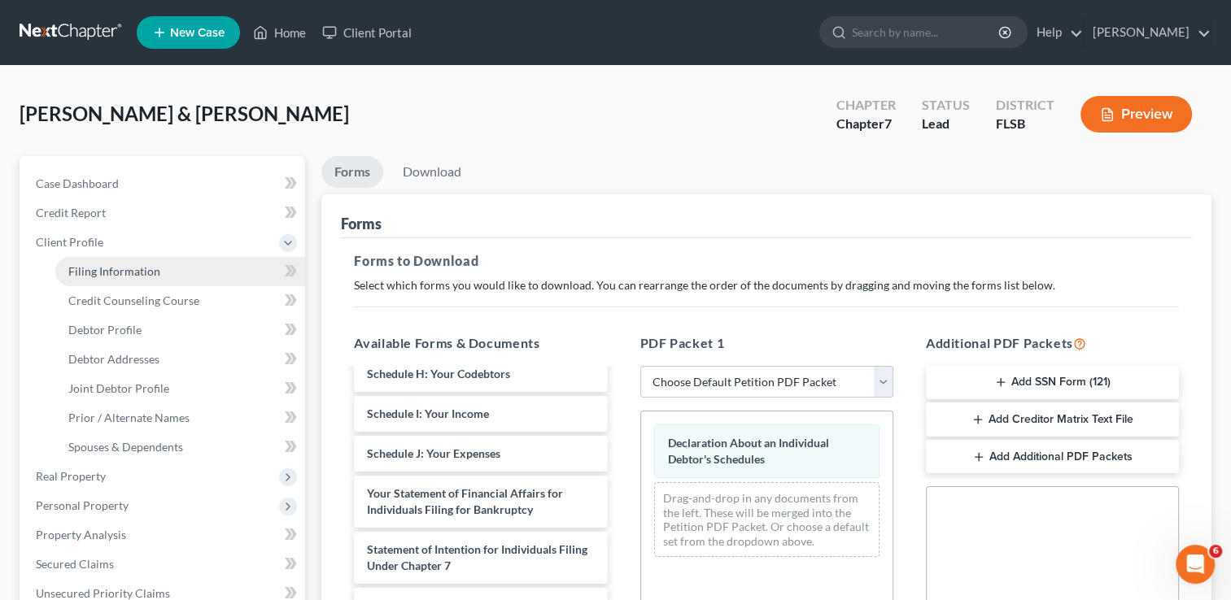
click at [84, 272] on span "Filing Information" at bounding box center [114, 271] width 92 height 14
select select "0"
select select "1"
select select "0"
select select "9"
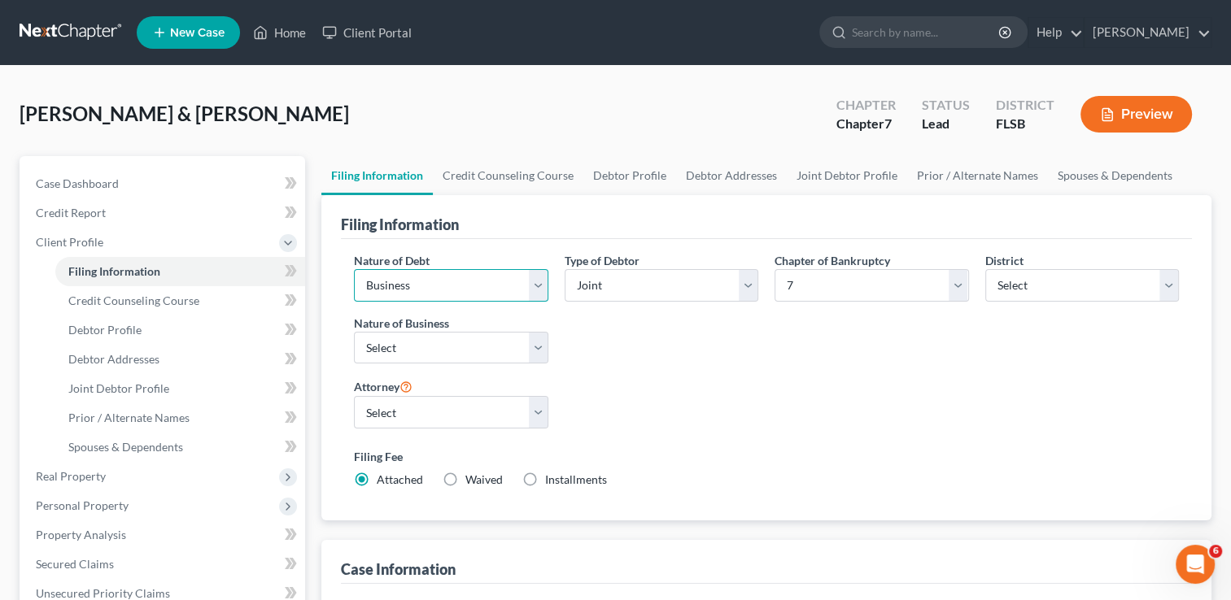
click at [544, 285] on select "Select Business Consumer Other" at bounding box center [451, 285] width 194 height 33
select select "1"
click at [354, 269] on select "Select Business Consumer Other" at bounding box center [451, 285] width 194 height 33
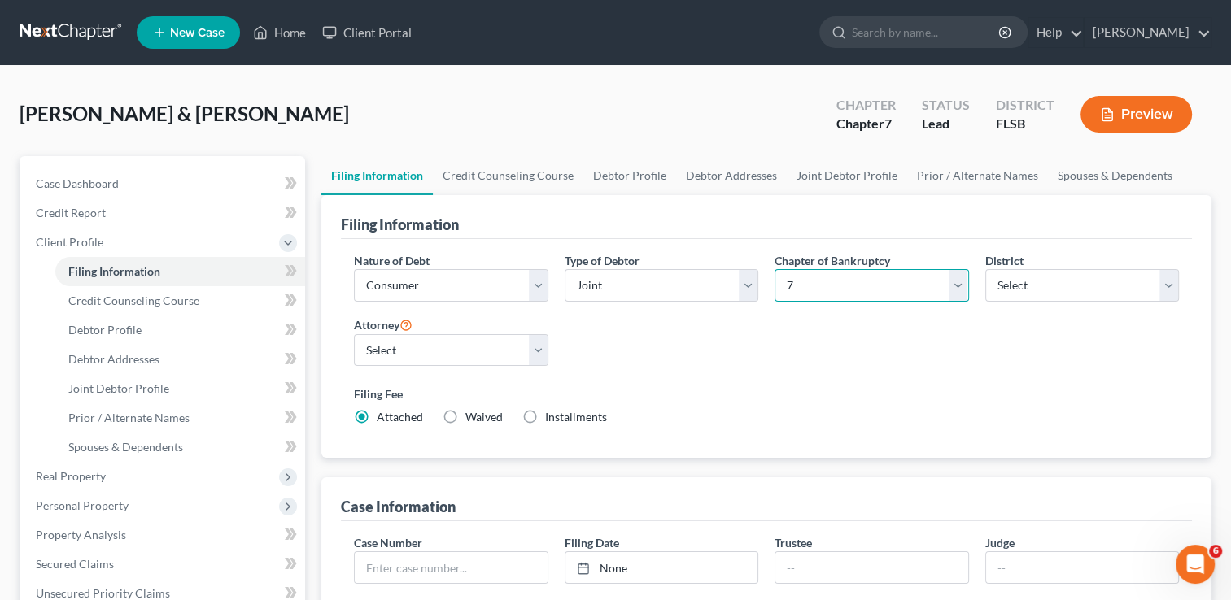
click at [954, 288] on select "Select 7 11 12 13" at bounding box center [872, 285] width 194 height 33
select select "3"
click at [775, 269] on select "Select 7 11 12 13" at bounding box center [872, 285] width 194 height 33
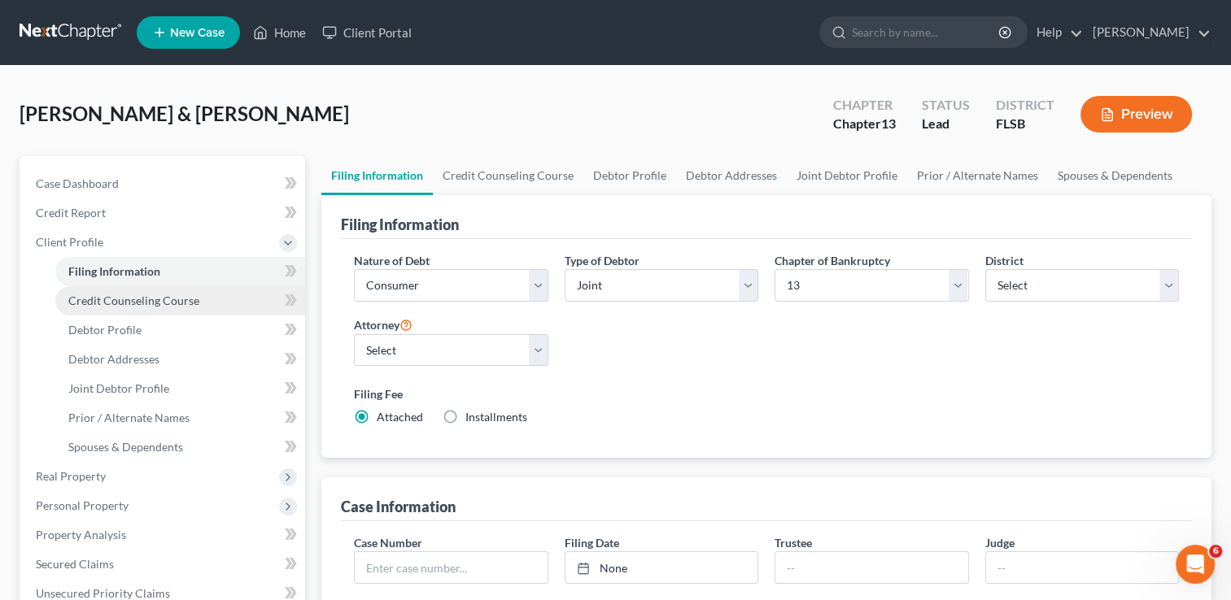
click at [124, 304] on span "Credit Counseling Course" at bounding box center [133, 301] width 131 height 14
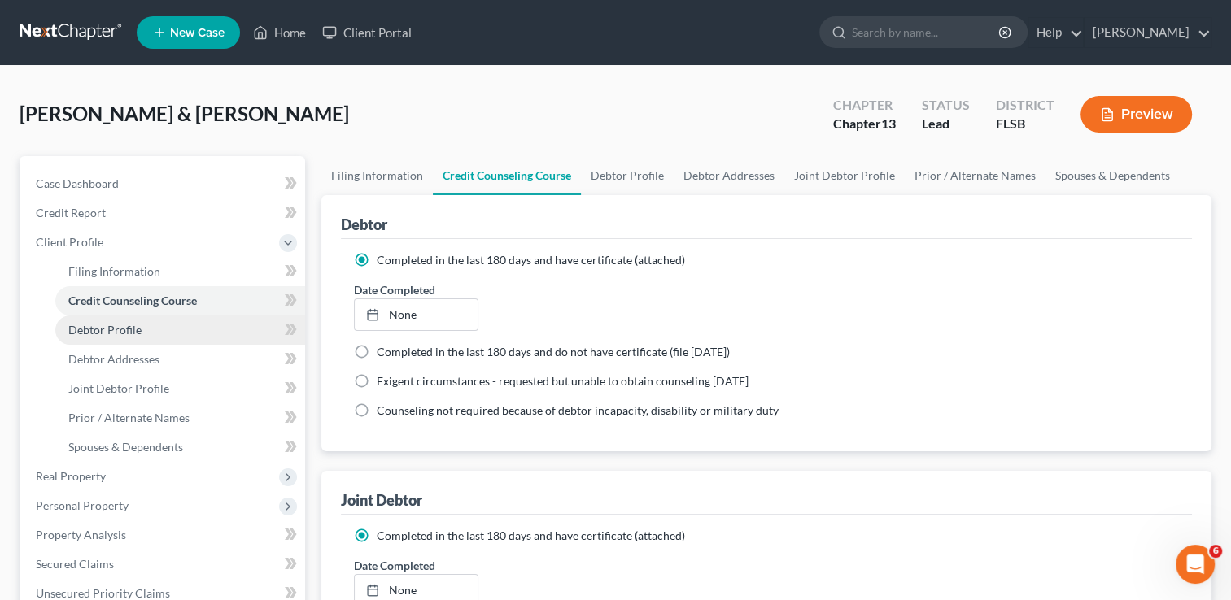
click at [76, 328] on span "Debtor Profile" at bounding box center [104, 330] width 73 height 14
select select "1"
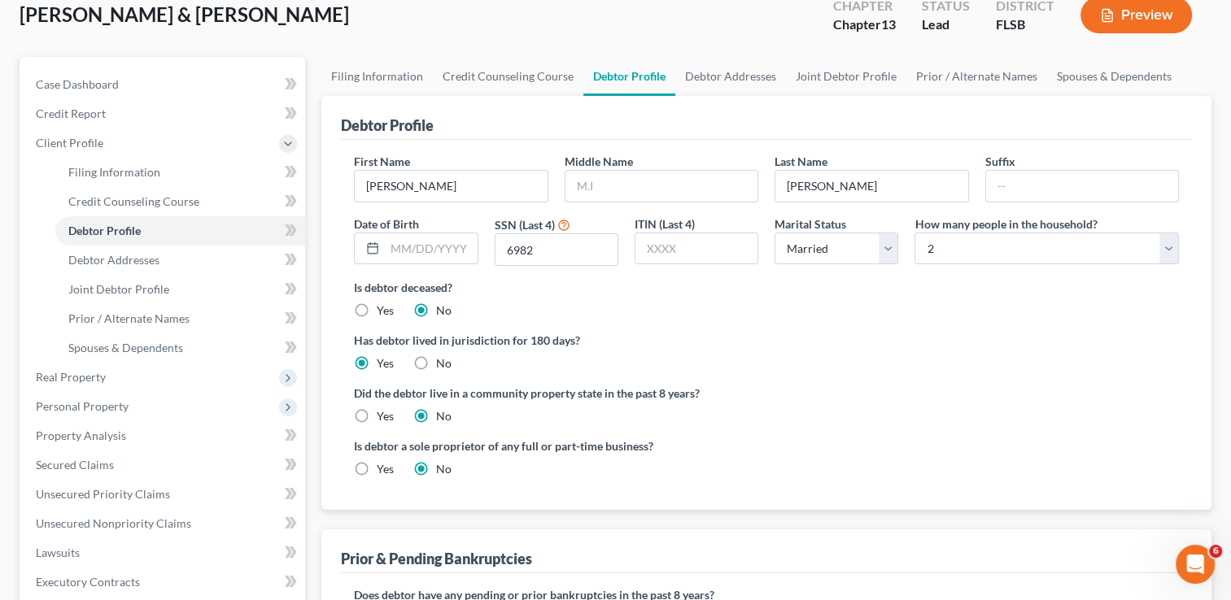
scroll to position [90, 0]
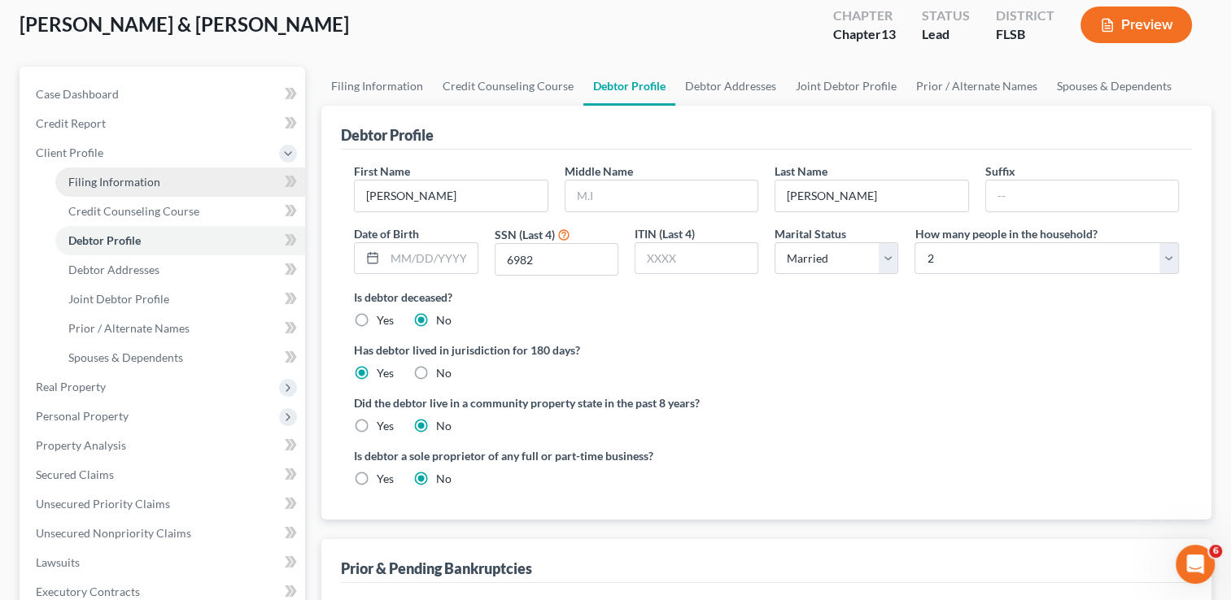
click at [129, 181] on span "Filing Information" at bounding box center [114, 182] width 92 height 14
select select "1"
select select "3"
select select "17"
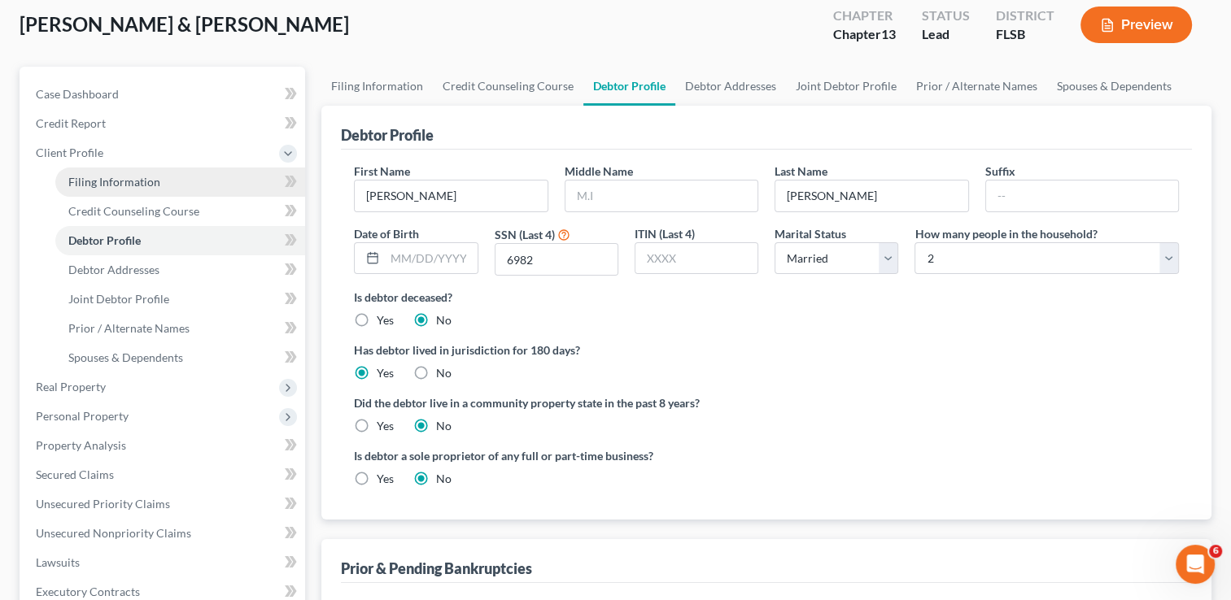
select select "0"
select select "9"
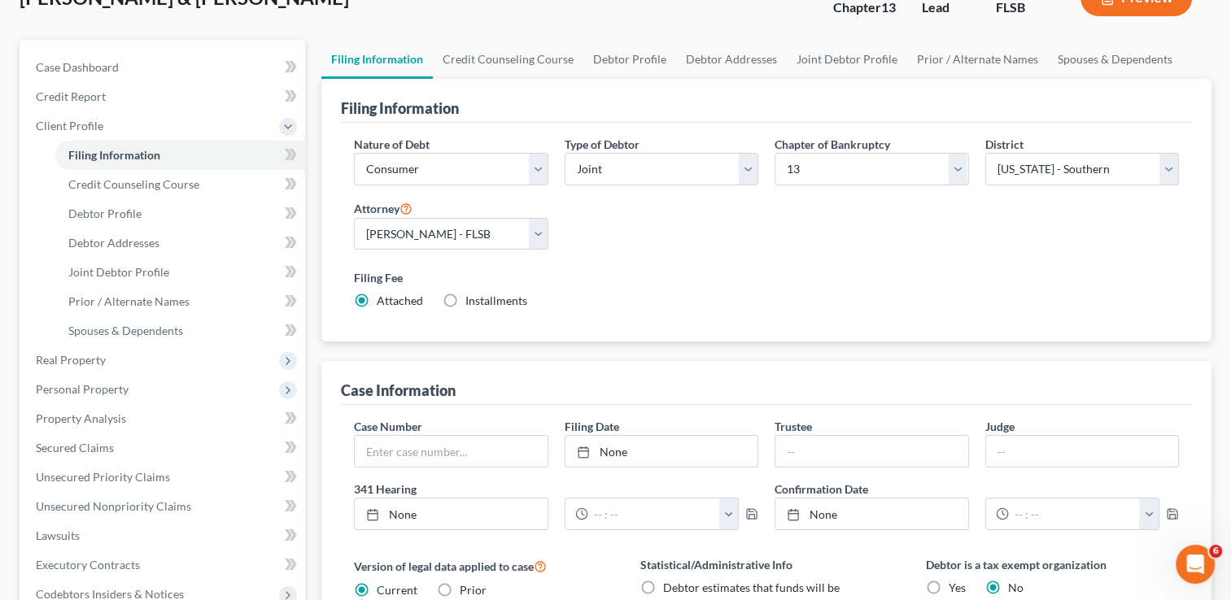
scroll to position [113, 0]
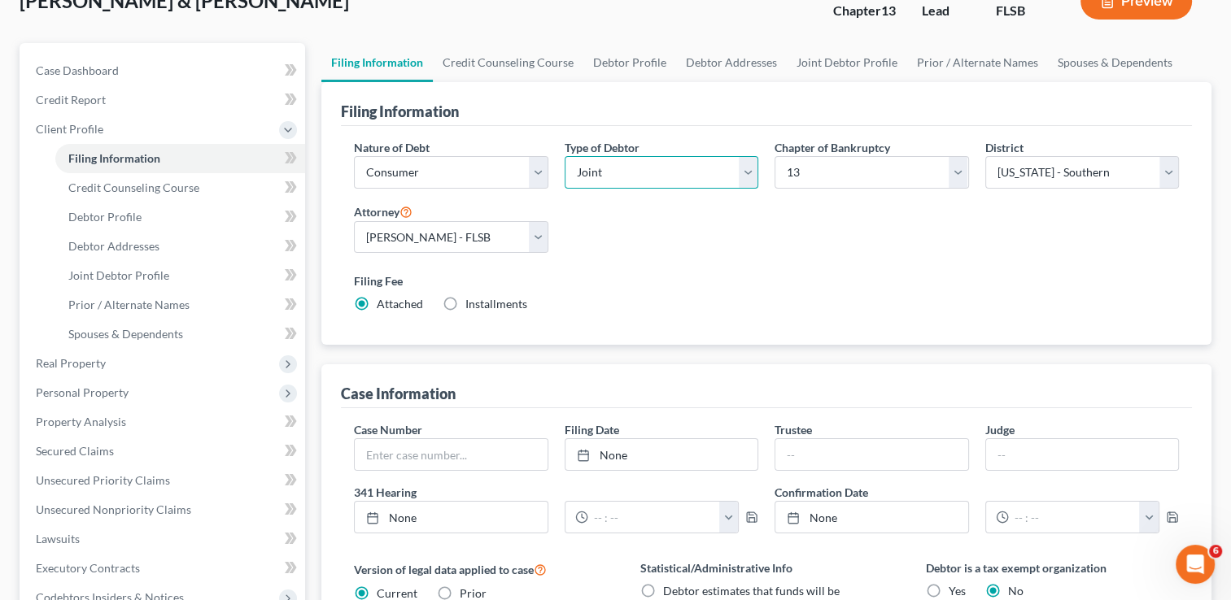
click at [745, 172] on select "Select Individual Joint" at bounding box center [662, 172] width 194 height 33
select select "0"
click at [565, 156] on select "Select Individual Joint" at bounding box center [662, 172] width 194 height 33
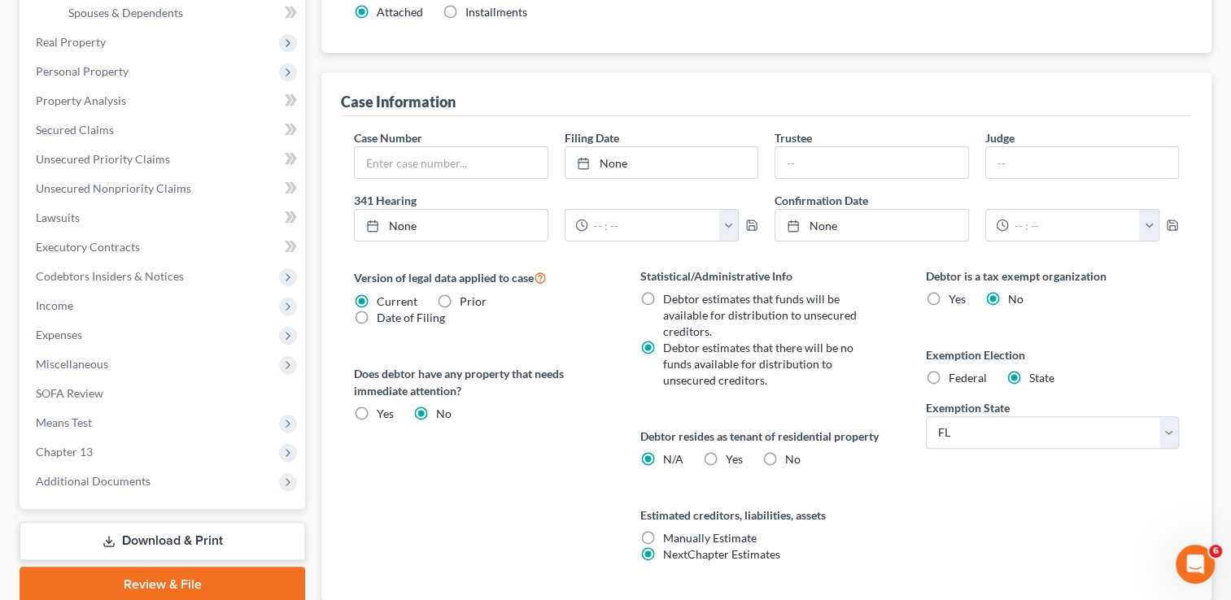
scroll to position [407, 0]
click at [785, 452] on label "No" at bounding box center [792, 458] width 15 height 16
click at [792, 452] on input "No" at bounding box center [797, 455] width 11 height 11
radio input "true"
radio input "false"
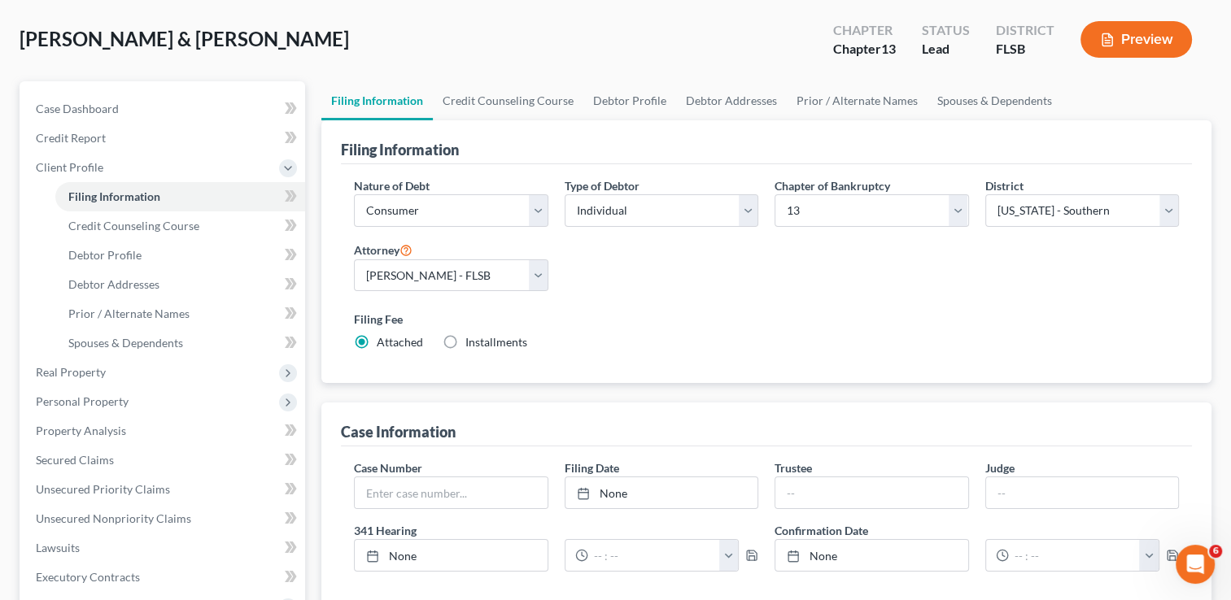
scroll to position [29, 0]
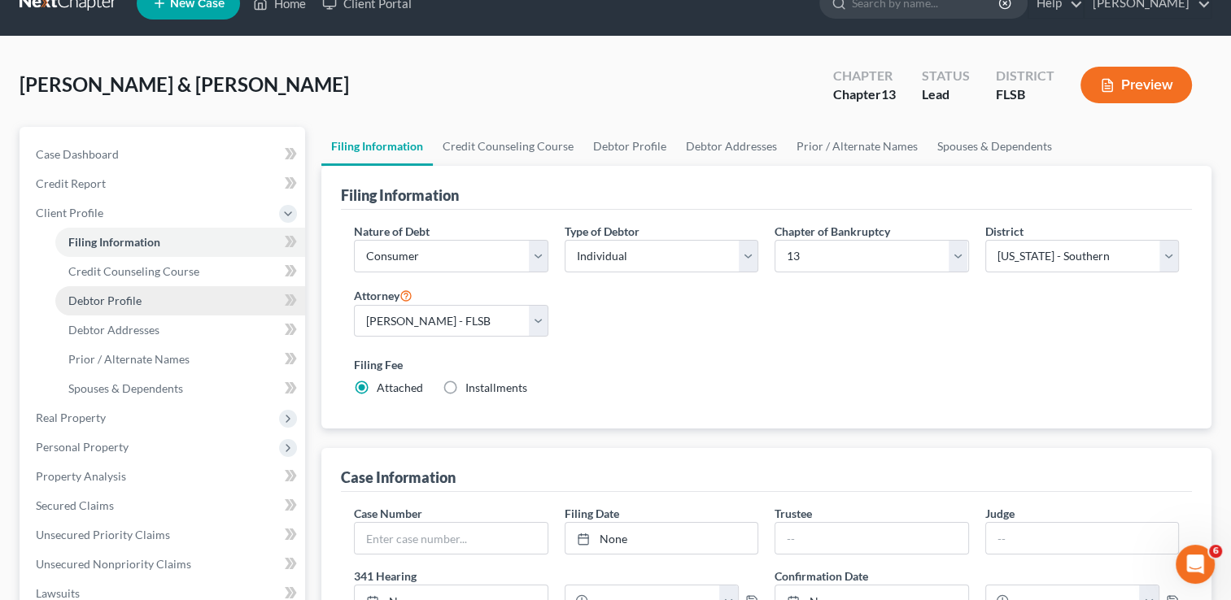
click at [127, 304] on span "Debtor Profile" at bounding box center [104, 301] width 73 height 14
select select "1"
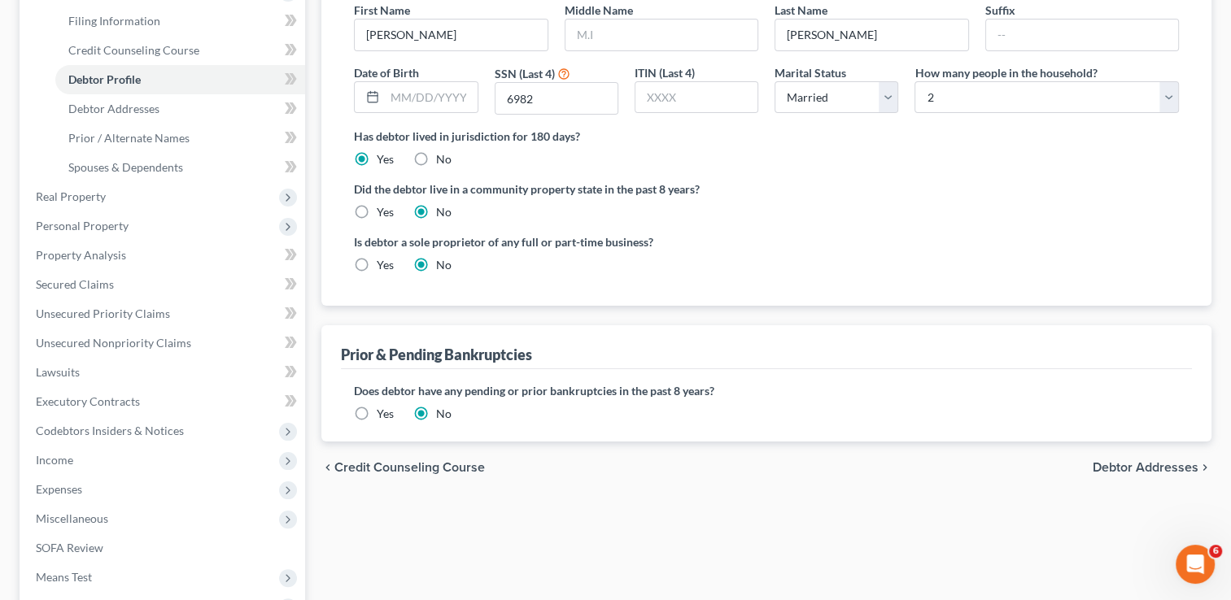
scroll to position [254, 0]
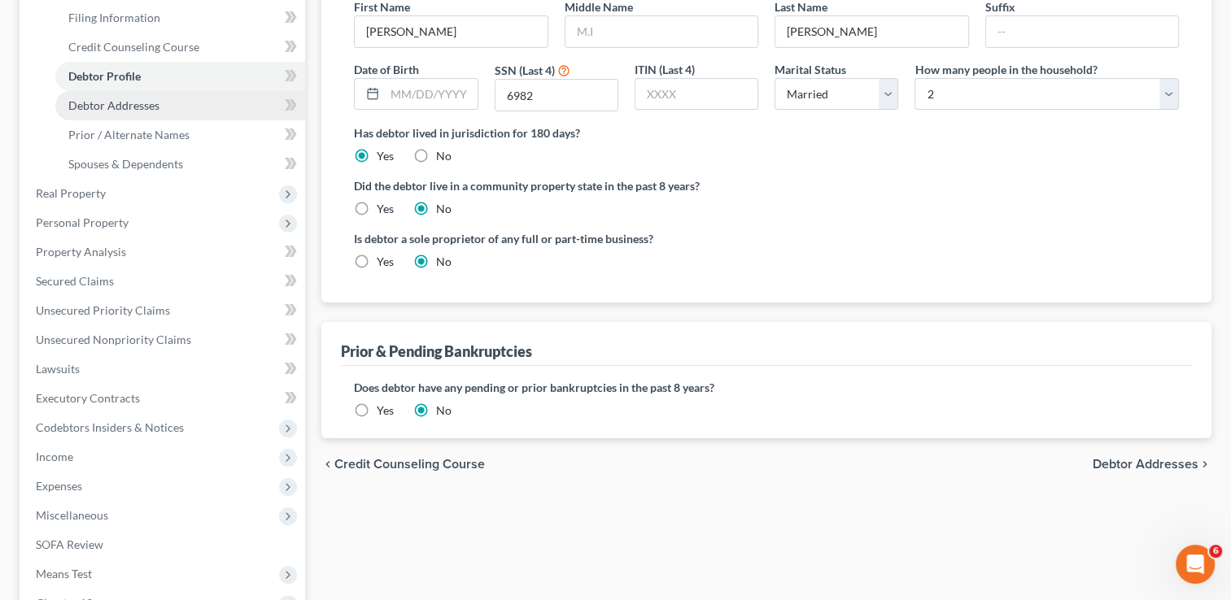
click at [159, 107] on link "Debtor Addresses" at bounding box center [180, 105] width 250 height 29
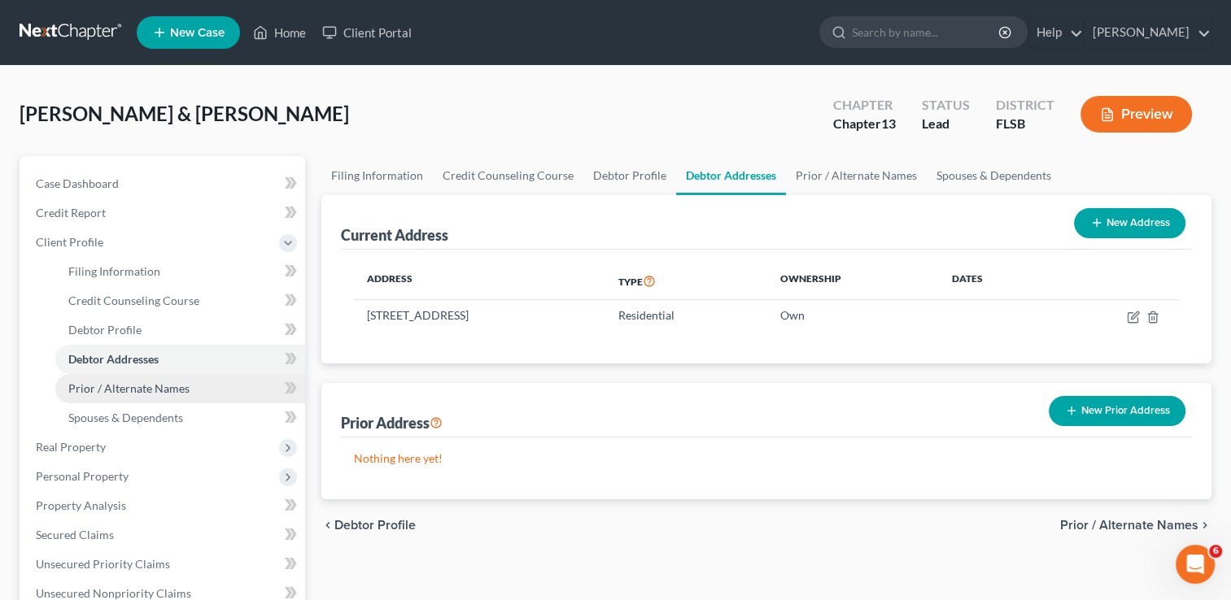
click at [143, 389] on span "Prior / Alternate Names" at bounding box center [128, 389] width 121 height 14
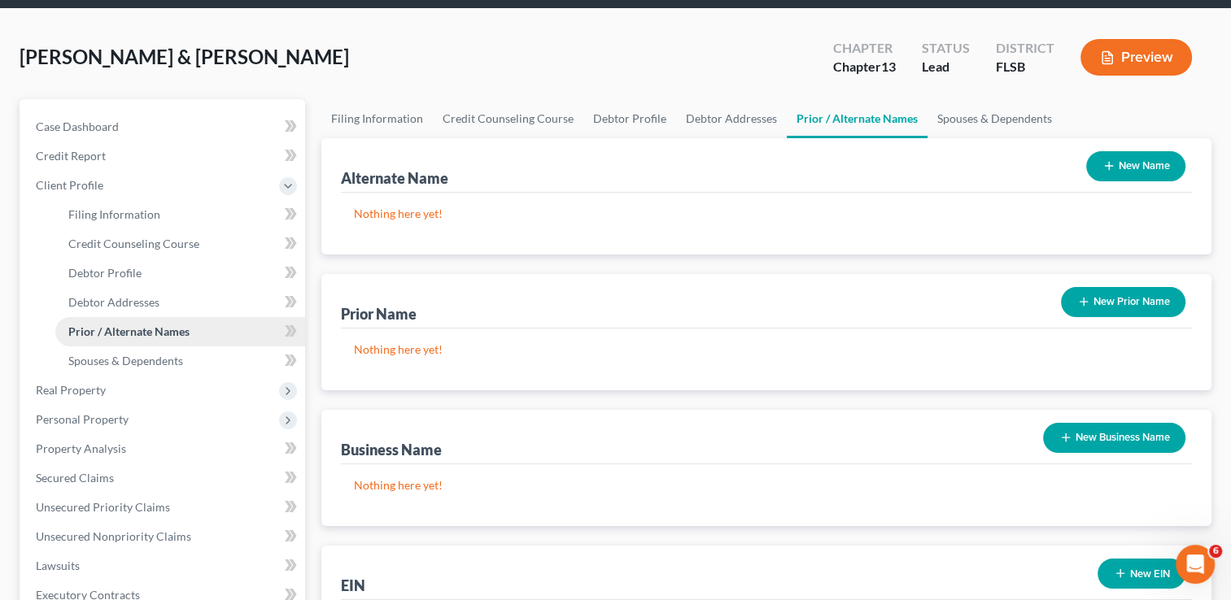
scroll to position [58, 0]
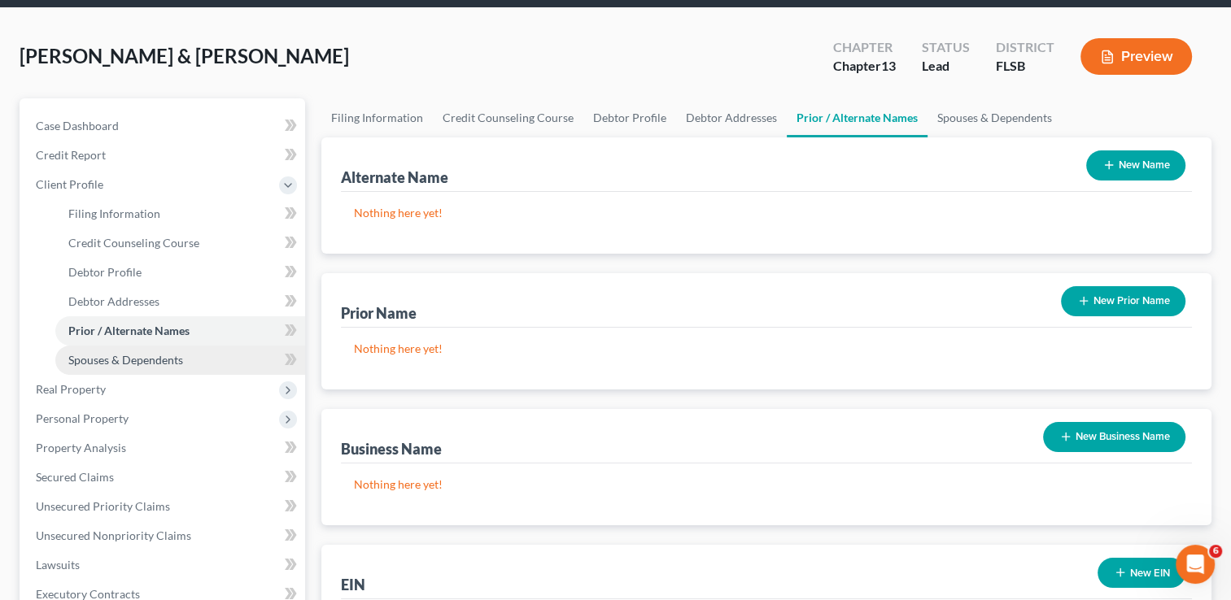
click at [140, 362] on span "Spouses & Dependents" at bounding box center [125, 360] width 115 height 14
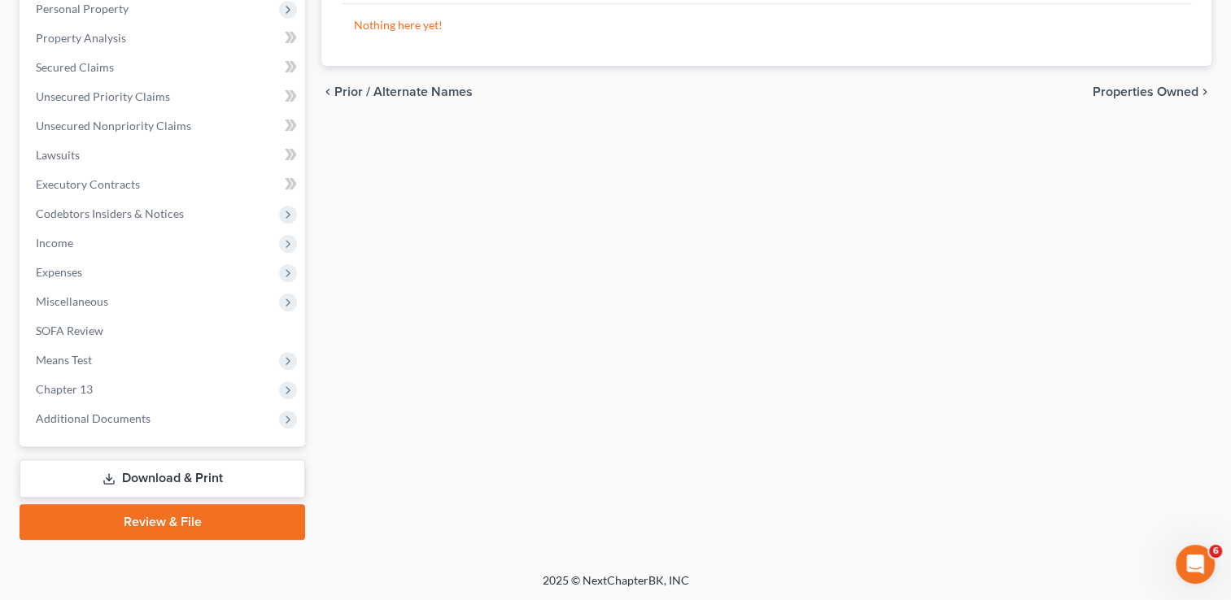
scroll to position [467, 0]
click at [209, 481] on link "Download & Print" at bounding box center [163, 480] width 286 height 38
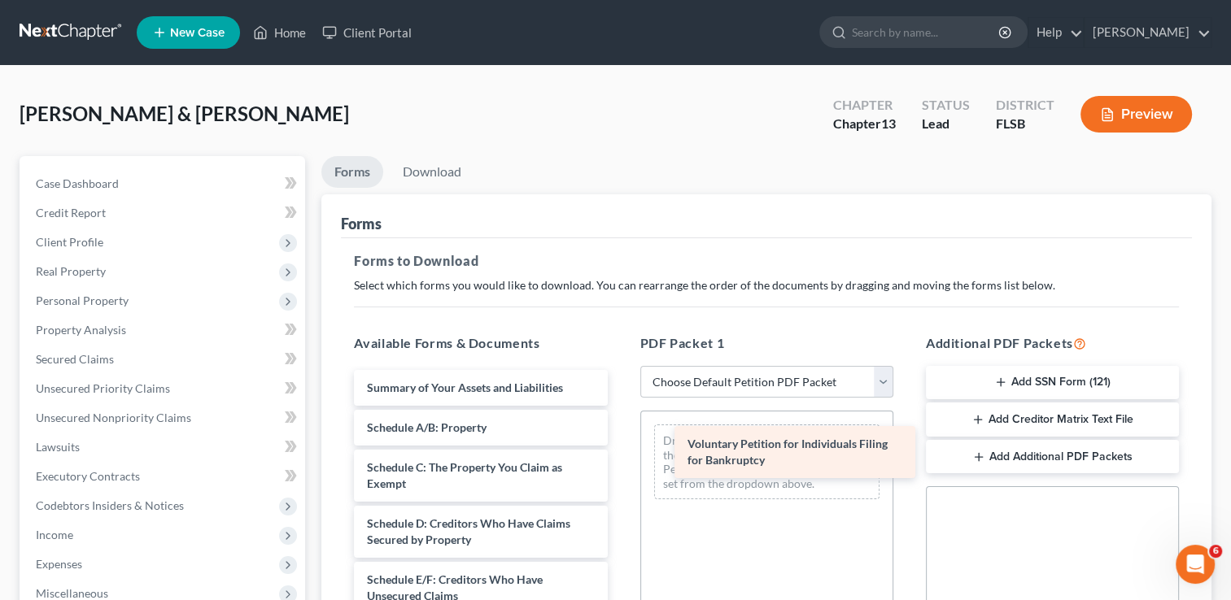
drag, startPoint x: 417, startPoint y: 396, endPoint x: 738, endPoint y: 454, distance: 325.7
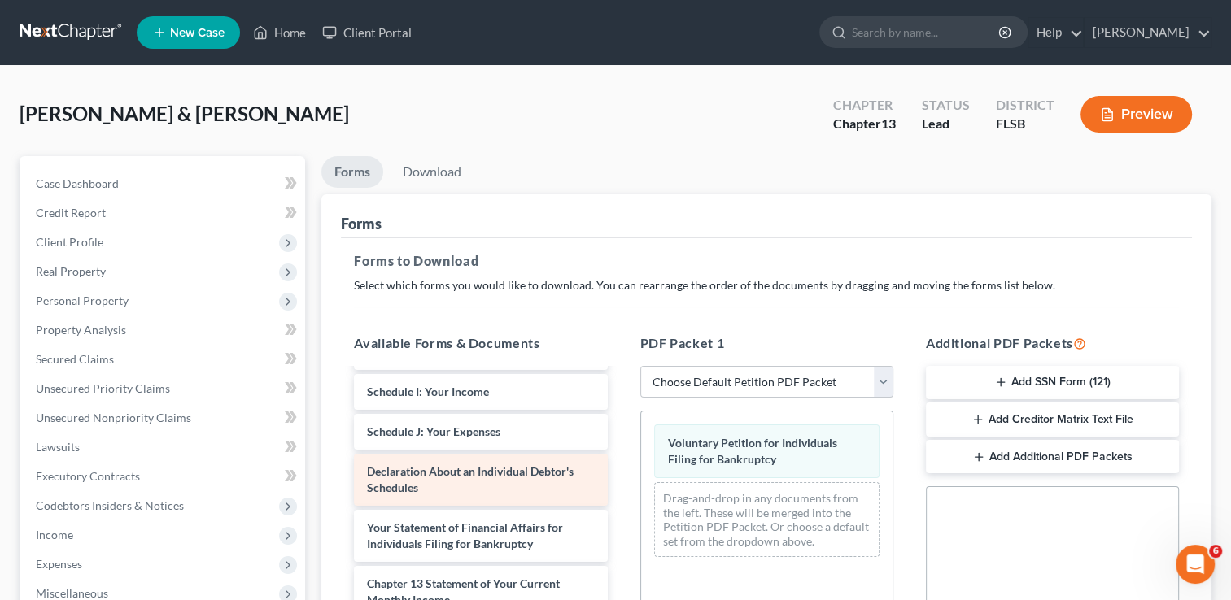
scroll to position [324, 0]
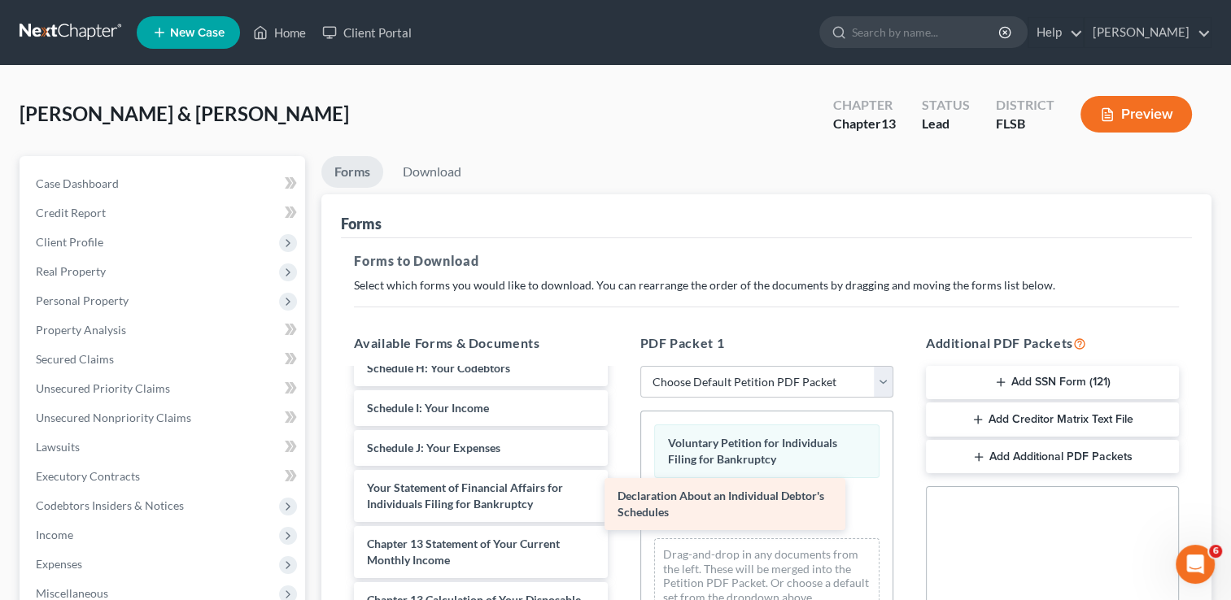
drag, startPoint x: 469, startPoint y: 478, endPoint x: 719, endPoint y: 504, distance: 252.0
click at [620, 504] on div "Declaration About an Individual Debtor's Schedules Summary of Your Assets and L…" at bounding box center [480, 428] width 279 height 764
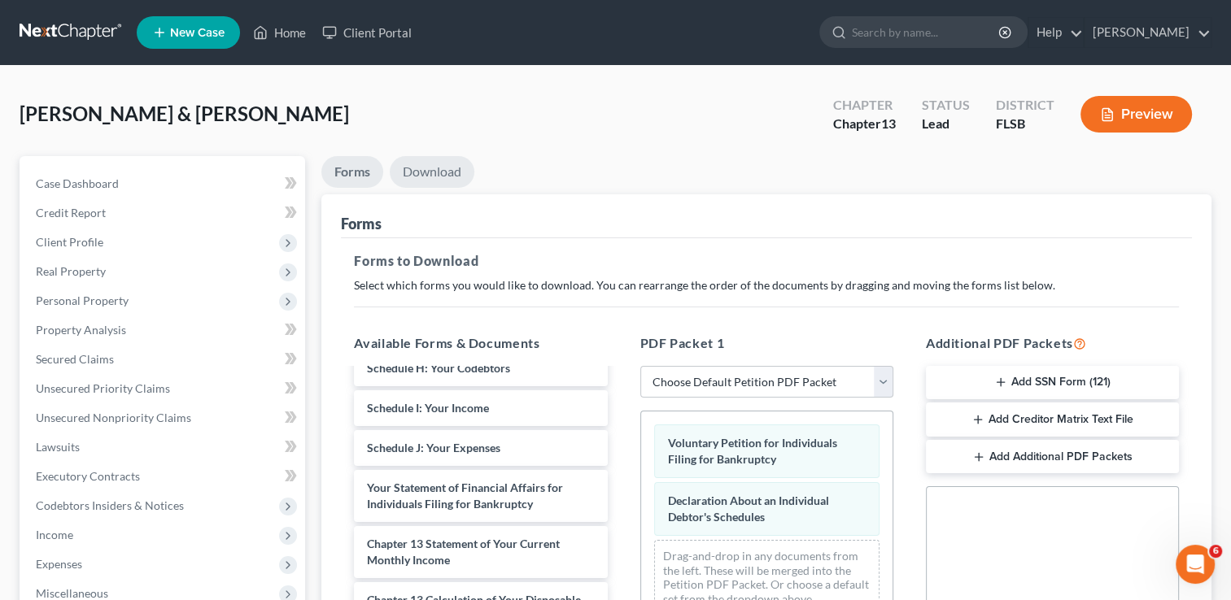
click at [439, 171] on link "Download" at bounding box center [432, 172] width 85 height 32
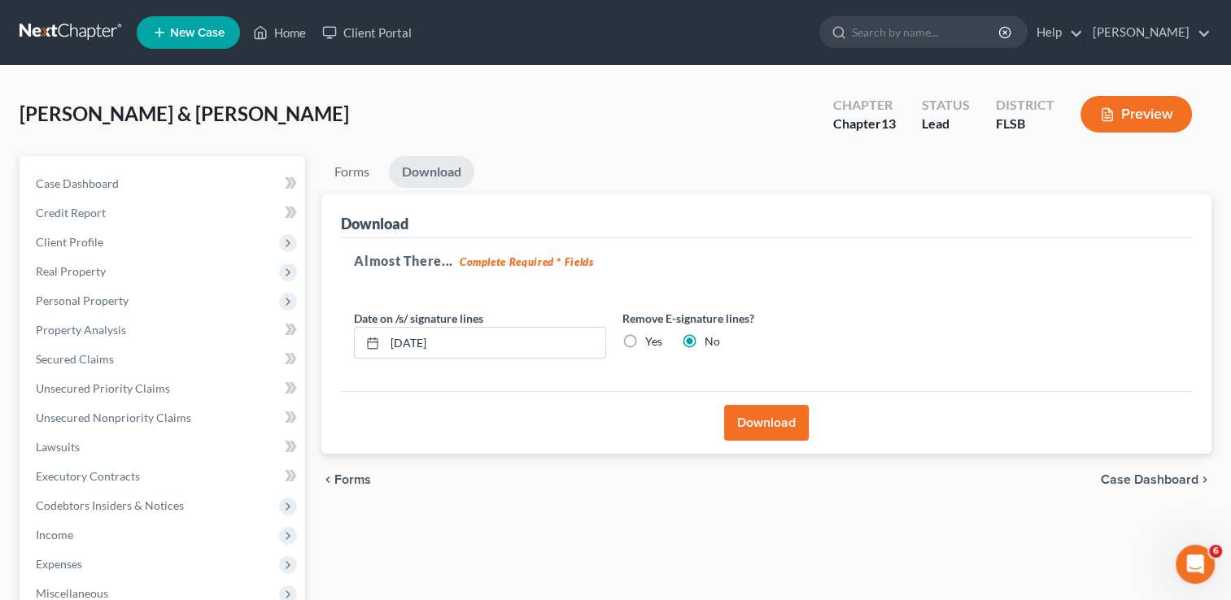
click at [749, 415] on button "Download" at bounding box center [766, 423] width 85 height 36
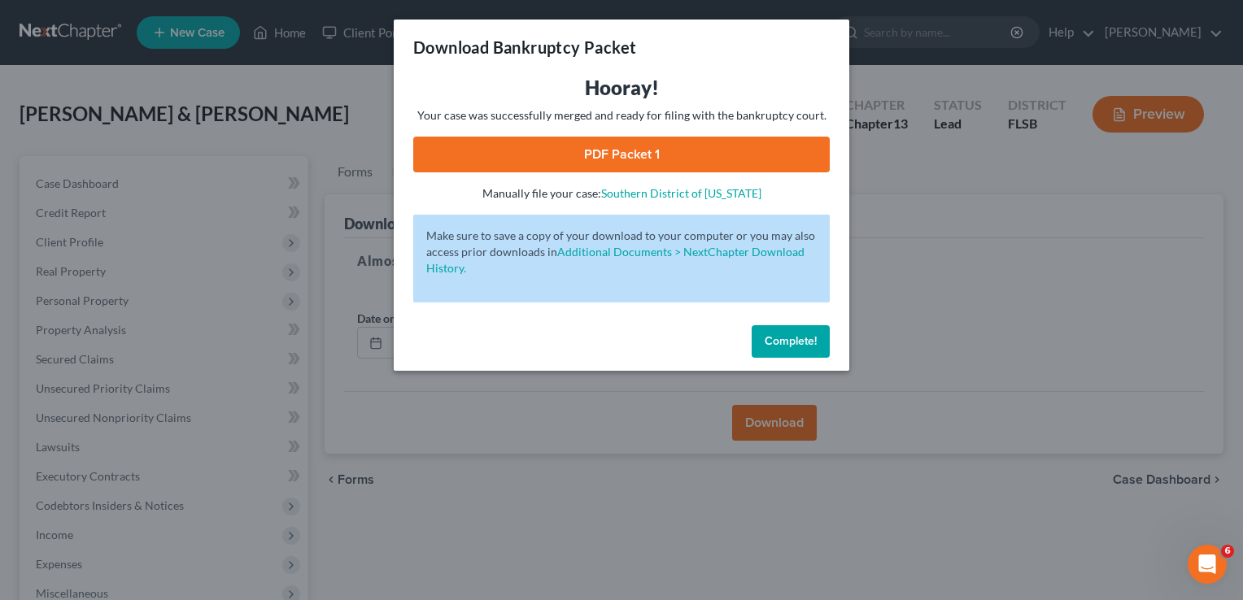
click at [625, 150] on link "PDF Packet 1" at bounding box center [621, 155] width 417 height 36
click at [781, 345] on span "Complete!" at bounding box center [791, 341] width 52 height 14
